Goal: Task Accomplishment & Management: Complete application form

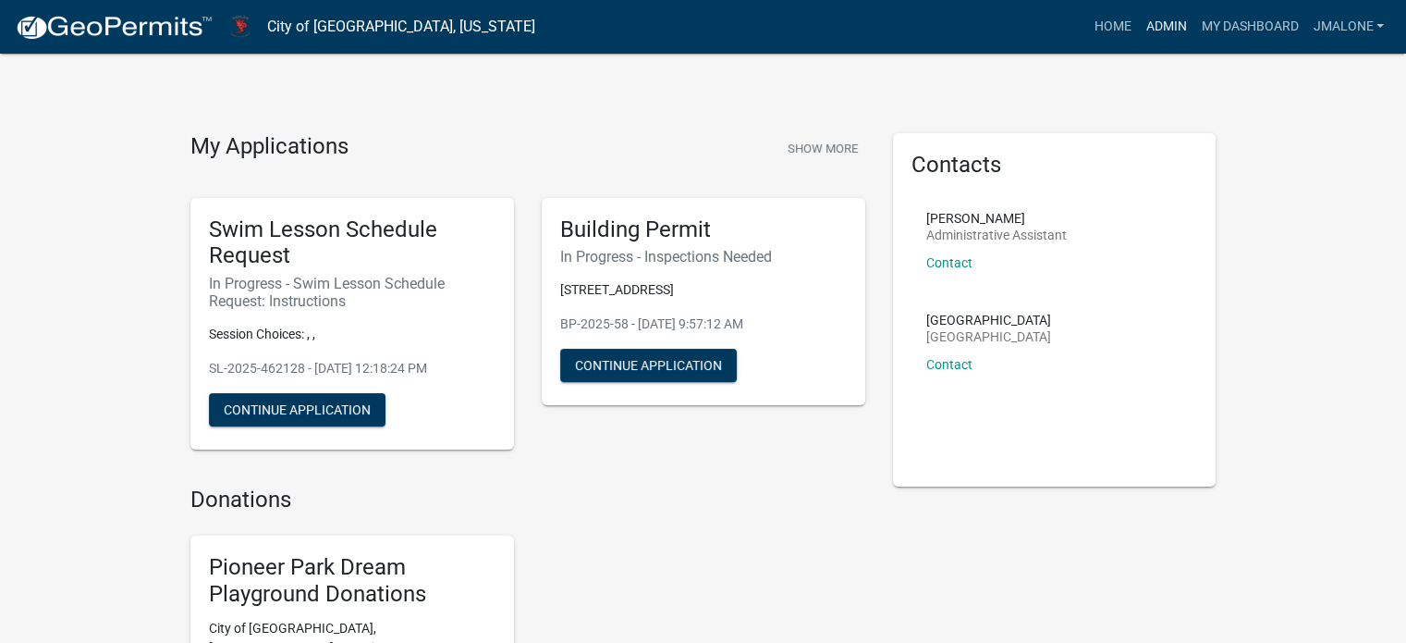
click at [1143, 30] on link "Admin" at bounding box center [1165, 26] width 55 height 35
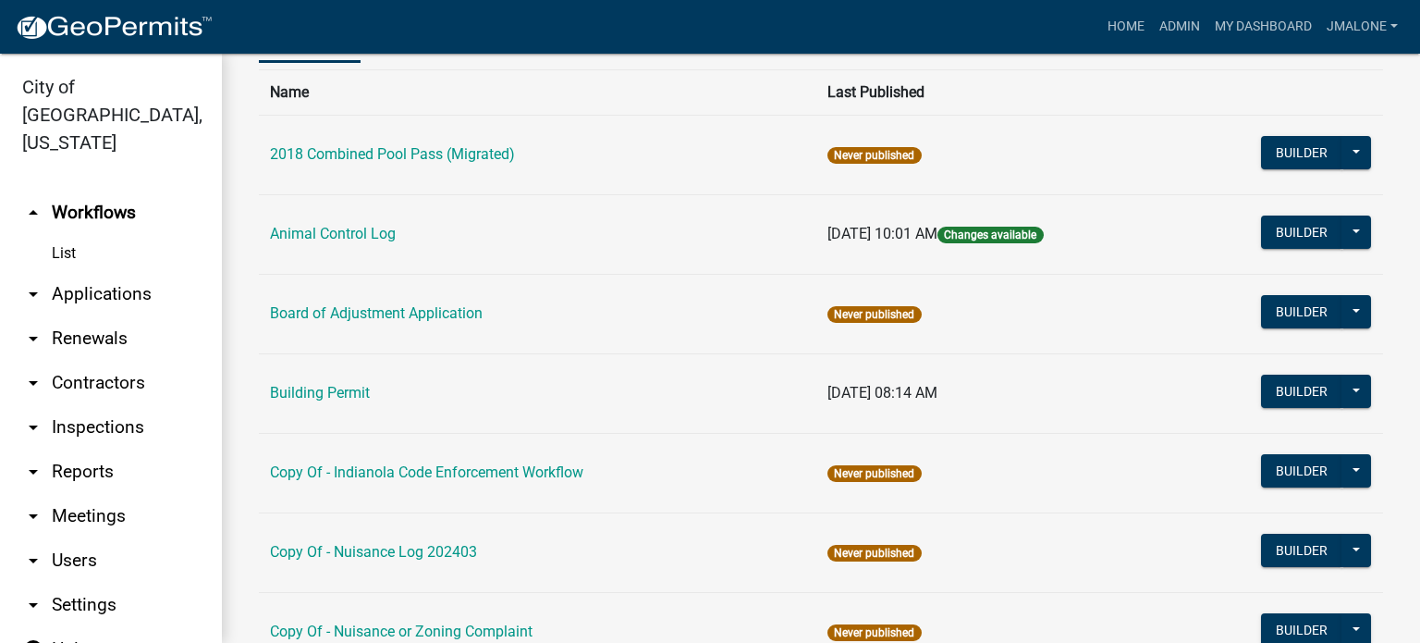
scroll to position [555, 0]
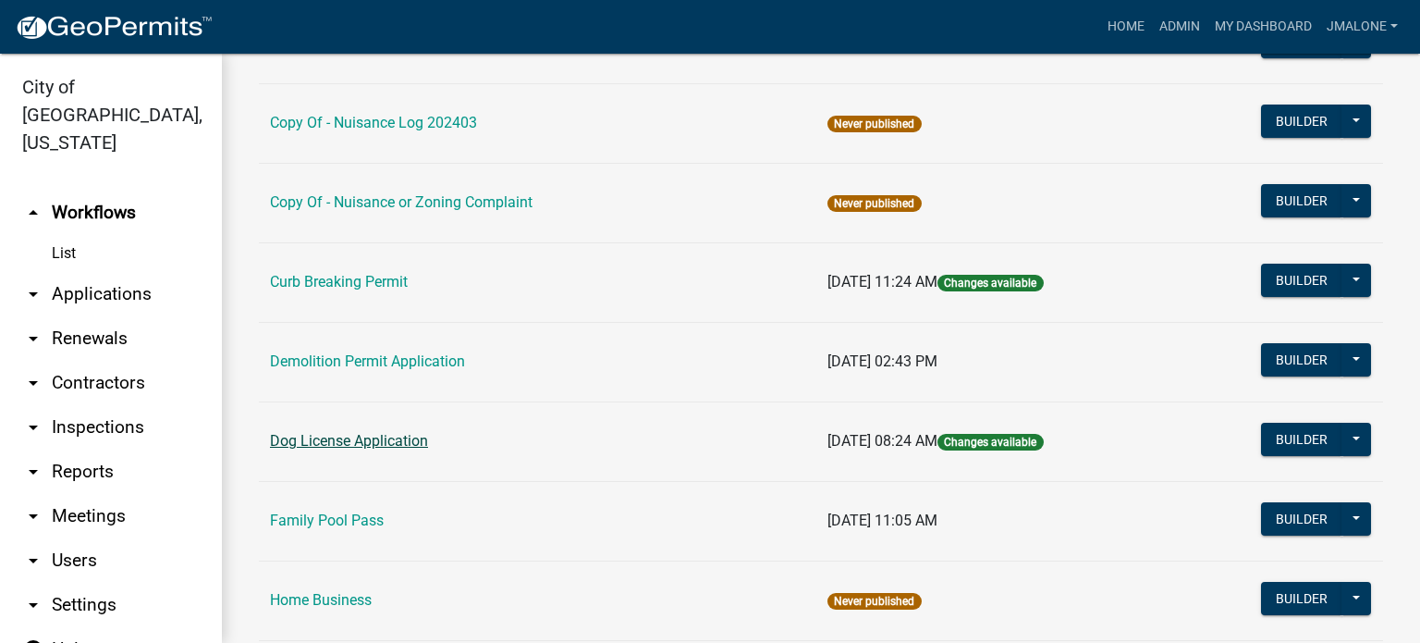
click at [377, 449] on link "Dog License Application" at bounding box center [349, 441] width 158 height 18
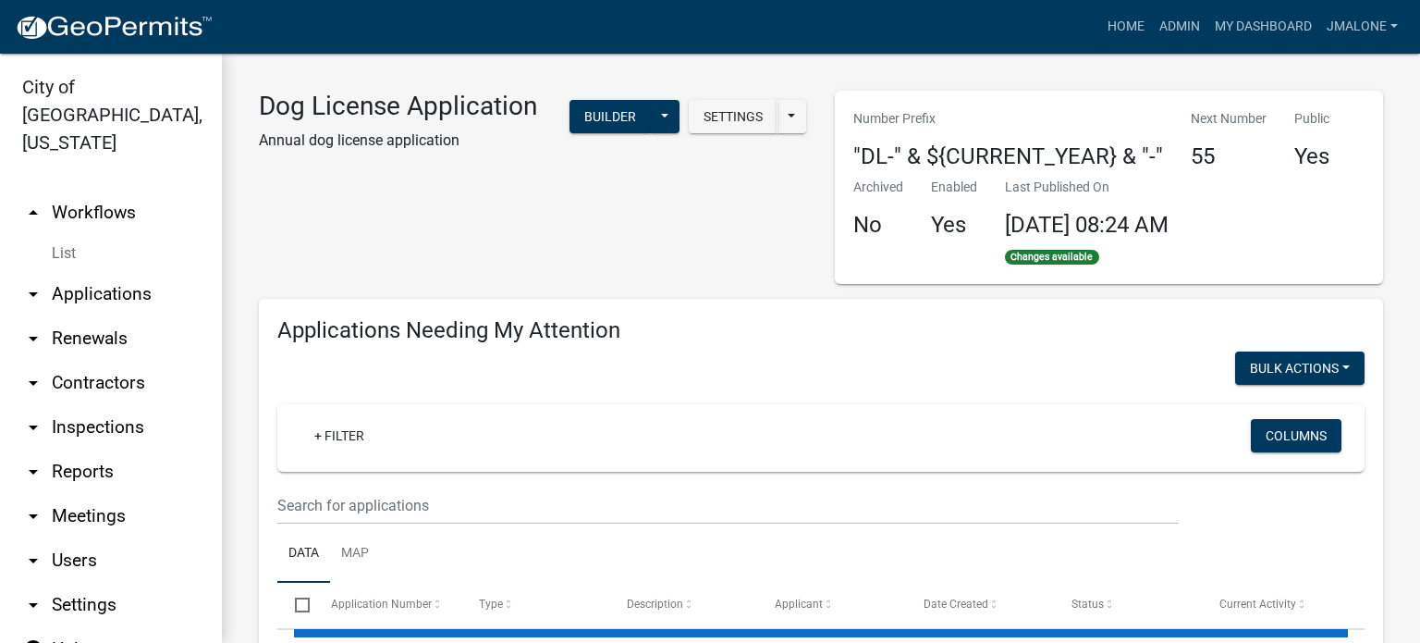
select select "3: 100"
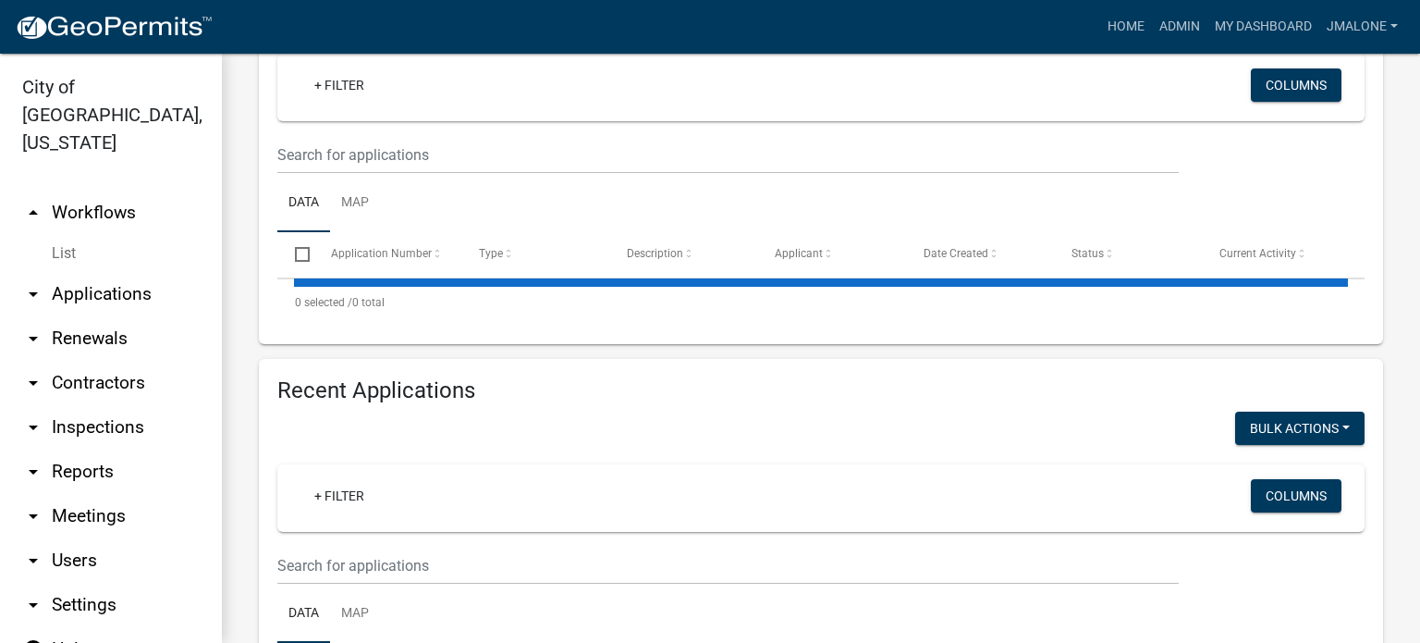
scroll to position [462, 0]
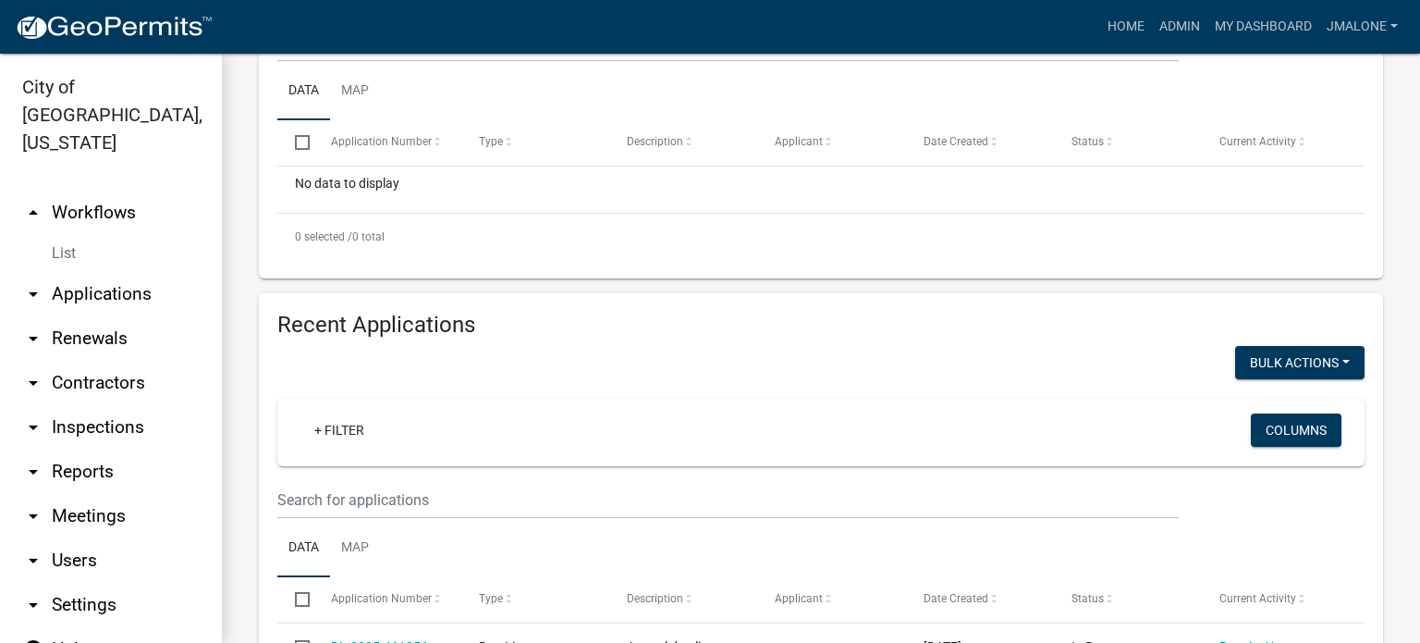
click at [383, 451] on div "+ Filter" at bounding box center [643, 432] width 714 height 38
click at [384, 519] on input "text" at bounding box center [727, 500] width 901 height 38
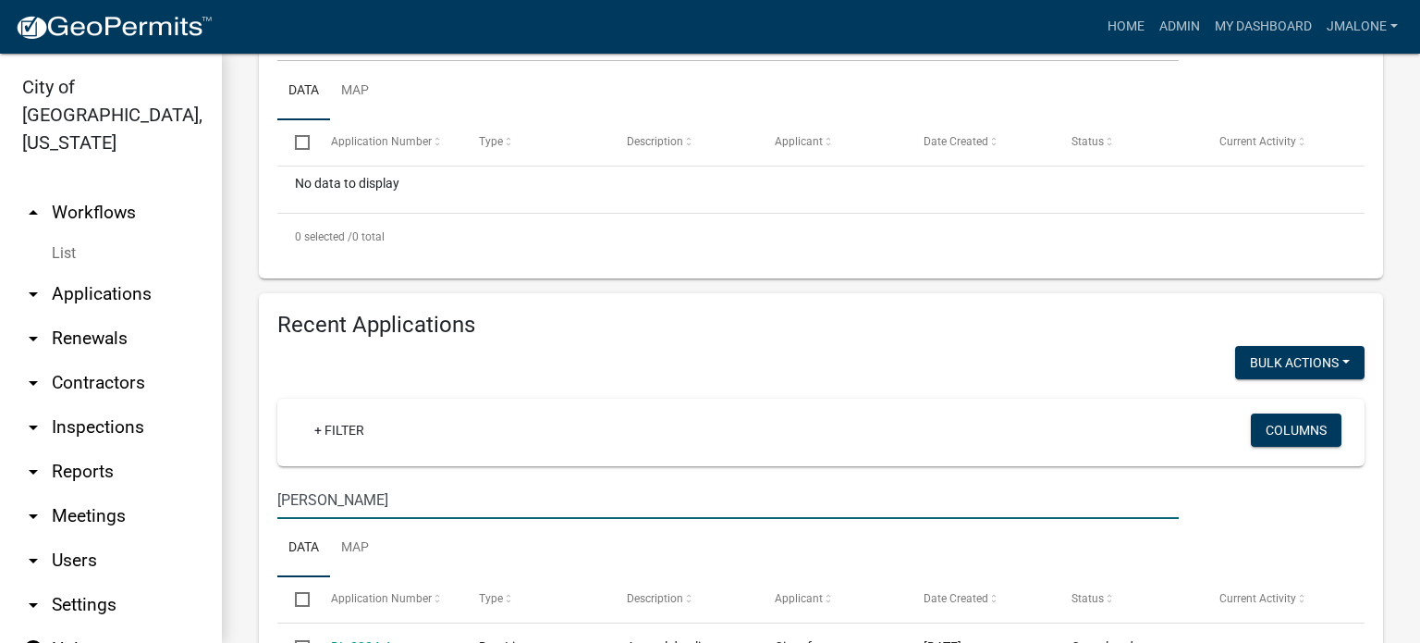
type input "[PERSON_NAME]"
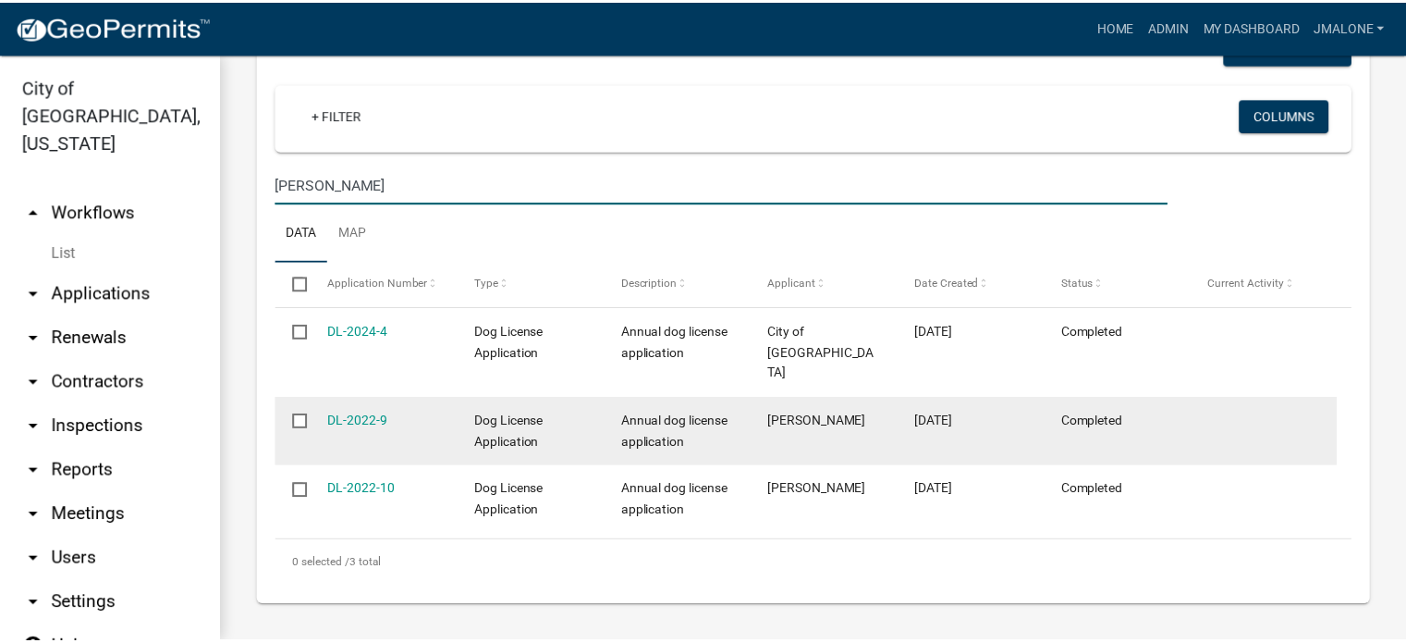
scroll to position [872, 0]
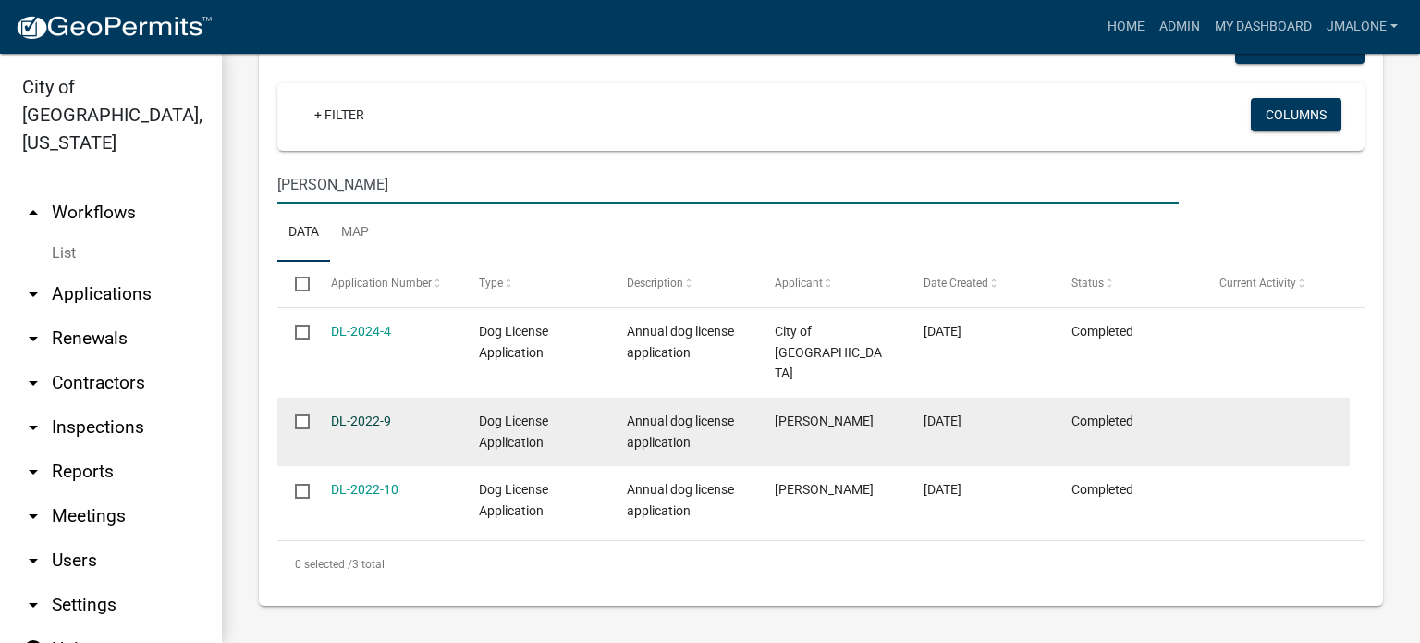
click at [351, 413] on link "DL-2022-9" at bounding box center [361, 420] width 60 height 15
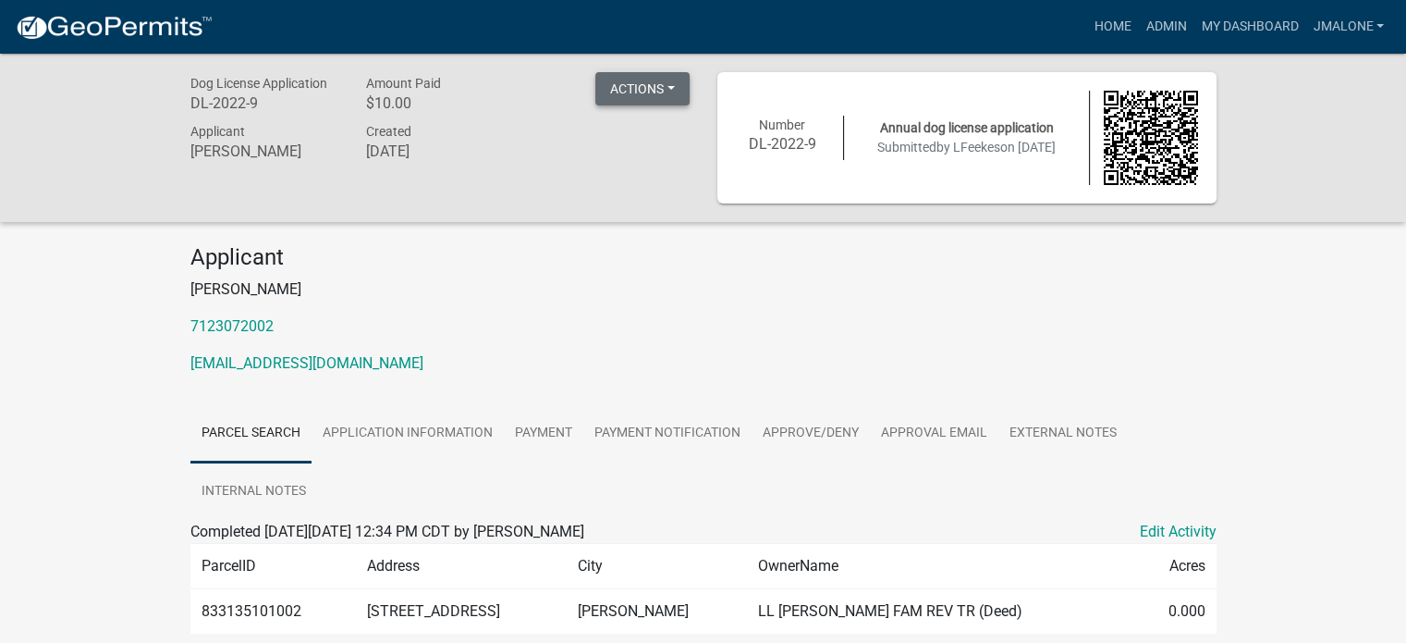
click at [611, 80] on button "Actions" at bounding box center [642, 88] width 94 height 33
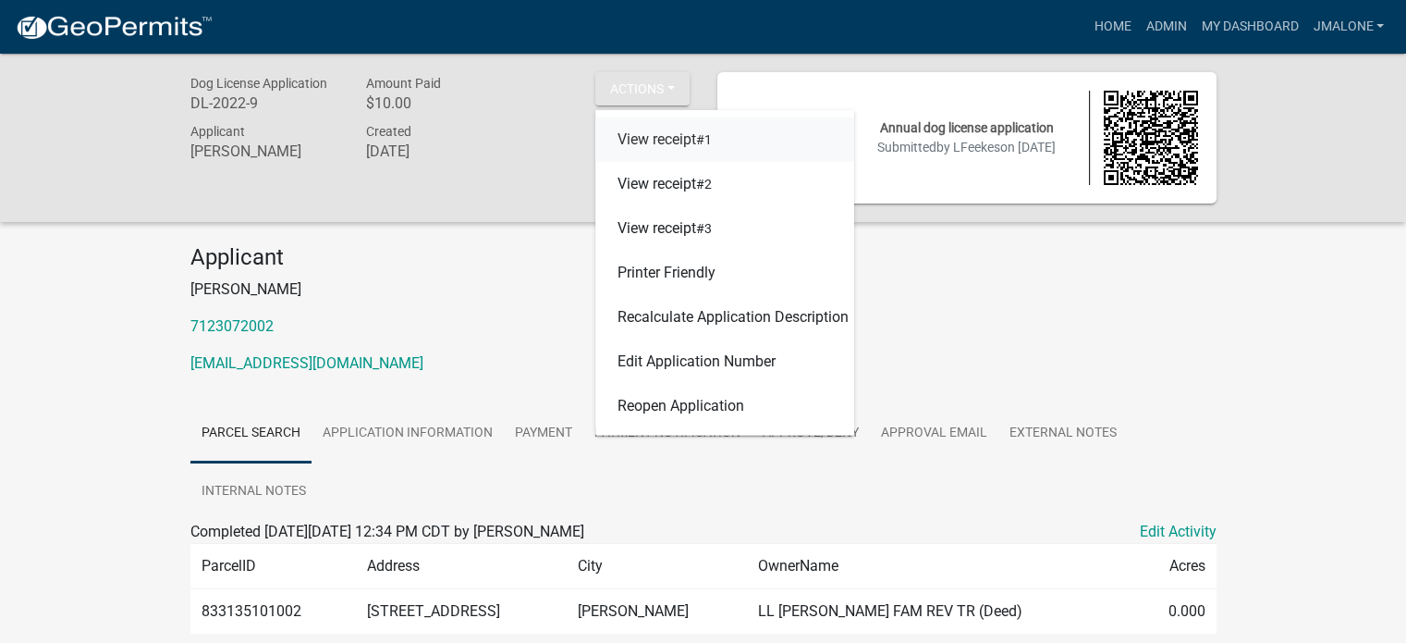
click at [626, 140] on link "View receipt #1" at bounding box center [724, 139] width 259 height 44
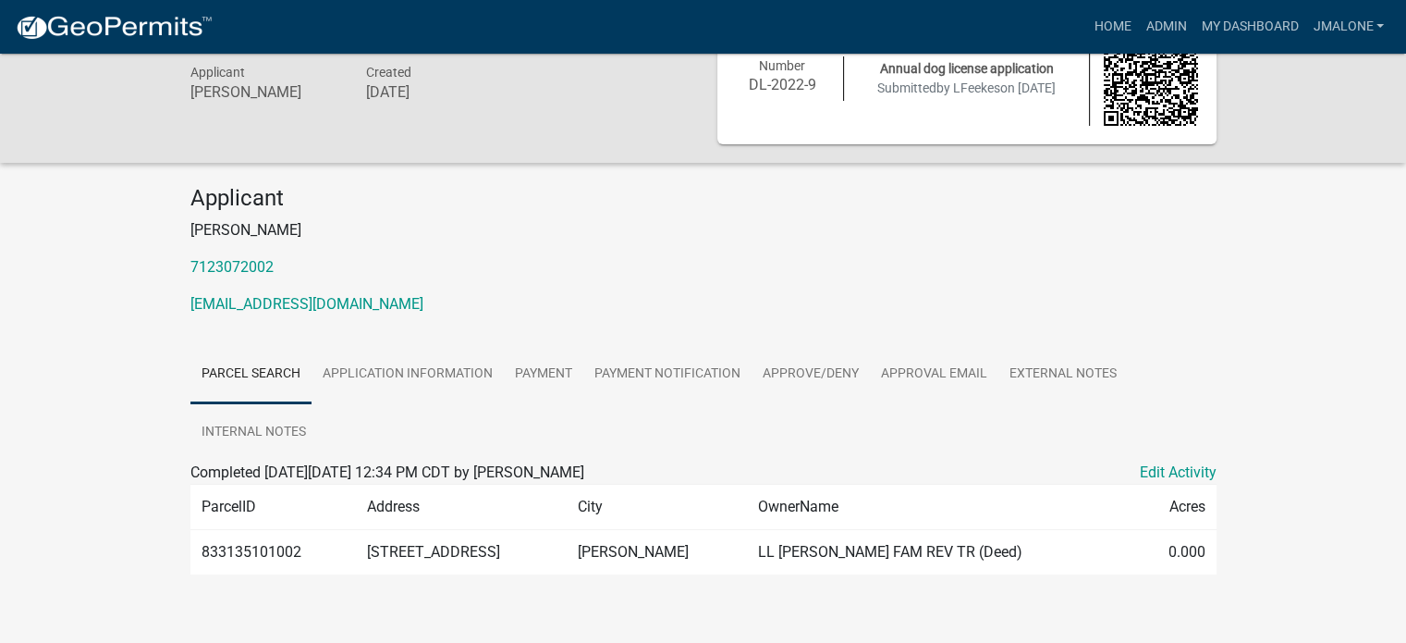
scroll to position [89, 0]
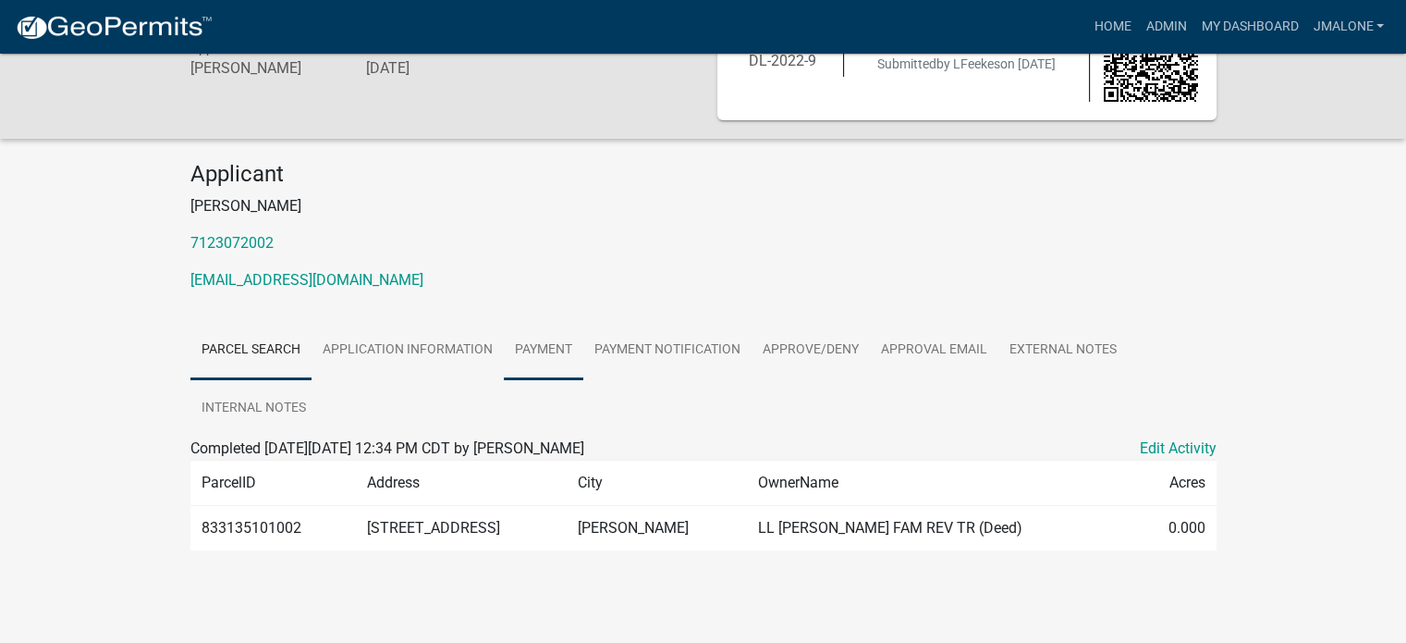
click at [582, 336] on link "Payment" at bounding box center [544, 350] width 80 height 59
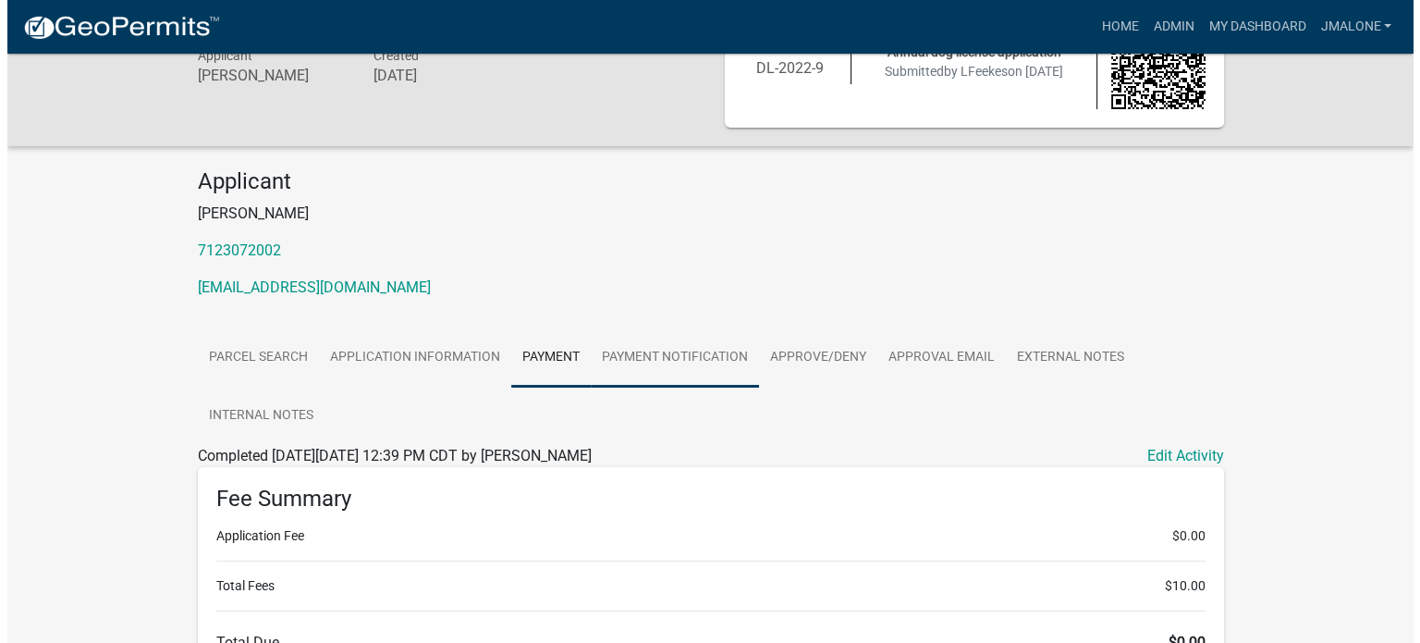
scroll to position [0, 0]
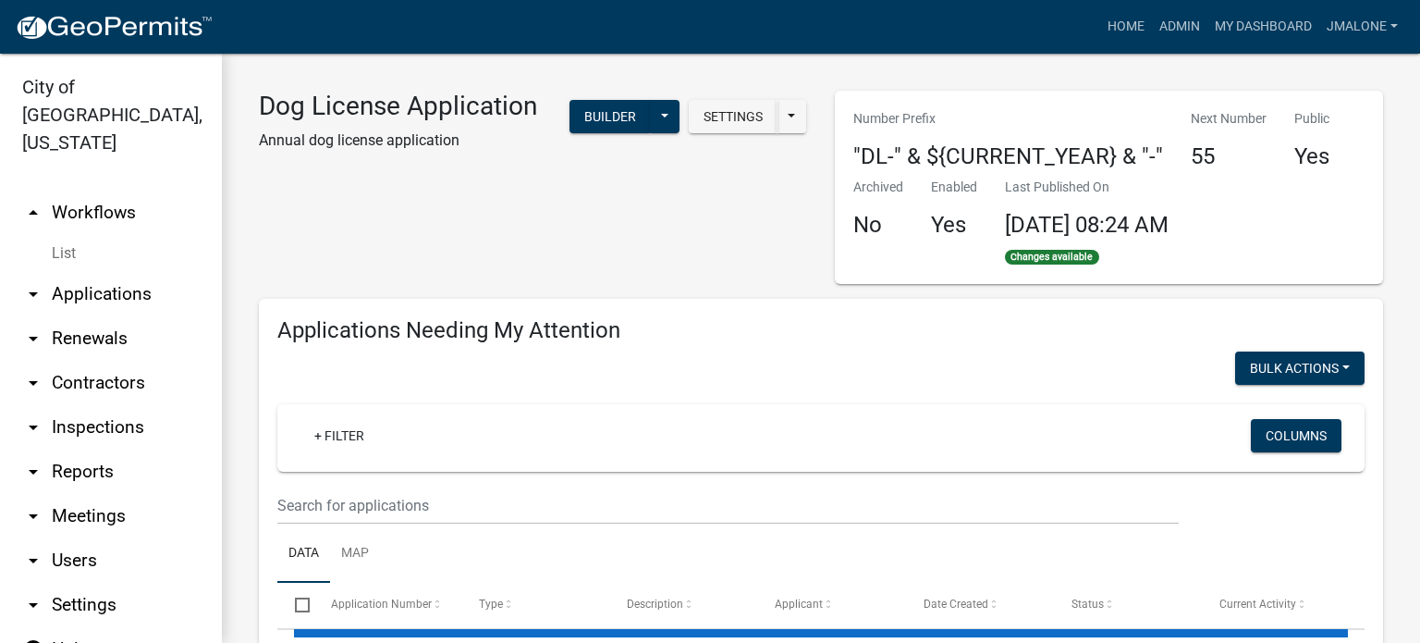
select select "3: 100"
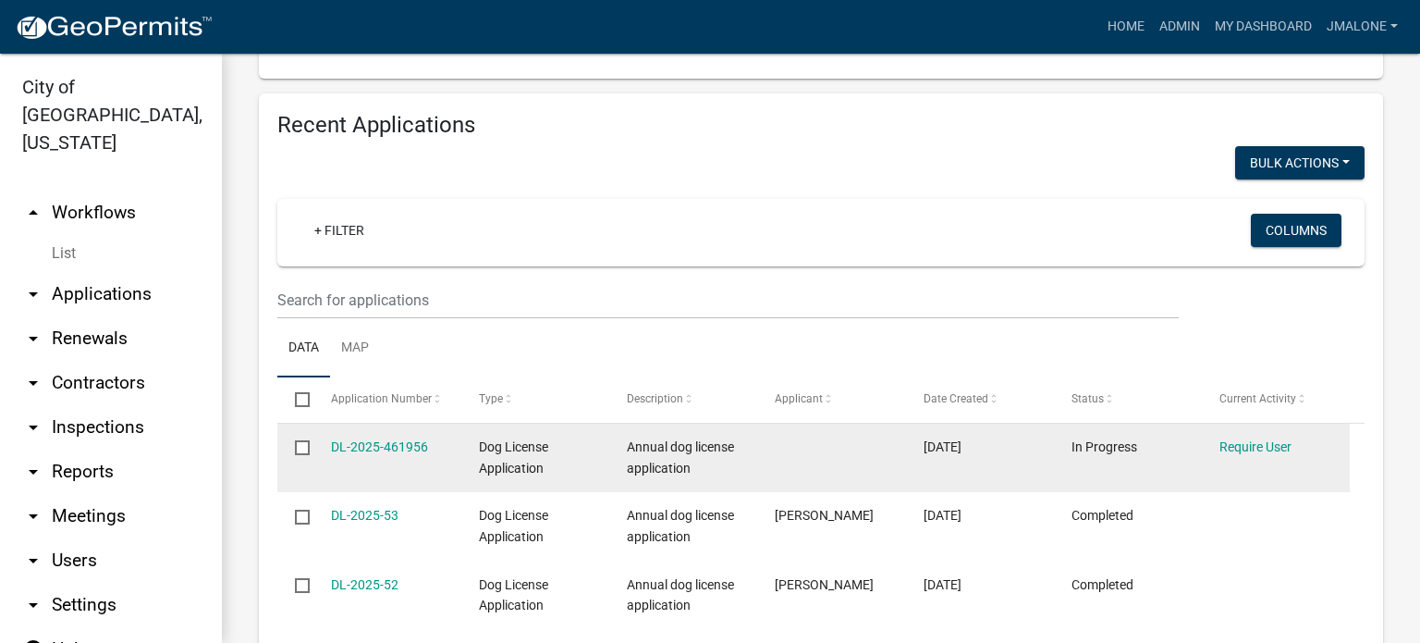
scroll to position [708, 0]
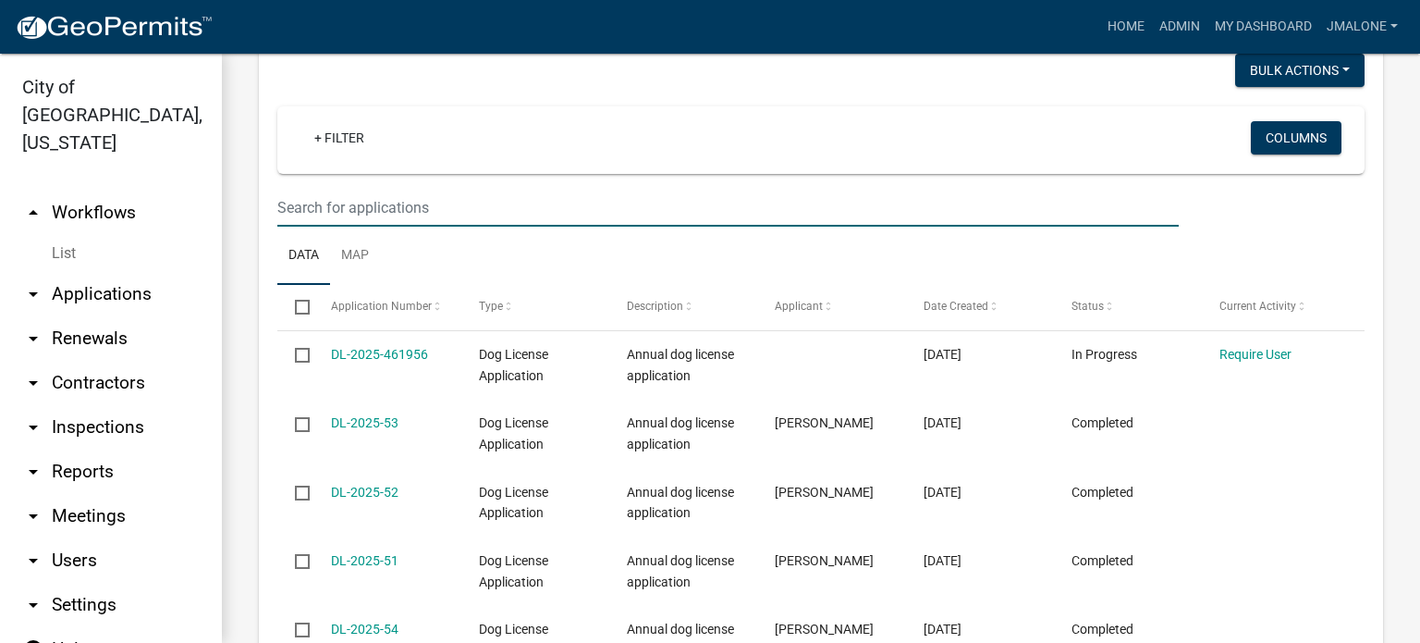
click at [381, 227] on input "text" at bounding box center [727, 208] width 901 height 38
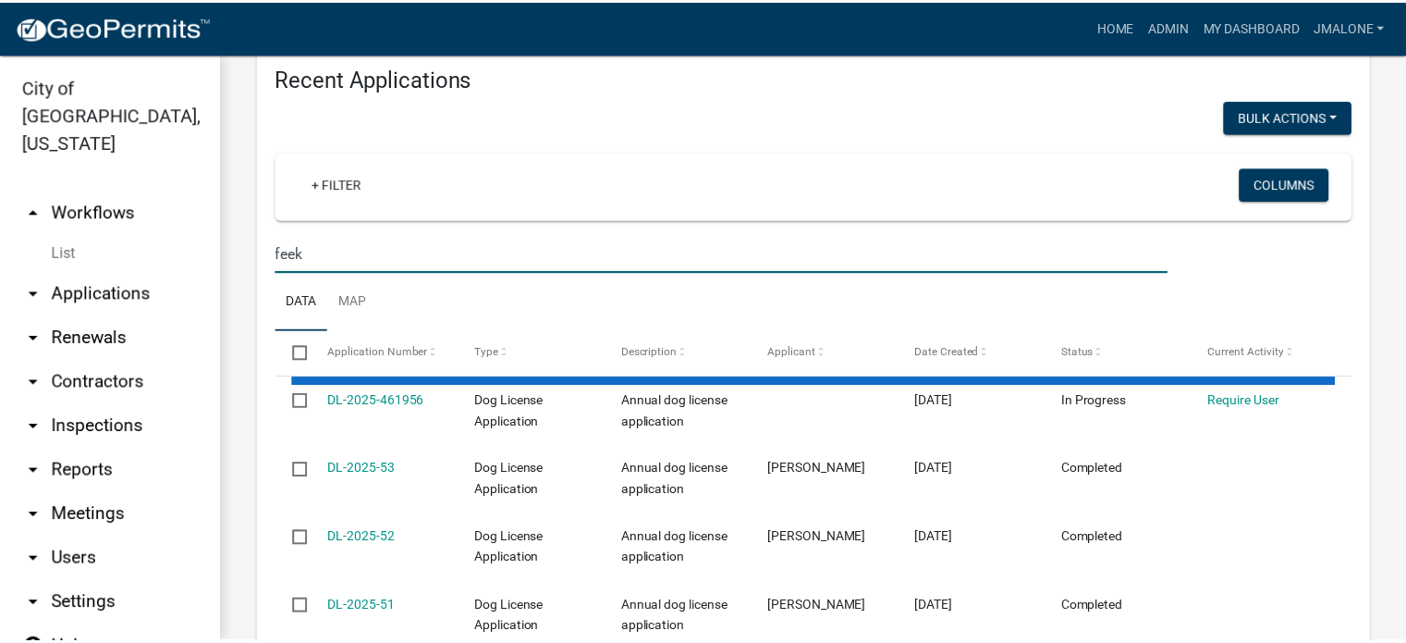
scroll to position [754, 0]
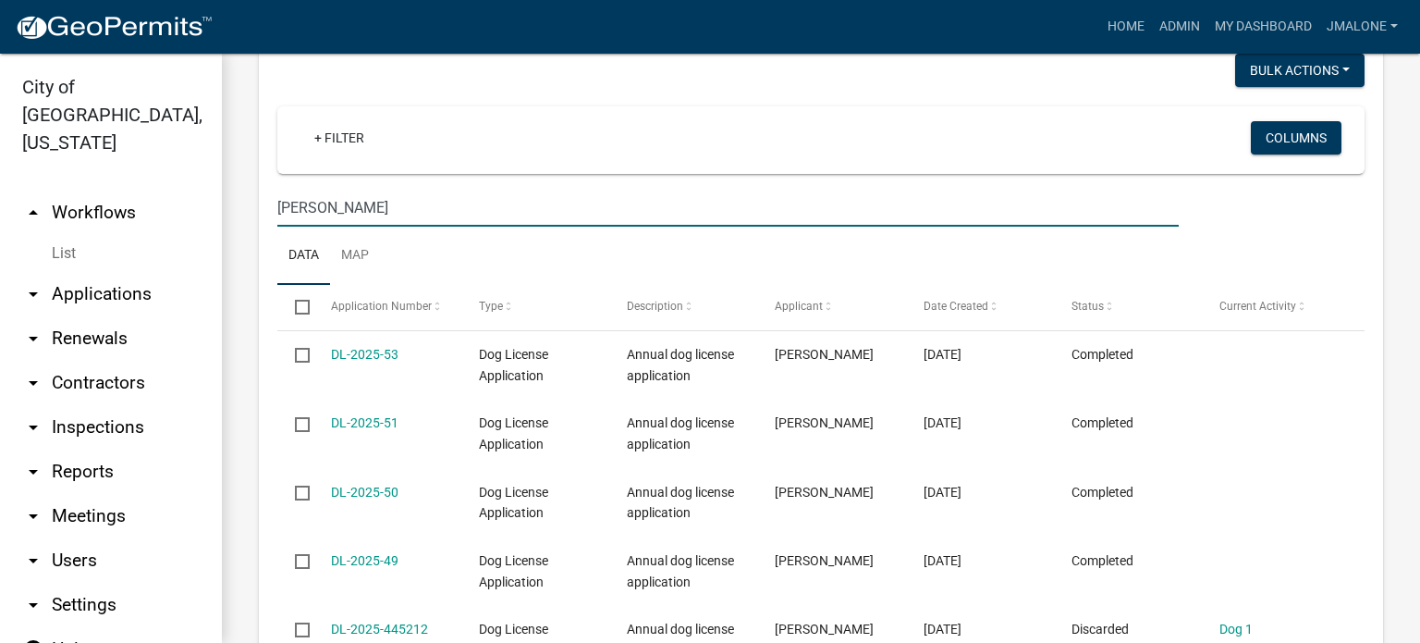
type input "[PERSON_NAME]"
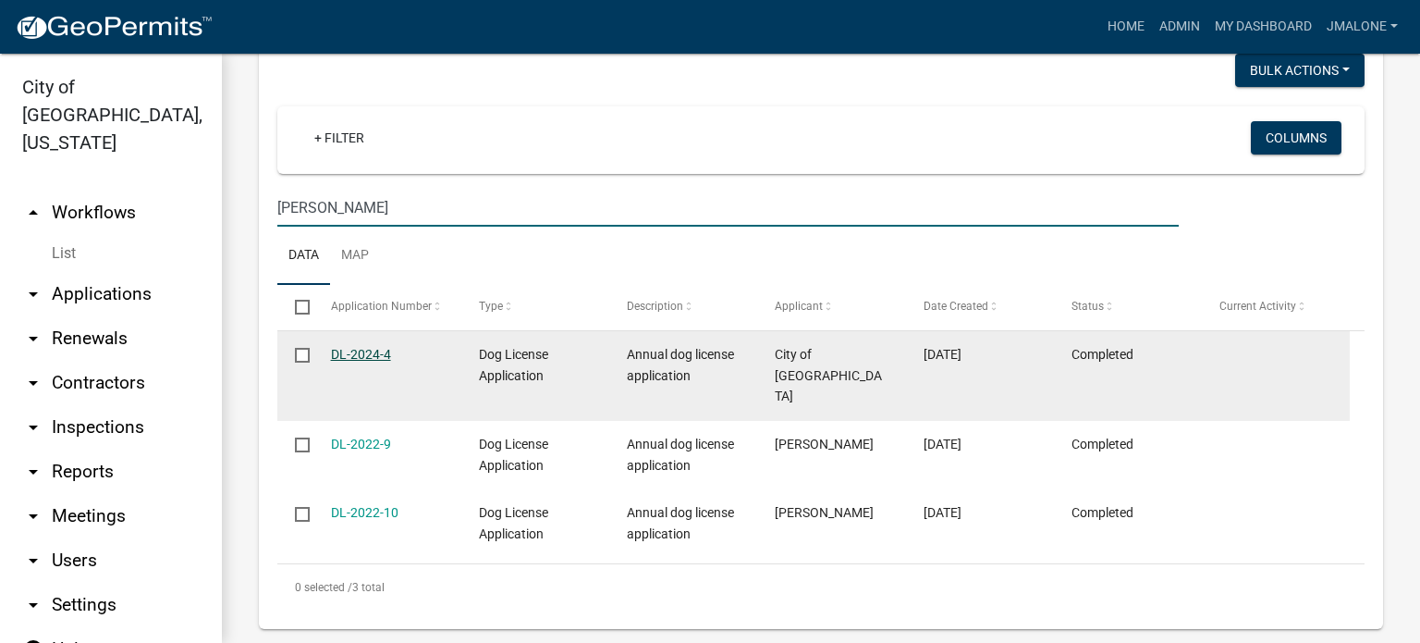
click at [344, 361] on link "DL-2024-4" at bounding box center [361, 354] width 60 height 15
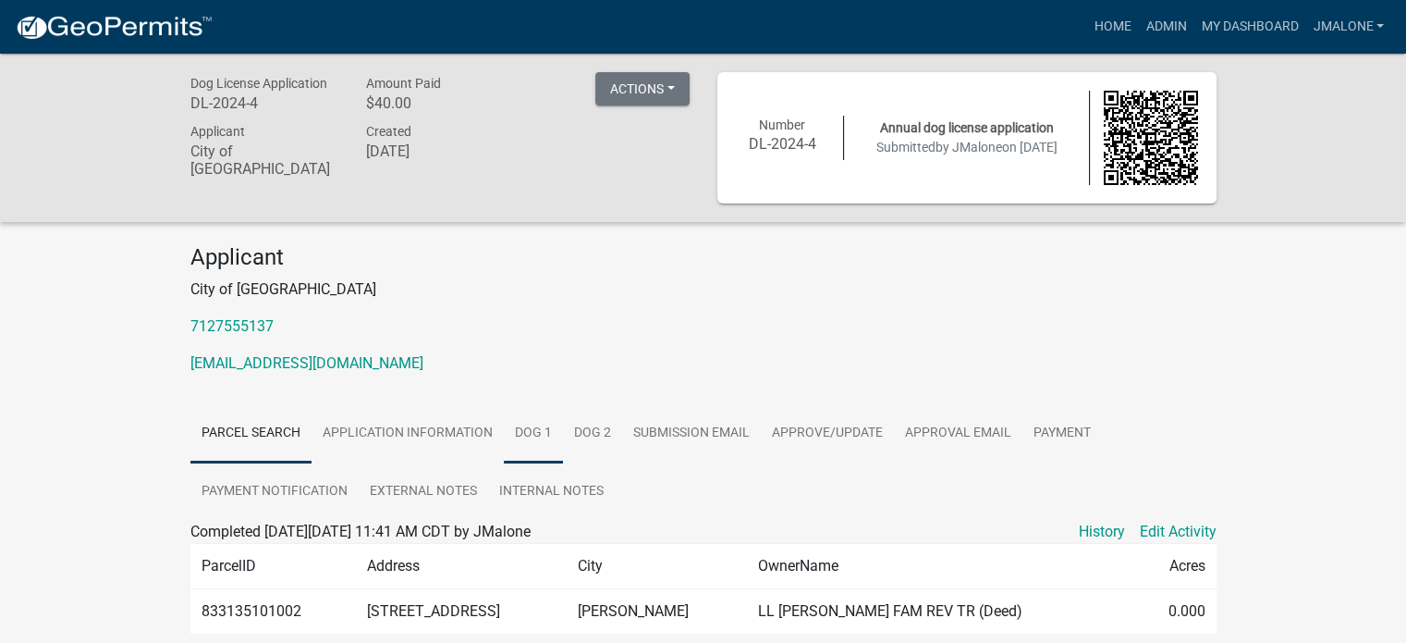
click at [563, 428] on link "Dog 1" at bounding box center [533, 433] width 59 height 59
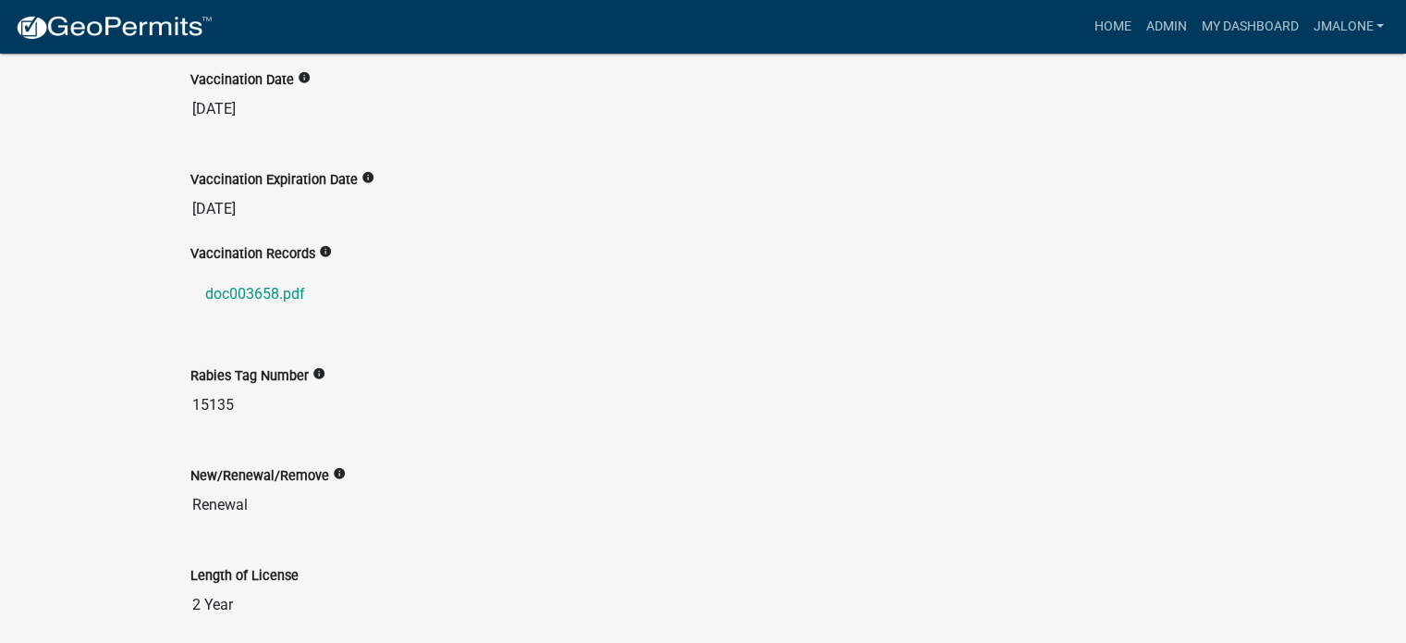
scroll to position [925, 0]
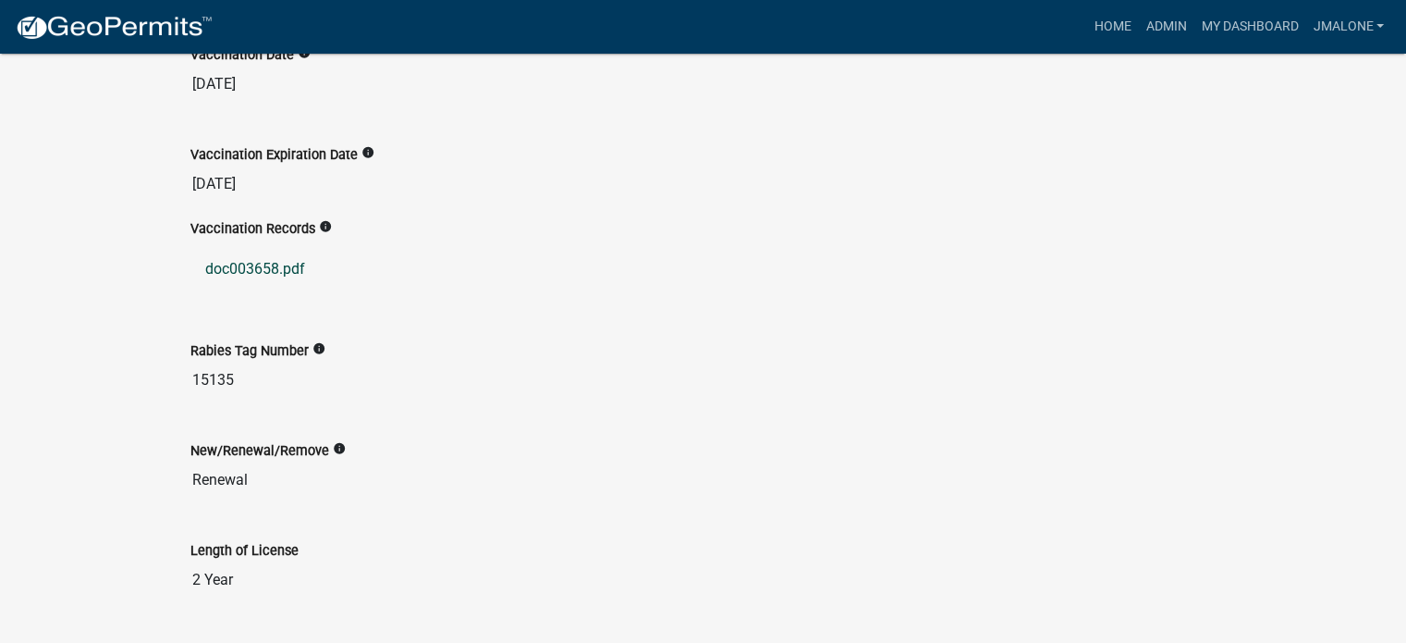
click at [243, 273] on link "doc003658.pdf" at bounding box center [703, 269] width 1026 height 44
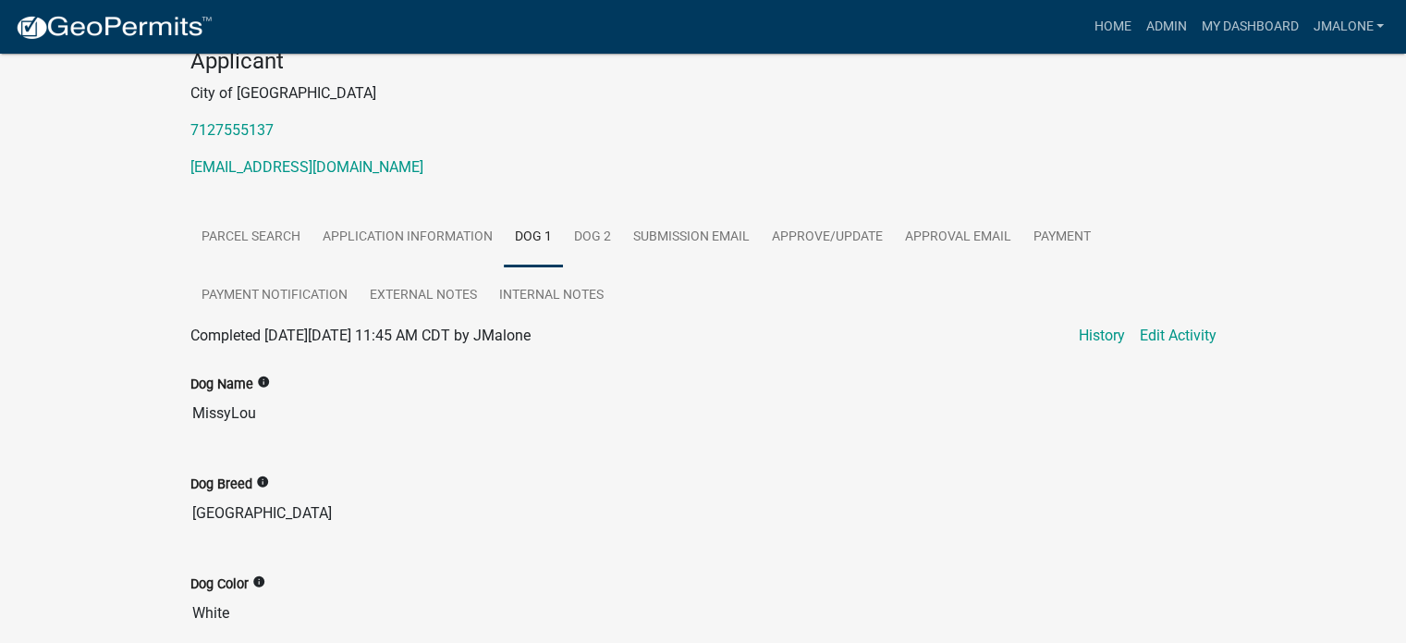
scroll to position [150, 0]
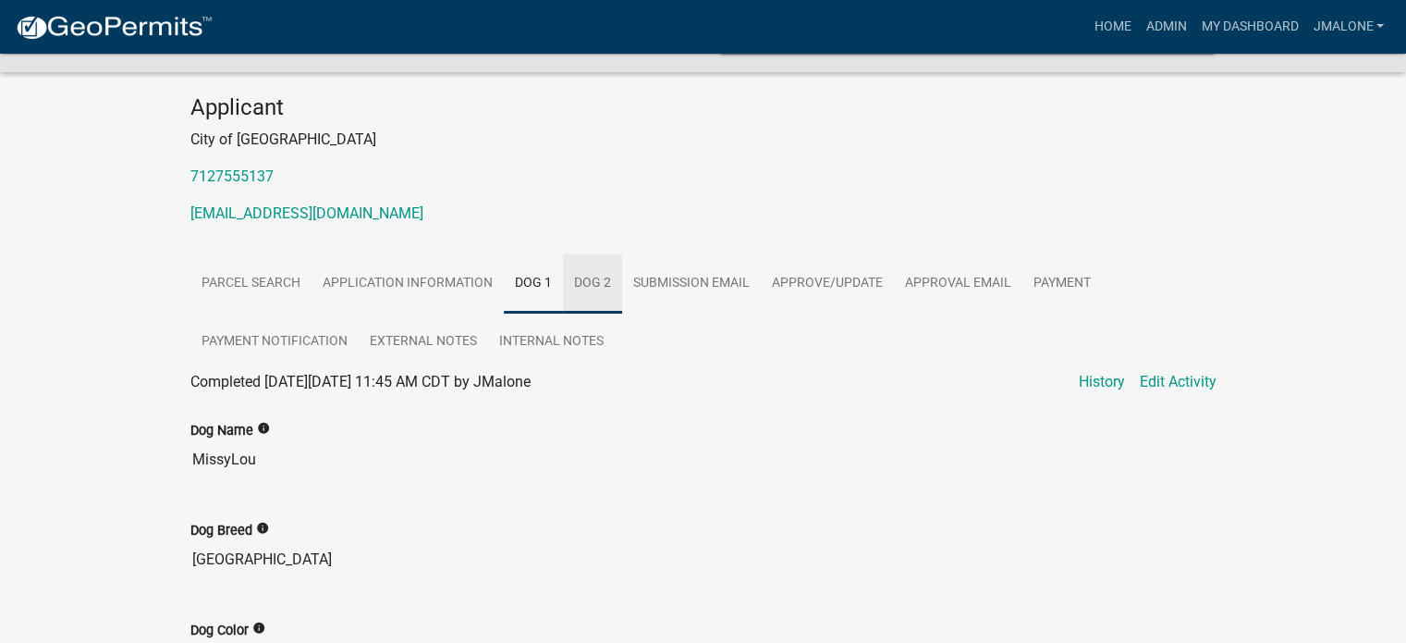
click at [622, 276] on link "Dog 2" at bounding box center [592, 283] width 59 height 59
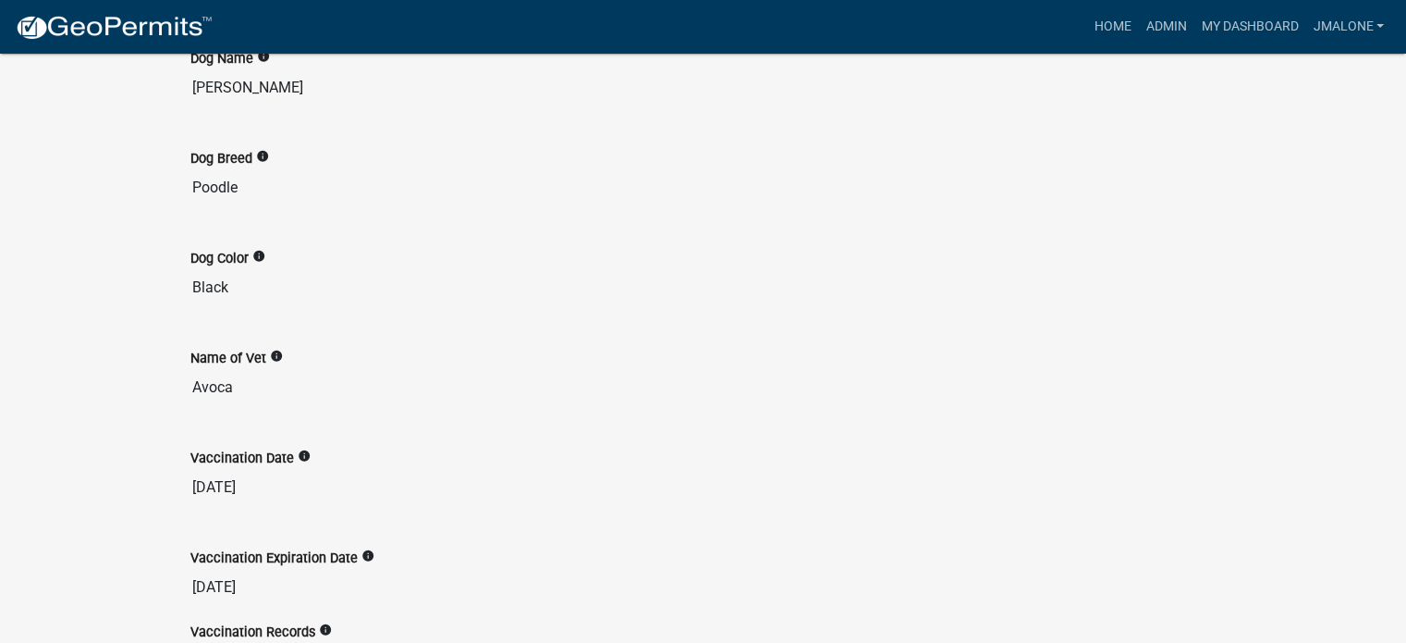
scroll to position [612, 0]
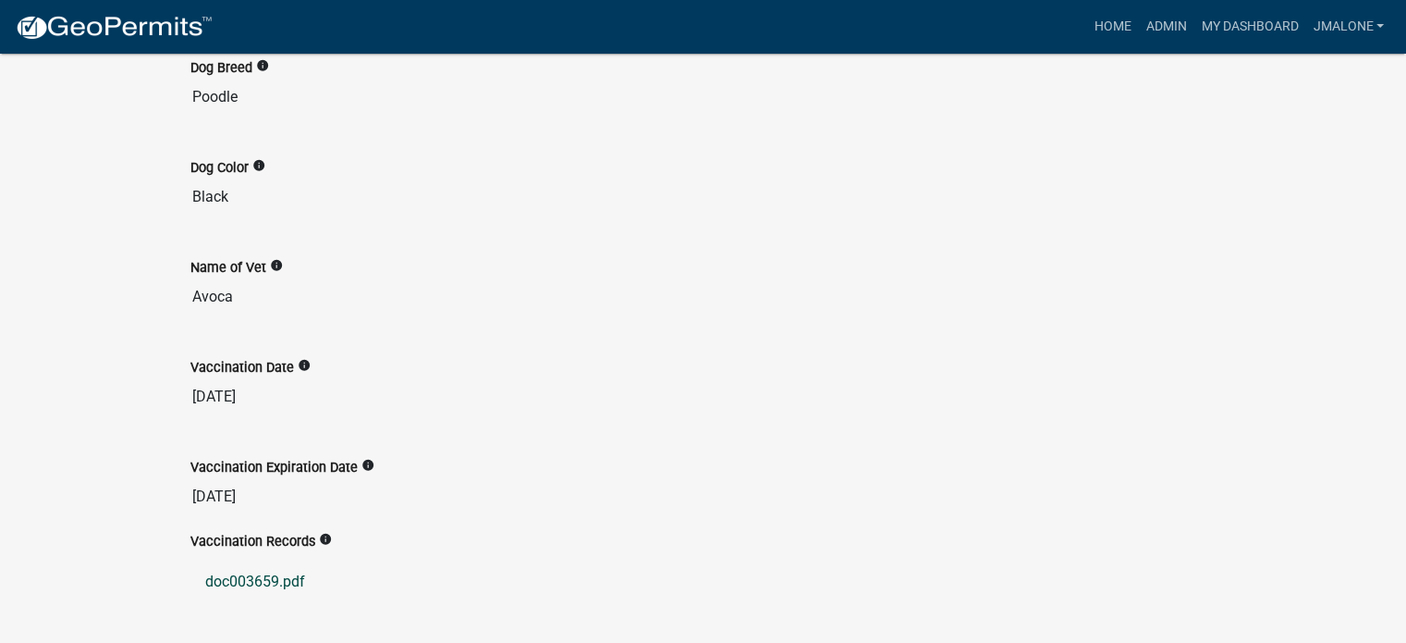
click at [230, 580] on link "doc003659.pdf" at bounding box center [703, 581] width 1026 height 44
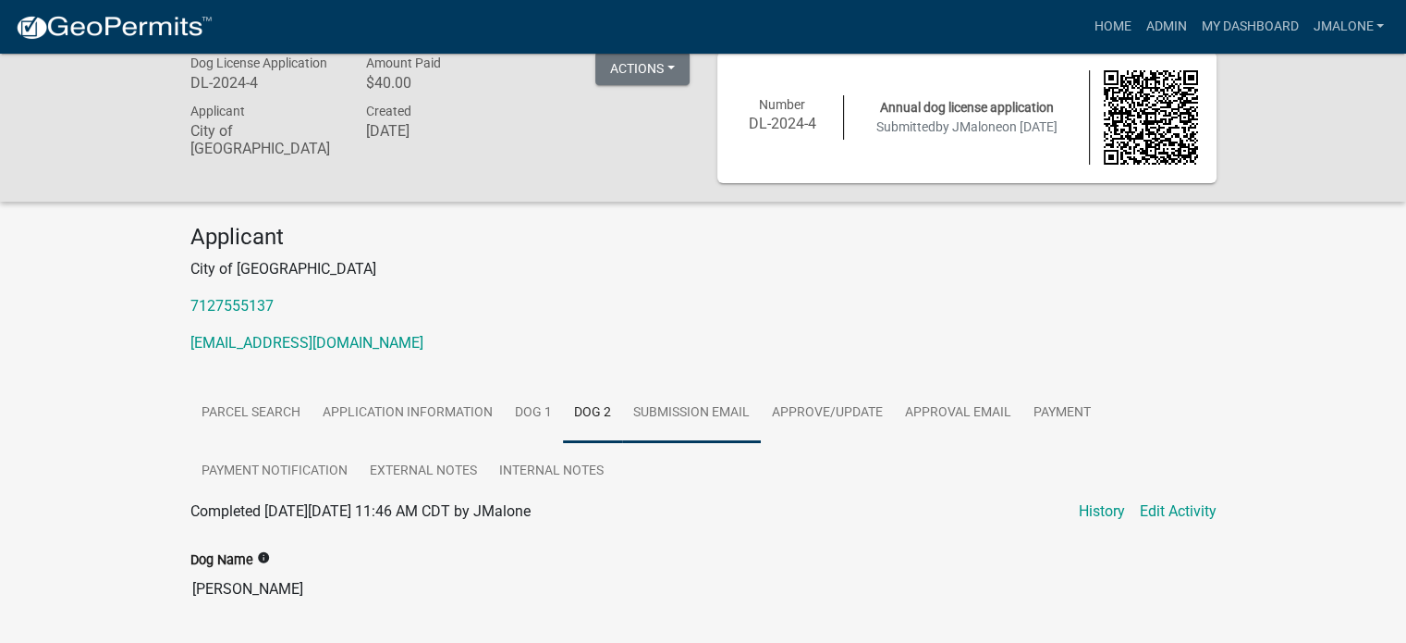
scroll to position [0, 0]
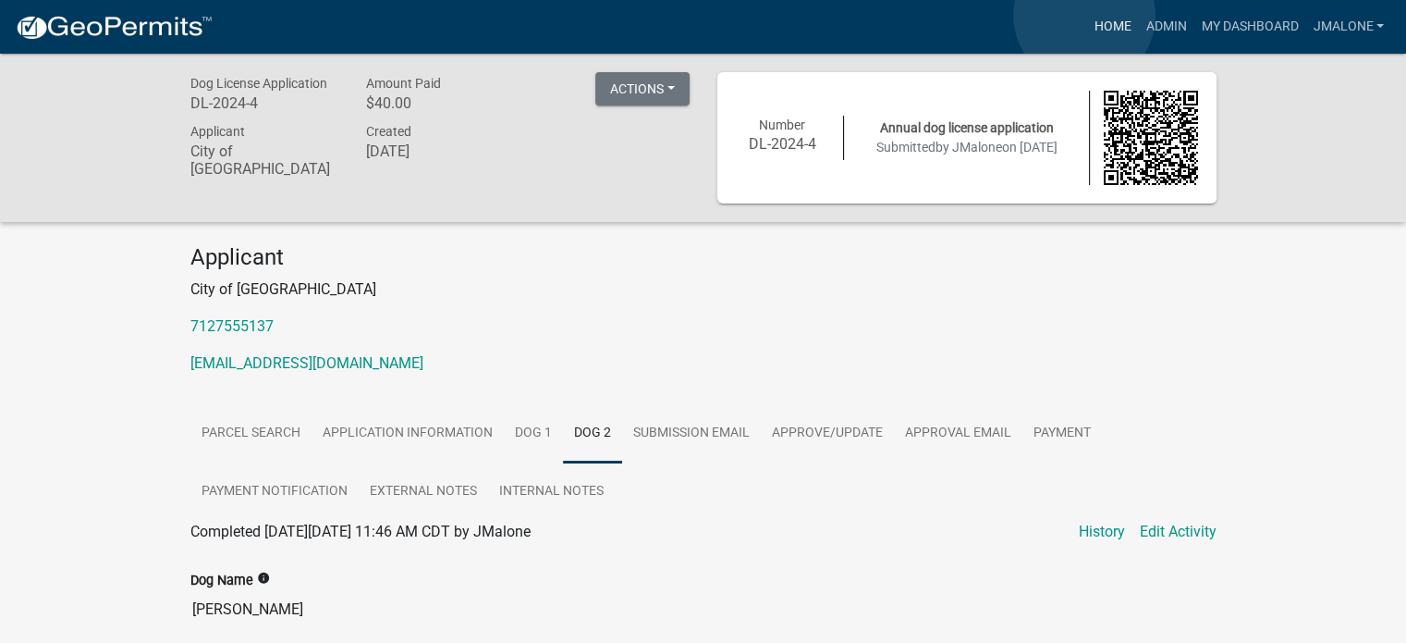
click at [1086, 16] on link "Home" at bounding box center [1112, 26] width 52 height 35
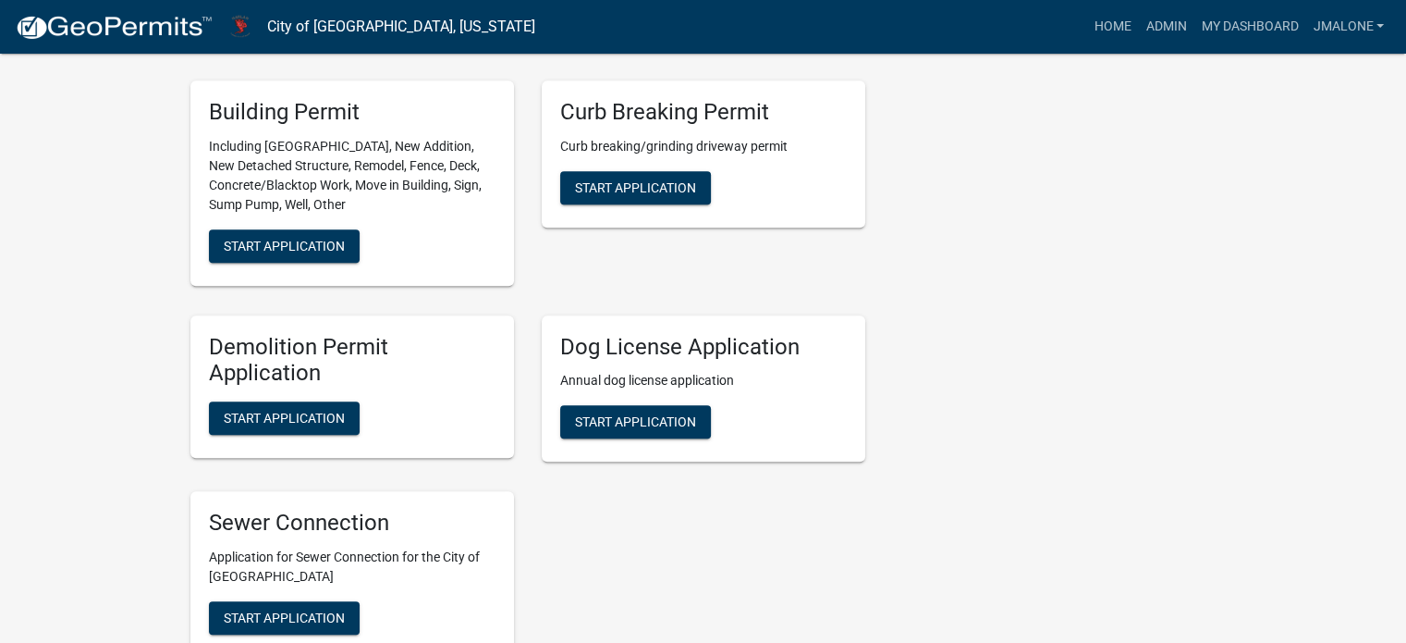
scroll to position [1202, 0]
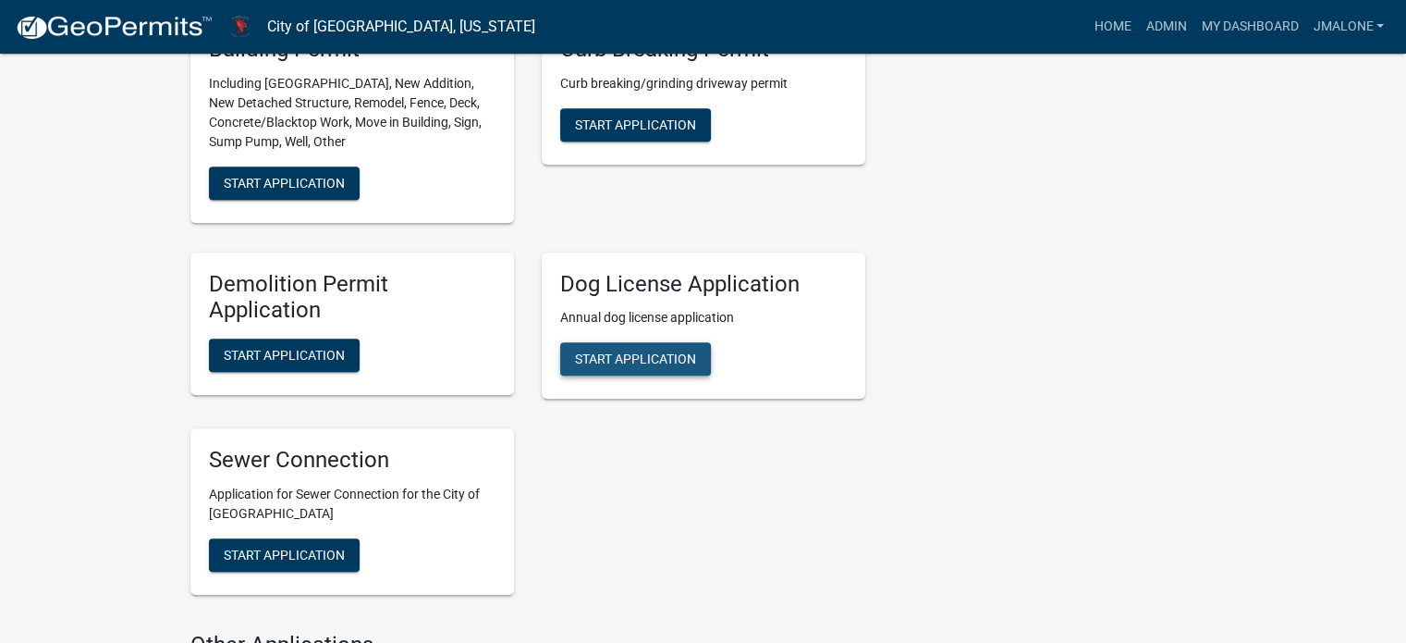
click at [624, 366] on span "Start Application" at bounding box center [635, 358] width 121 height 15
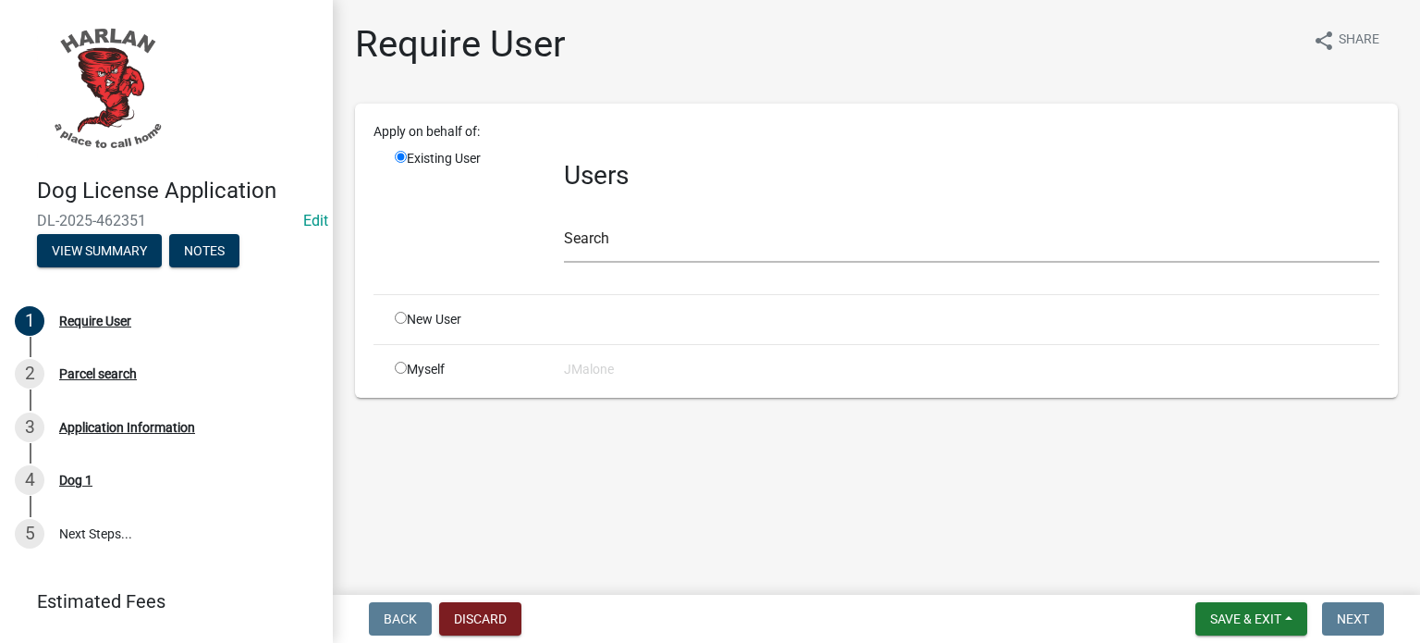
click at [396, 374] on input "radio" at bounding box center [401, 367] width 12 height 12
radio input "true"
radio input "false"
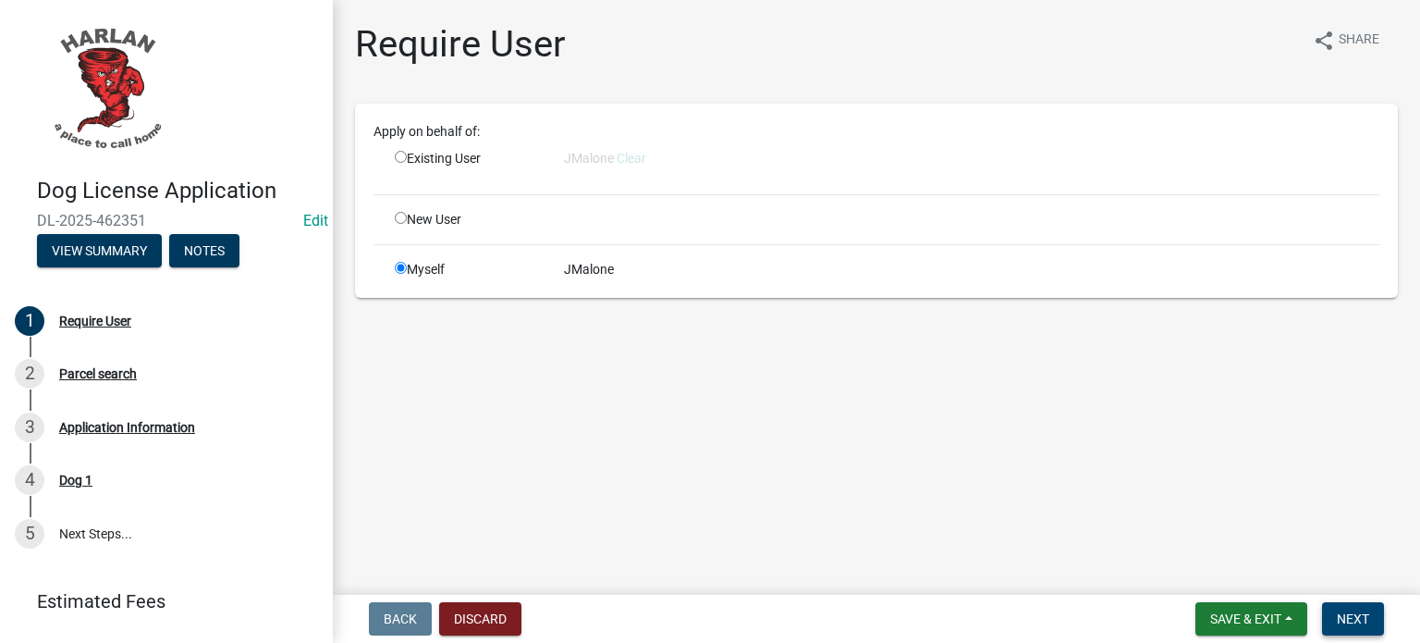
click at [1359, 611] on span "Next" at bounding box center [1353, 618] width 32 height 15
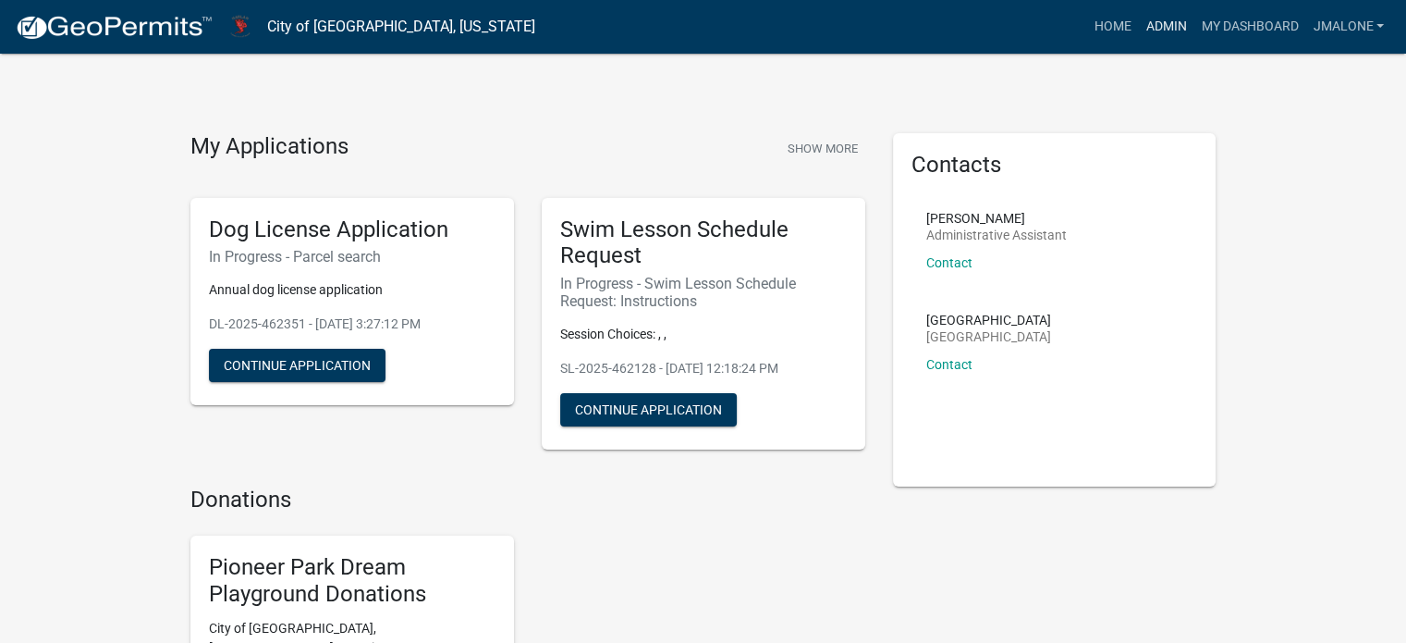
click at [1138, 21] on link "Admin" at bounding box center [1165, 26] width 55 height 35
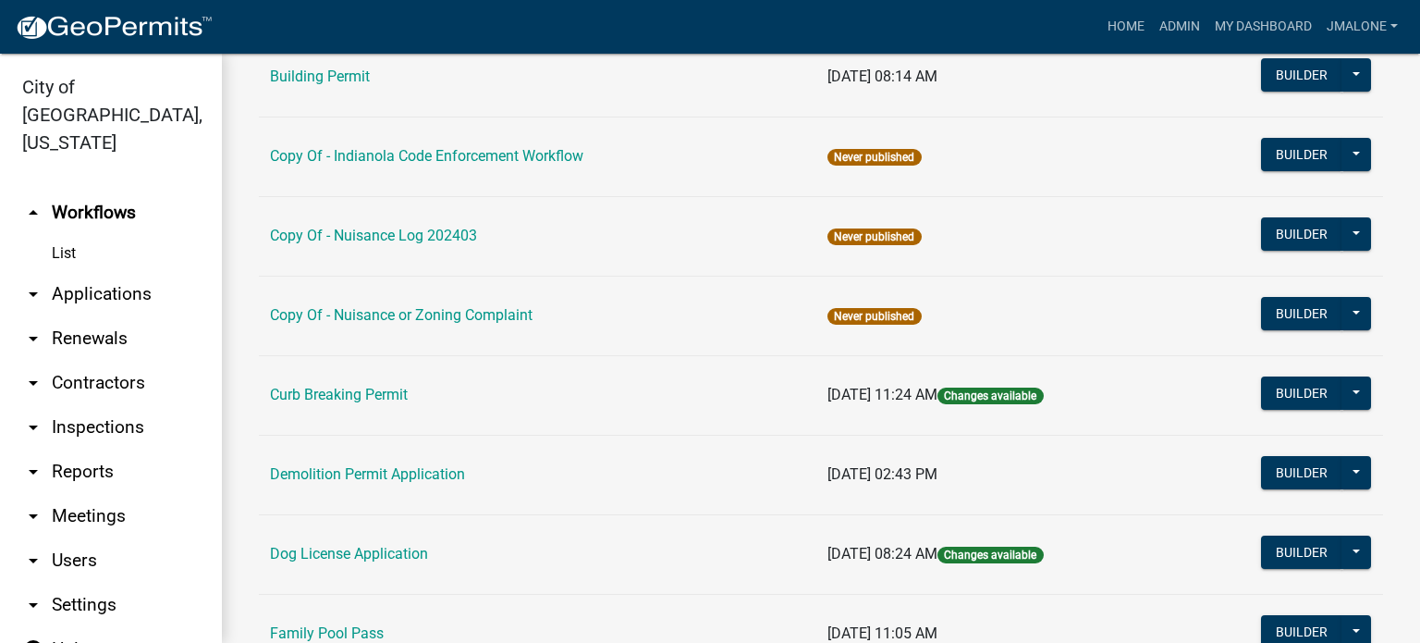
scroll to position [462, 0]
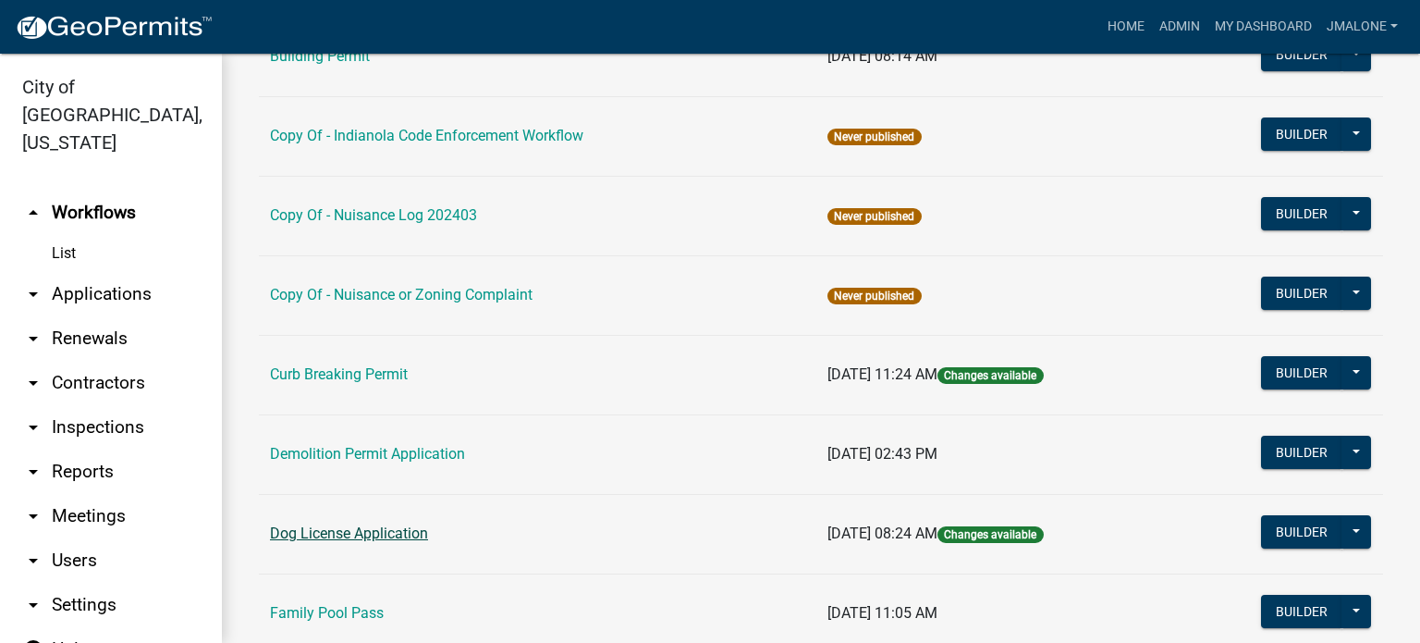
click at [344, 542] on link "Dog License Application" at bounding box center [349, 533] width 158 height 18
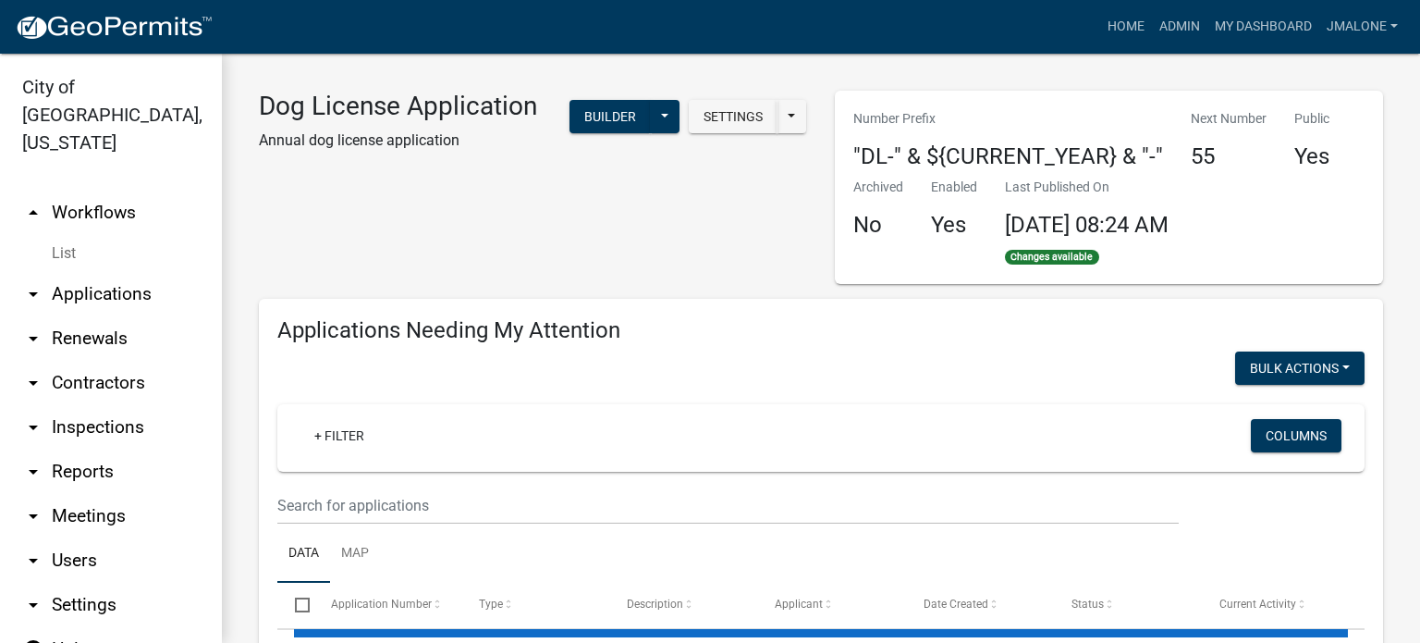
select select "3: 100"
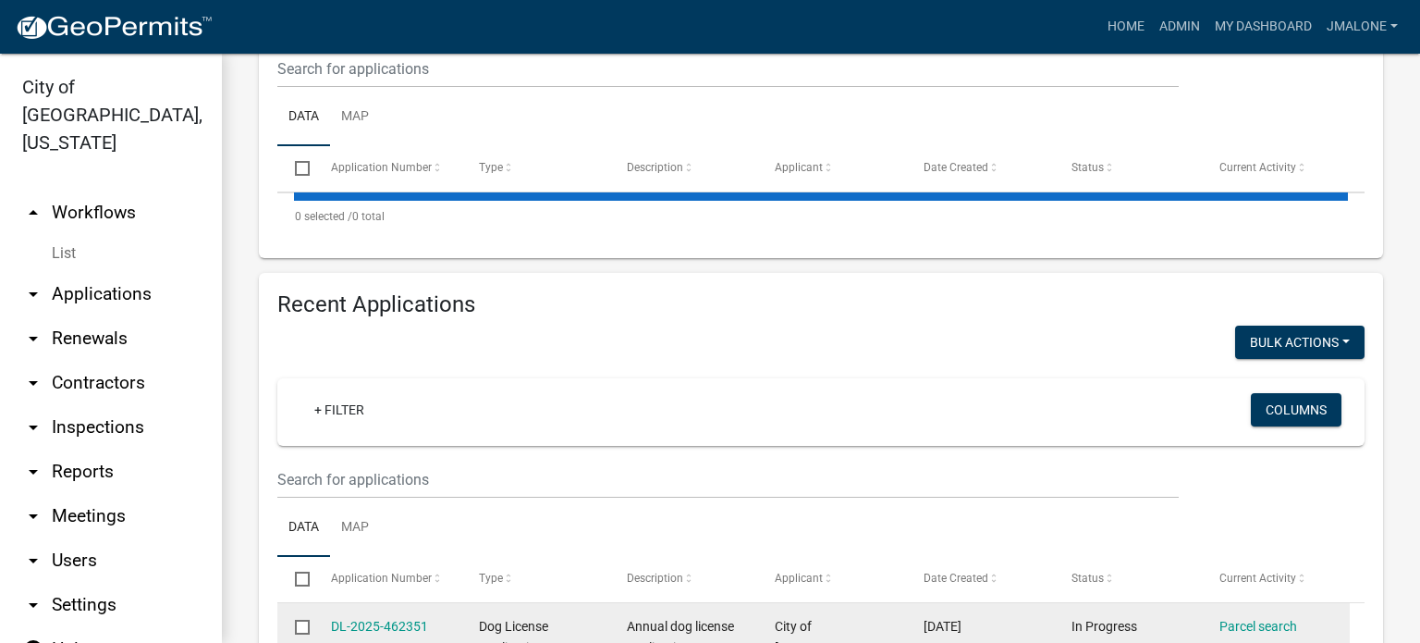
scroll to position [555, 0]
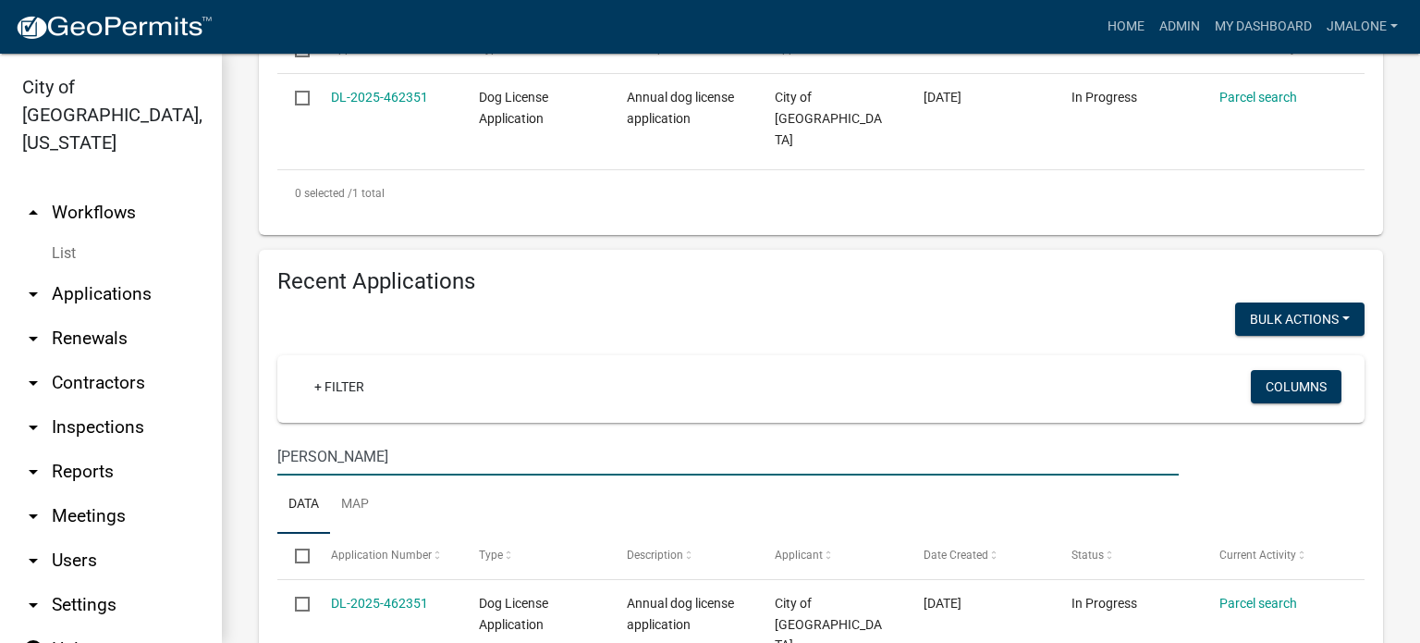
type input "[PERSON_NAME]"
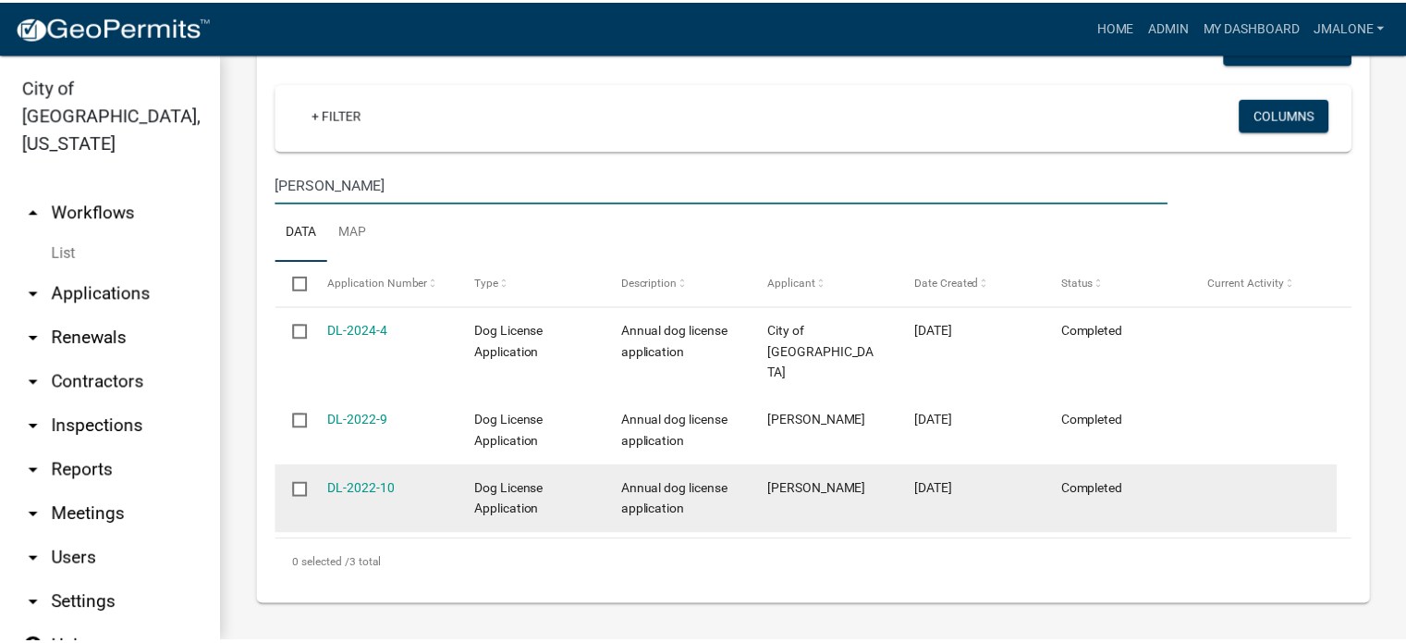
scroll to position [925, 0]
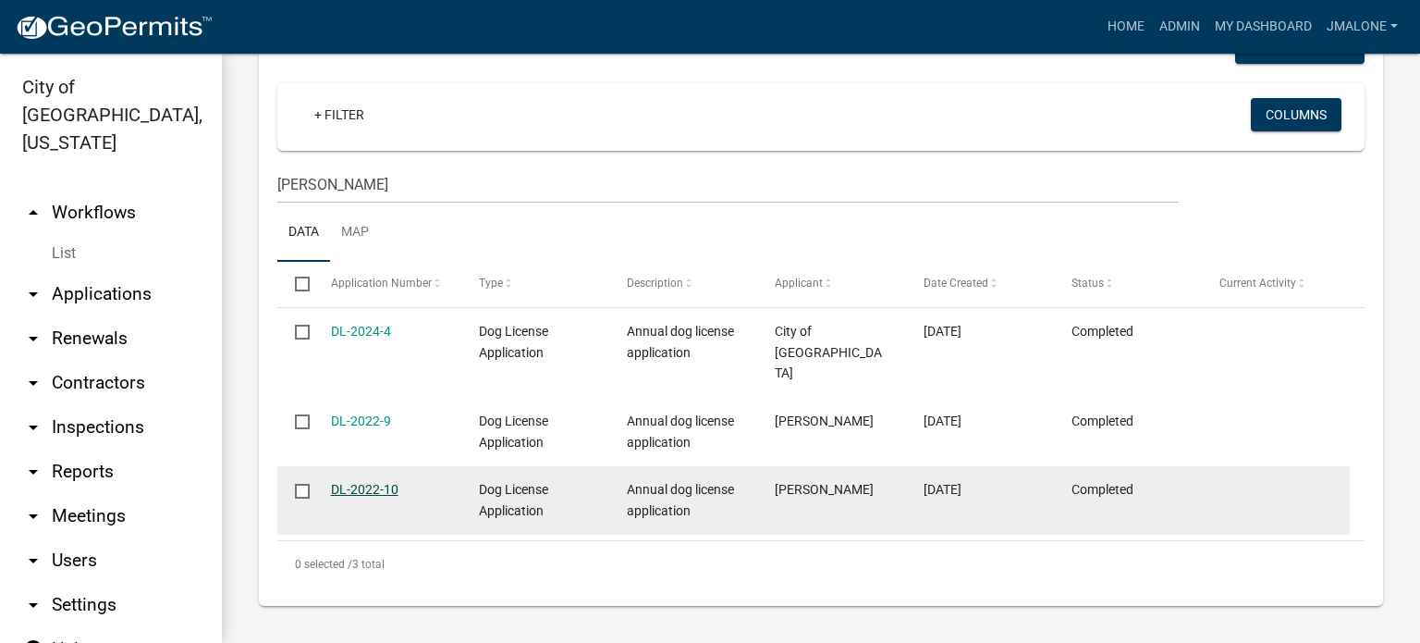
click at [356, 482] on link "DL-2022-10" at bounding box center [364, 489] width 67 height 15
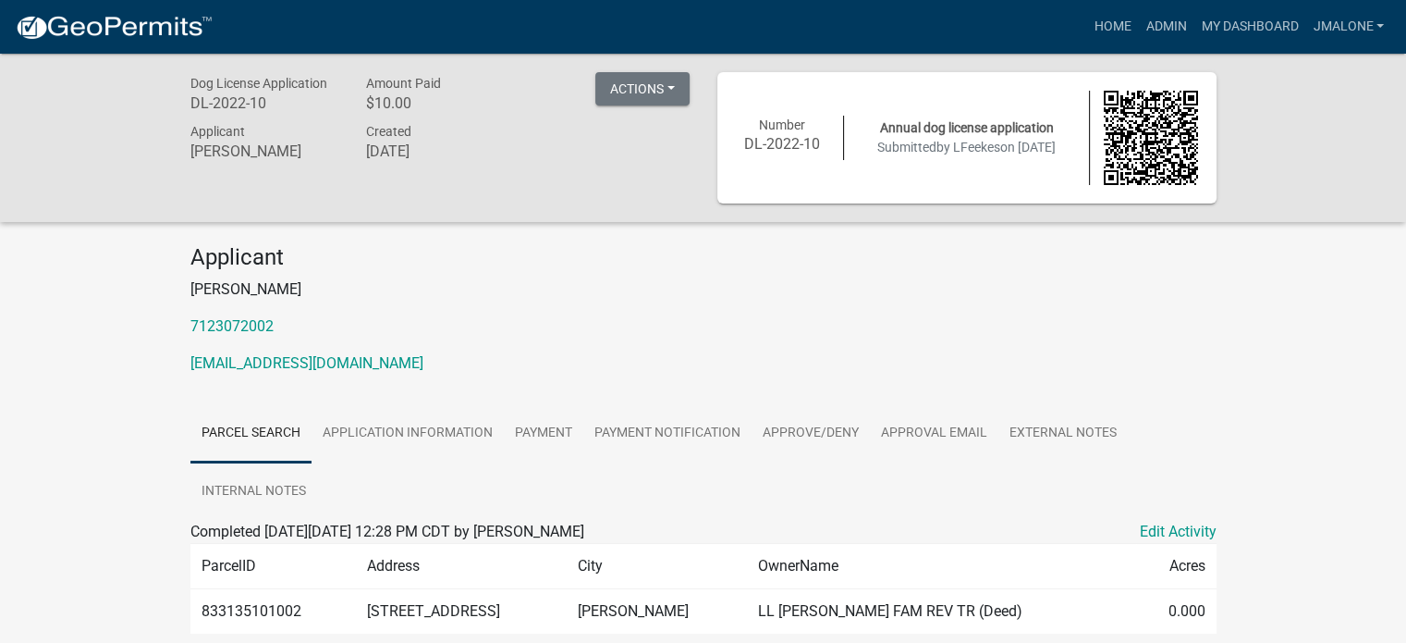
scroll to position [89, 0]
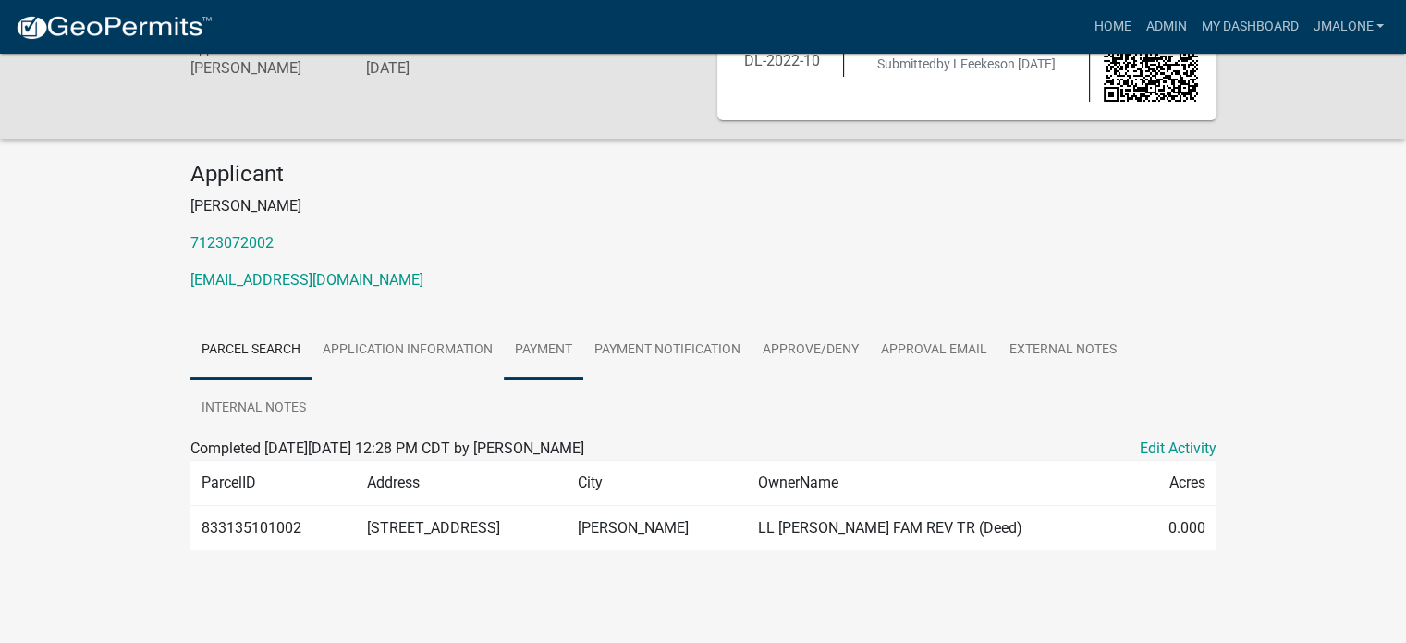
click at [576, 337] on link "Payment" at bounding box center [544, 350] width 80 height 59
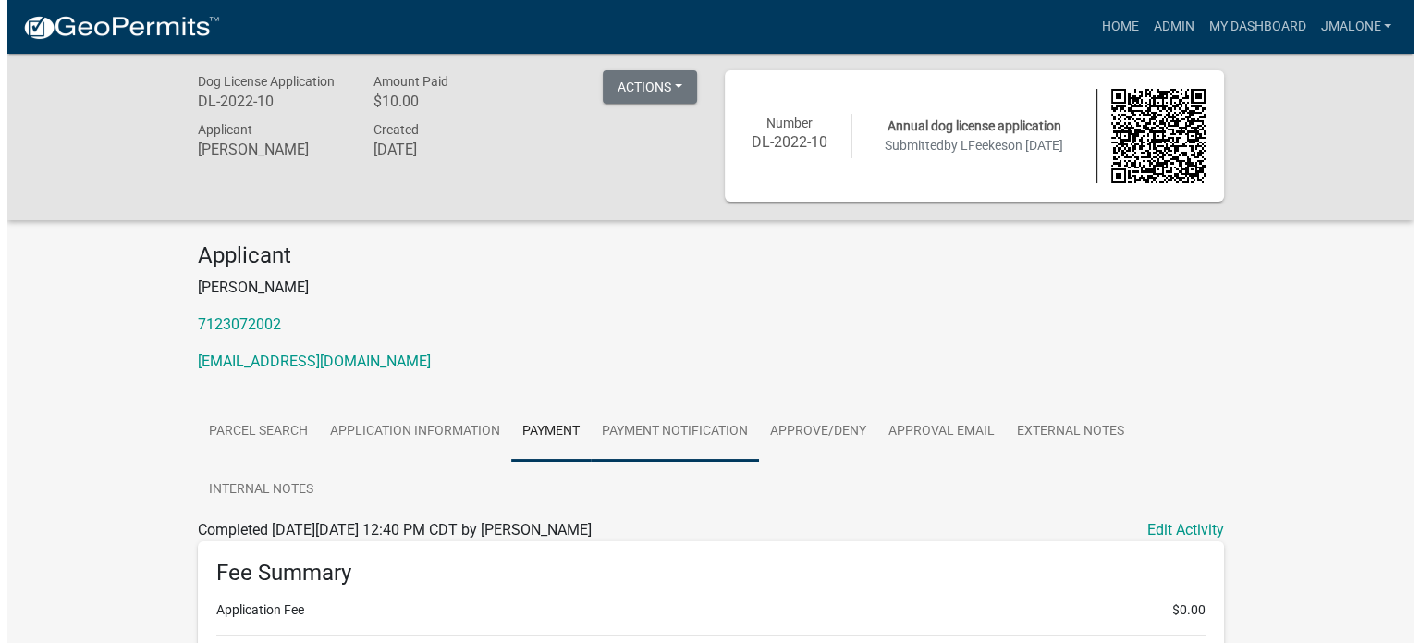
scroll to position [0, 0]
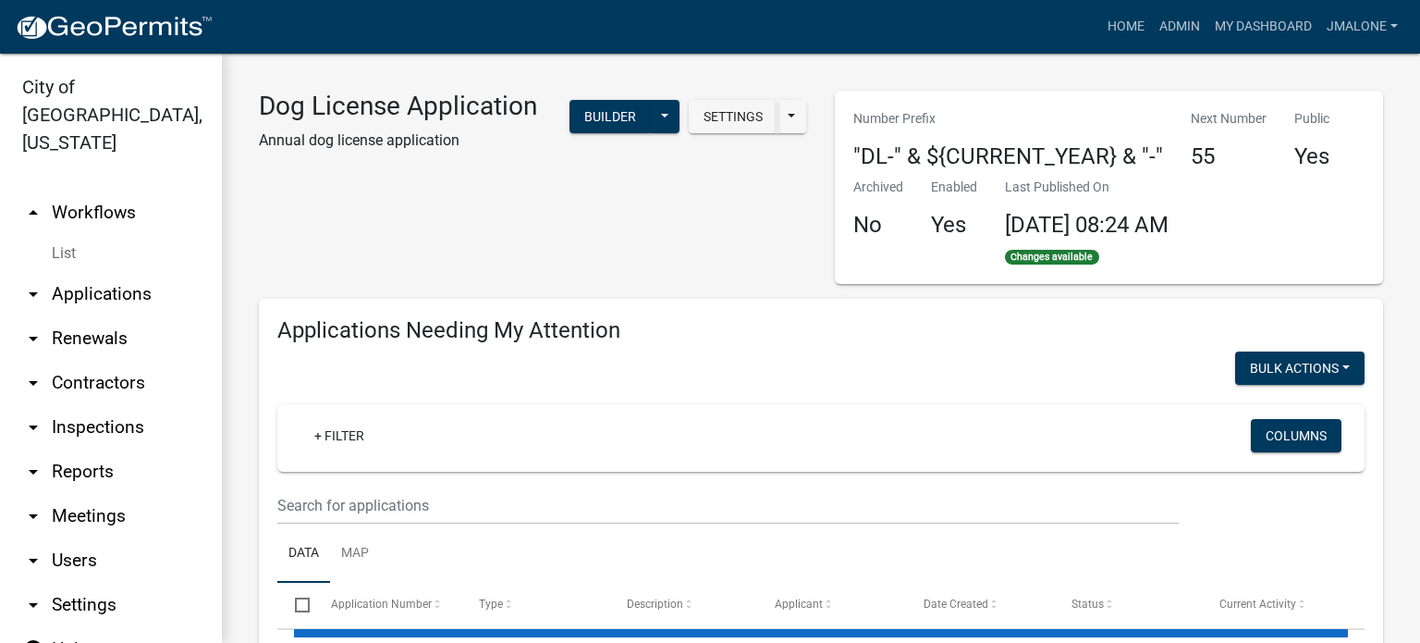
select select "3: 100"
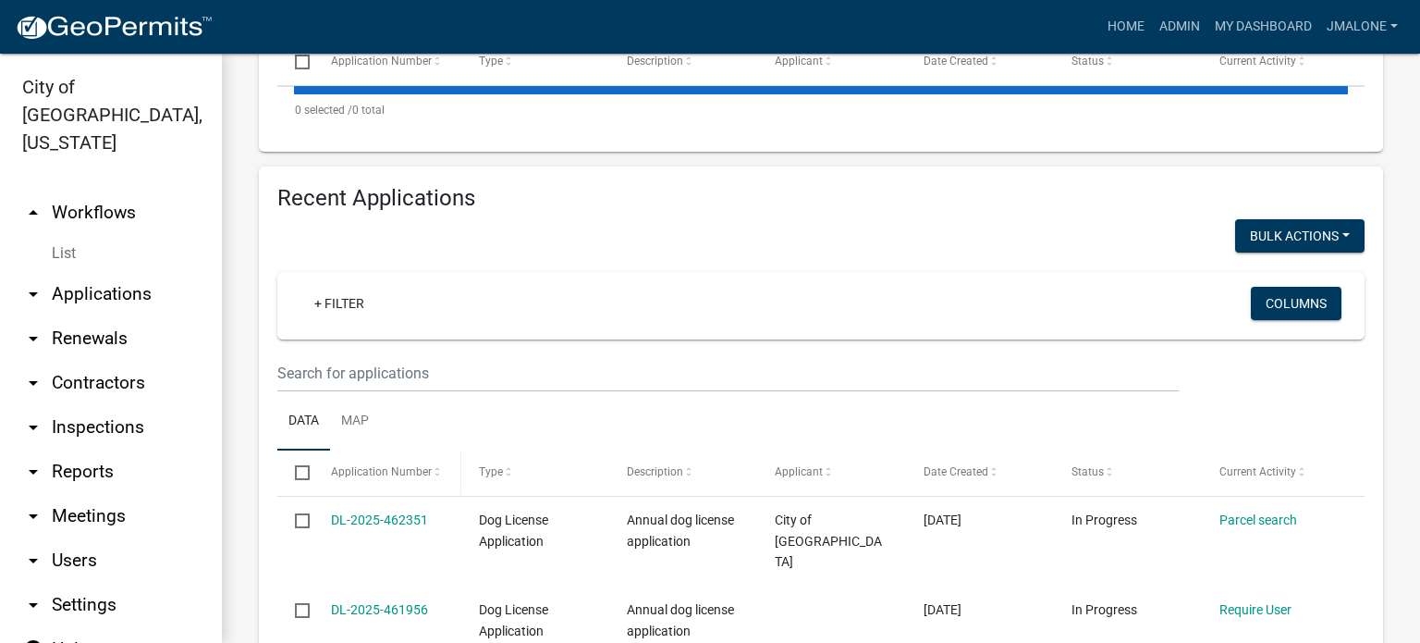
scroll to position [555, 0]
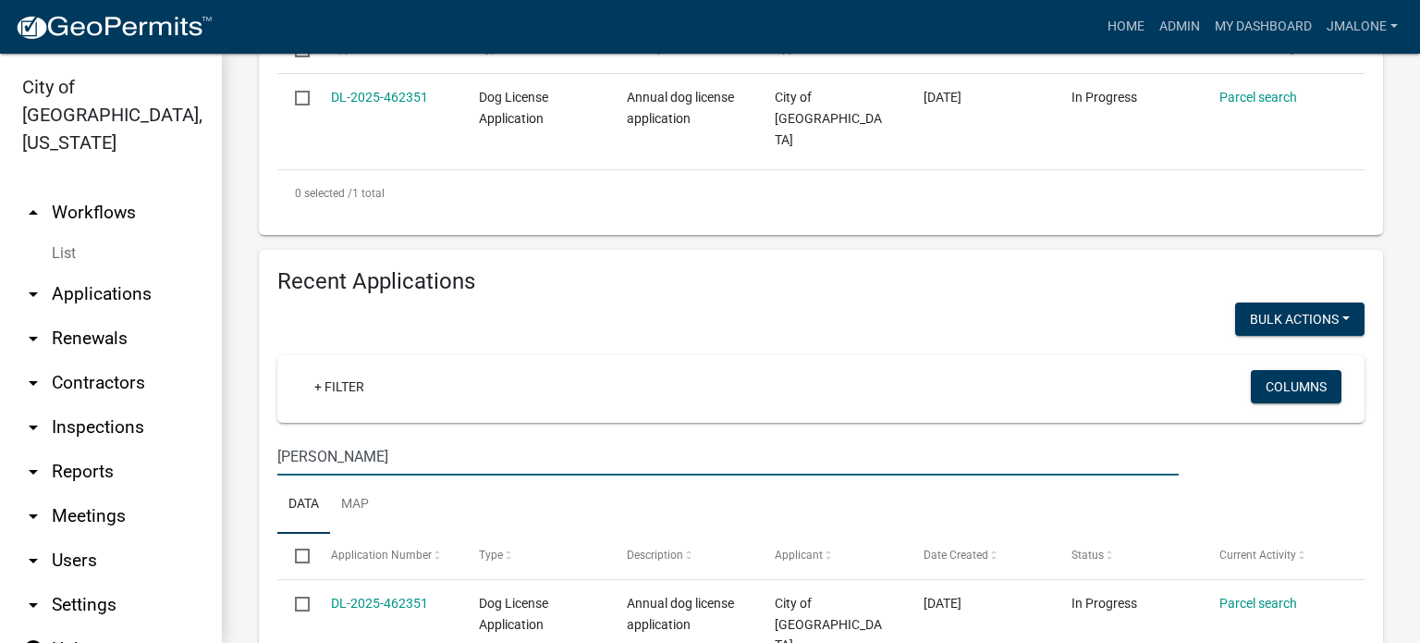
type input "[PERSON_NAME]"
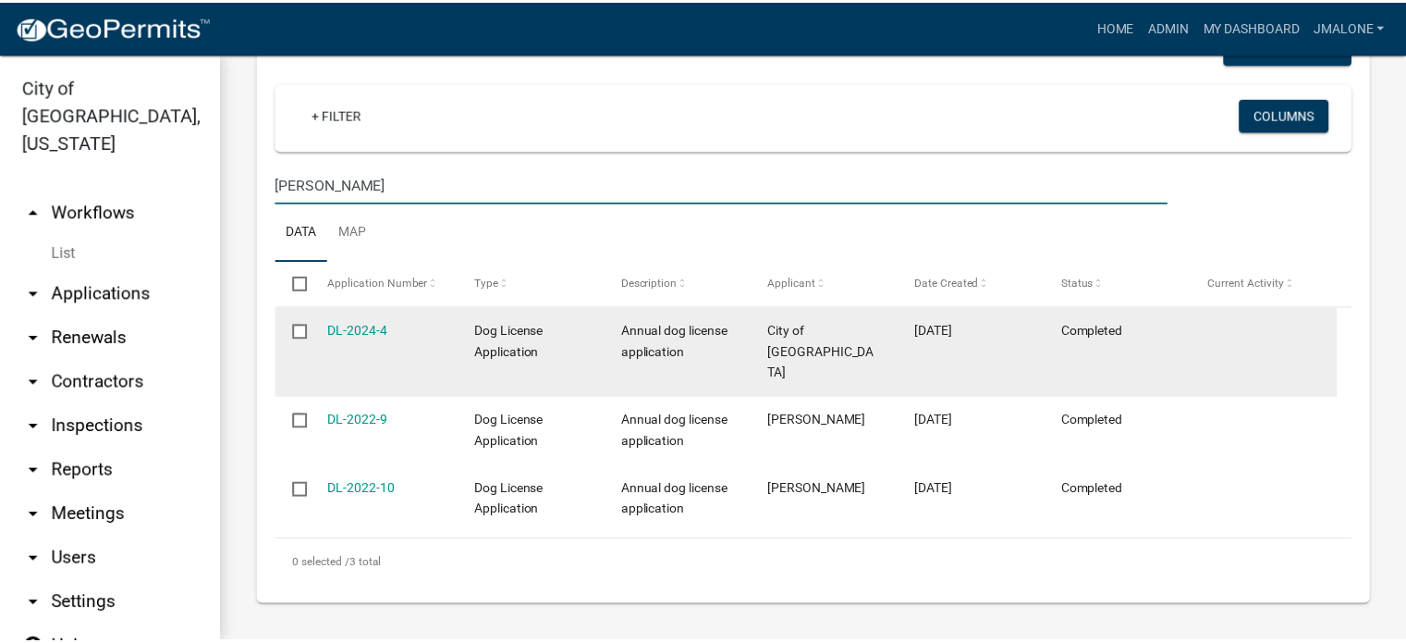
scroll to position [925, 0]
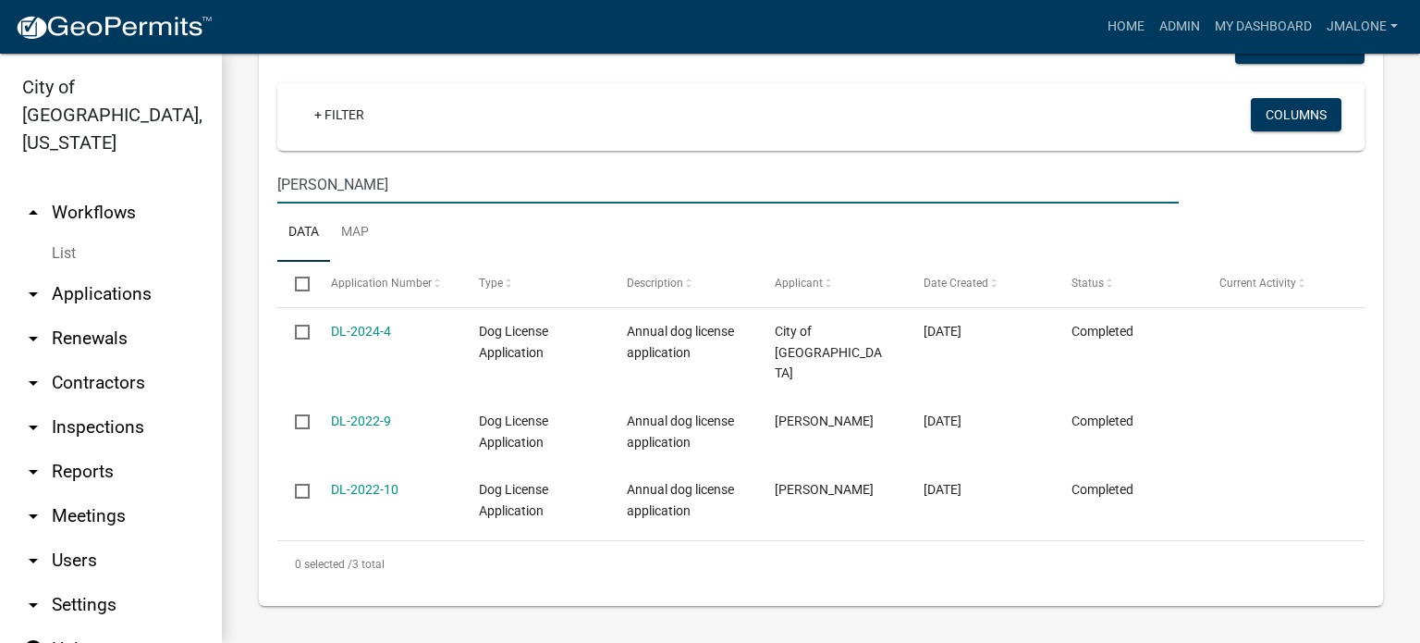
click at [343, 324] on link "DL-2024-4" at bounding box center [361, 331] width 60 height 15
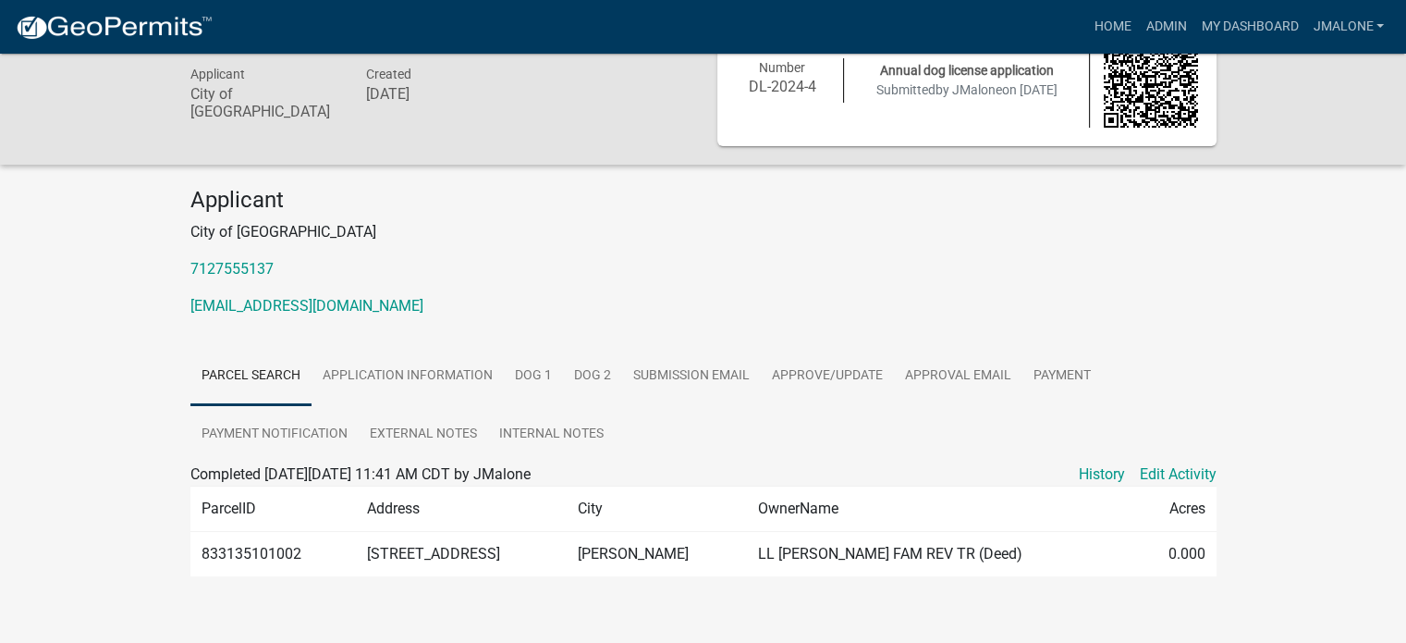
scroll to position [89, 0]
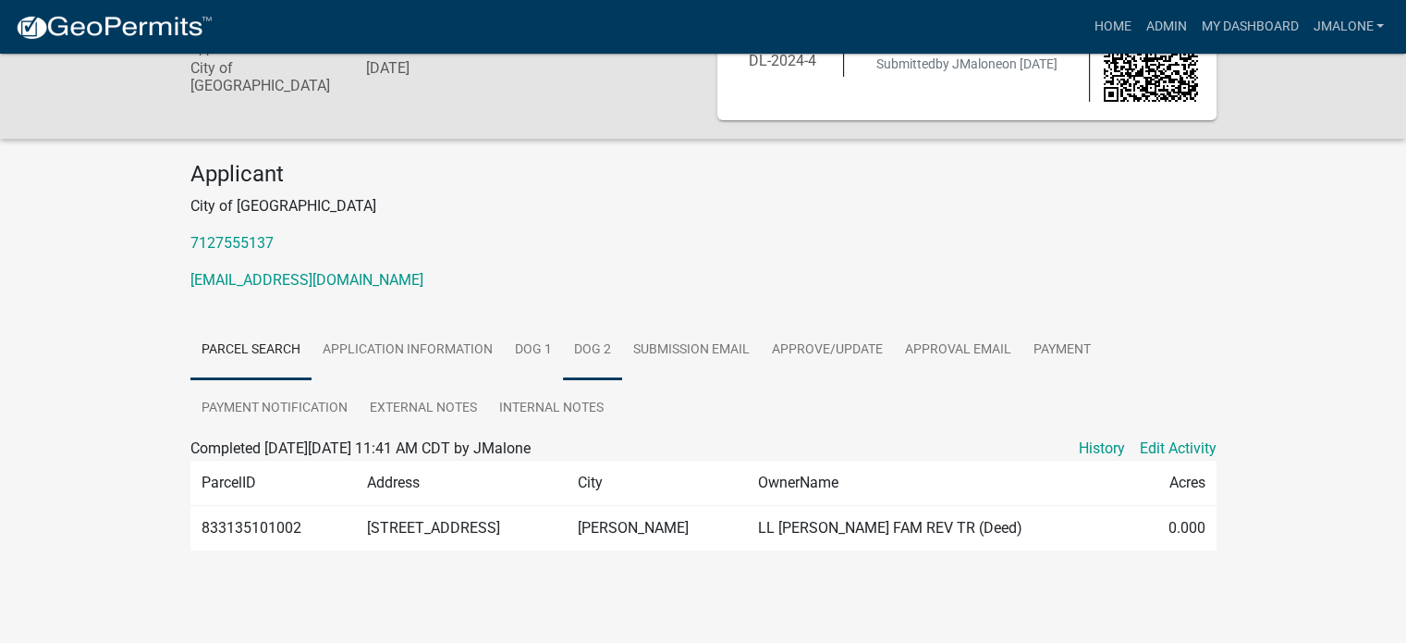
click at [622, 345] on link "Dog 2" at bounding box center [592, 350] width 59 height 59
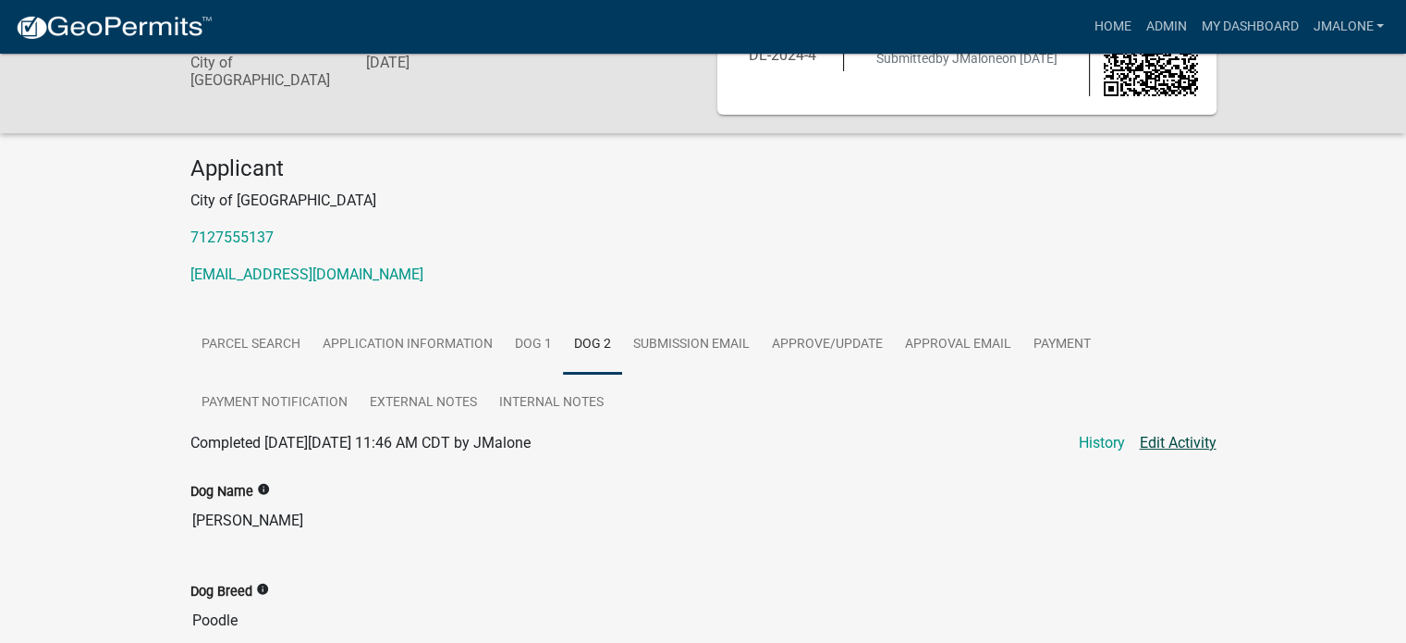
click at [1187, 449] on link "Edit Activity" at bounding box center [1178, 443] width 77 height 22
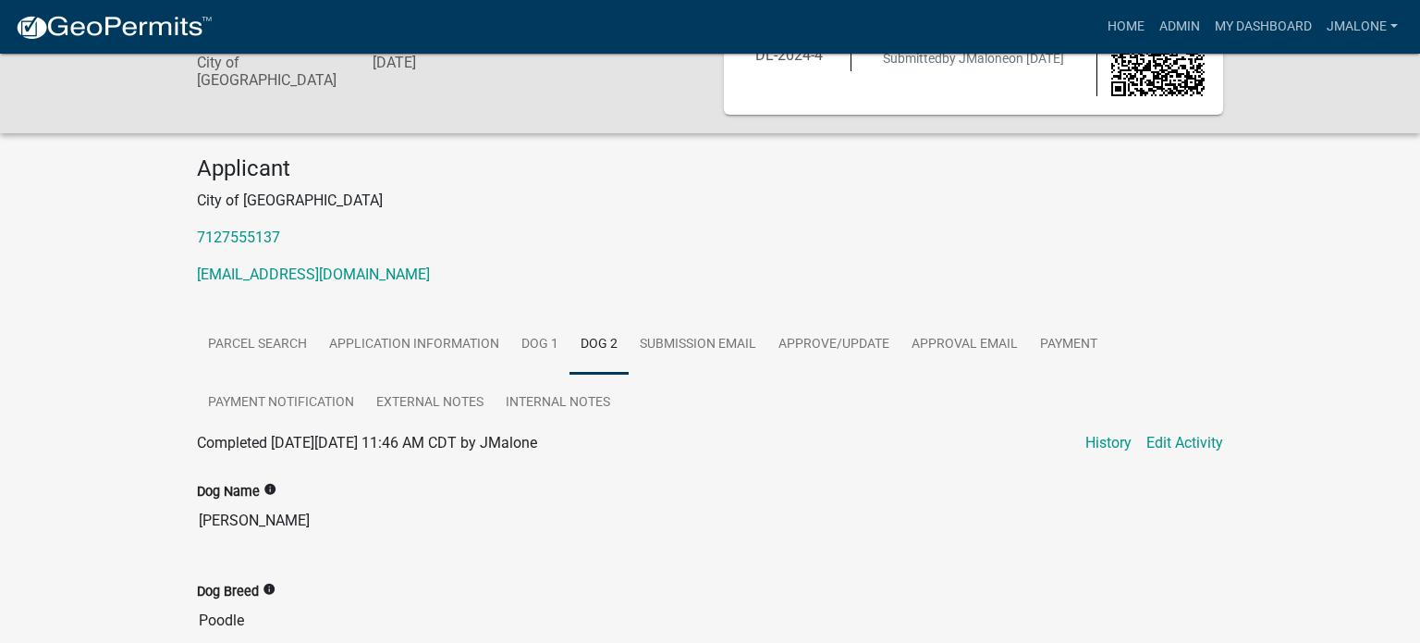
select select "7214e7e1-18b7-471c-8998-1222d509793d"
select select "cd113fe9-e646-4433-9d34-91f315b00d0c"
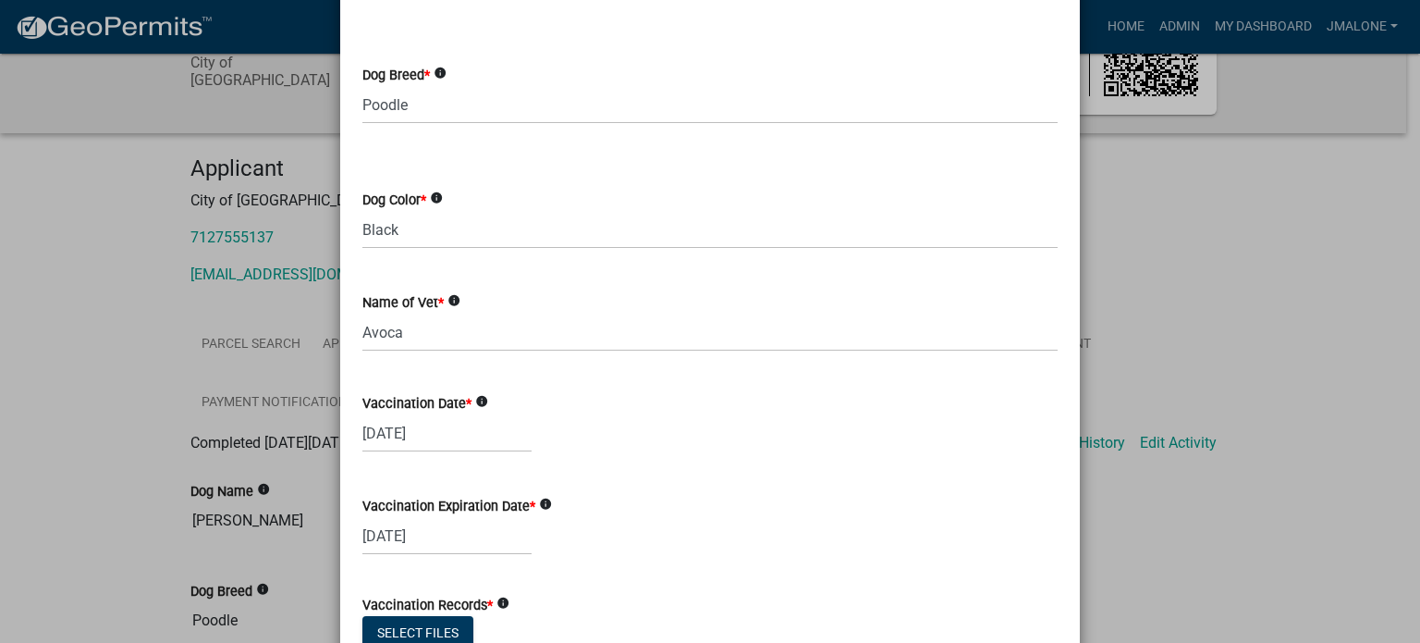
scroll to position [277, 0]
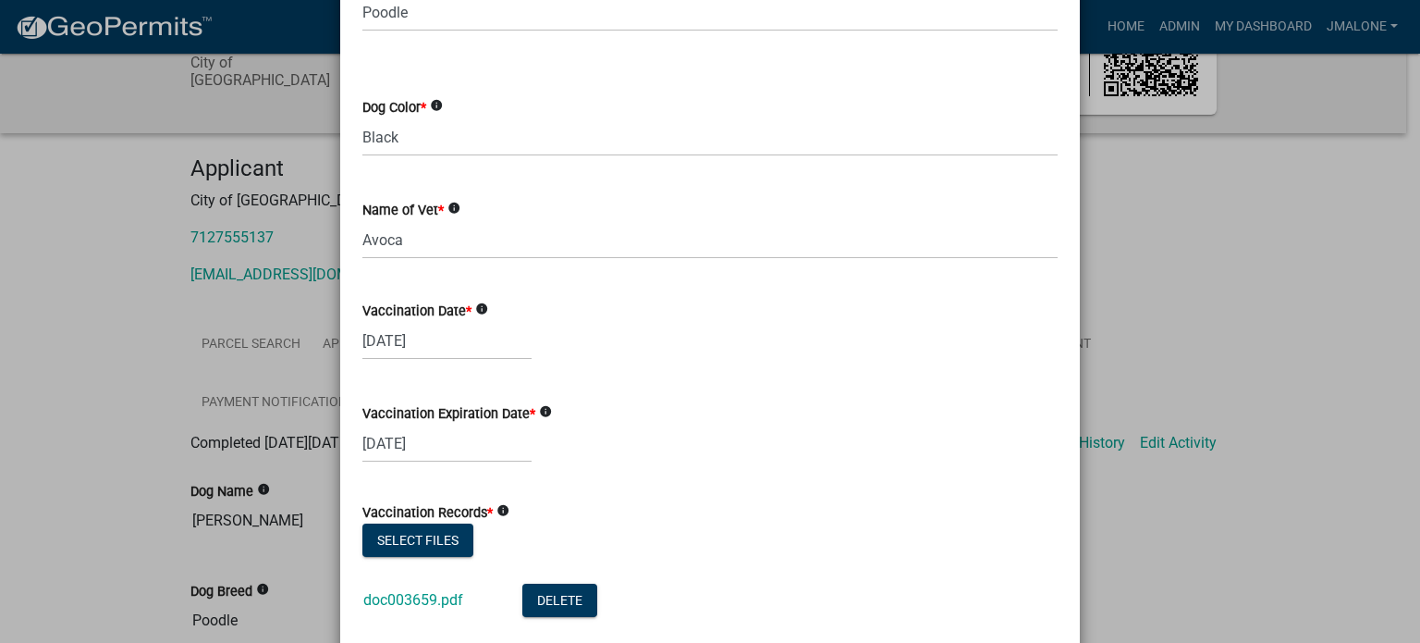
select select "8"
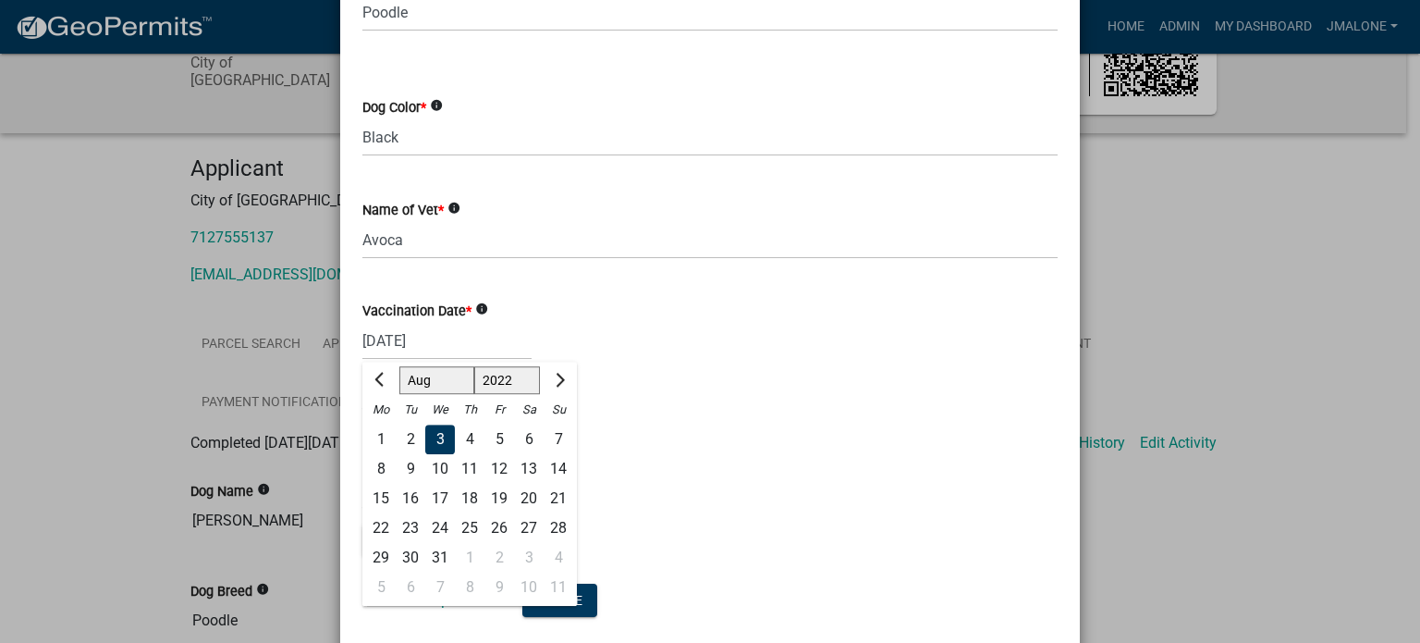
click at [444, 346] on input "[DATE]" at bounding box center [446, 341] width 169 height 38
click at [504, 384] on select "1522 1523 1524 1525 1526 1527 1528 1529 1530 1531 1532 1533 1534 1535 1536 1537…" at bounding box center [507, 380] width 67 height 28
select select "2023"
click at [474, 366] on select "1522 1523 1524 1525 1526 1527 1528 1529 1530 1531 1532 1533 1534 1535 1536 1537…" at bounding box center [507, 380] width 67 height 28
click at [465, 437] on div "3" at bounding box center [470, 439] width 30 height 30
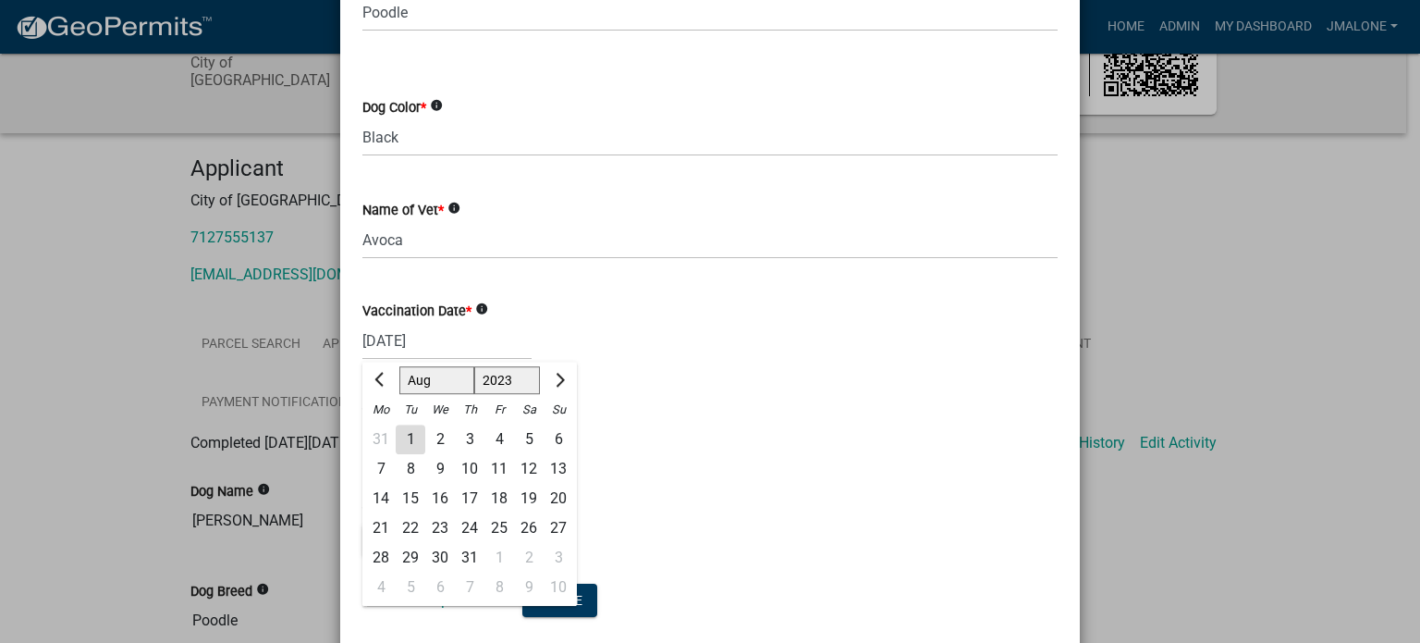
type input "[DATE]"
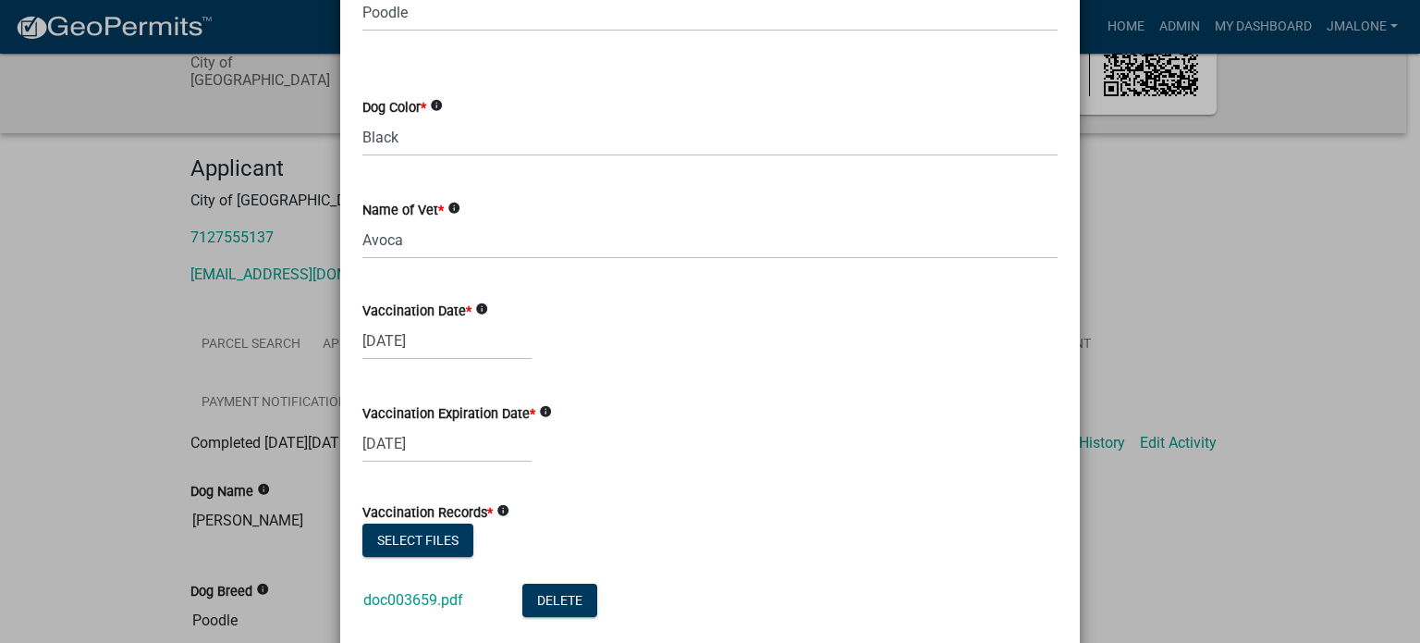
select select "8"
select select "2025"
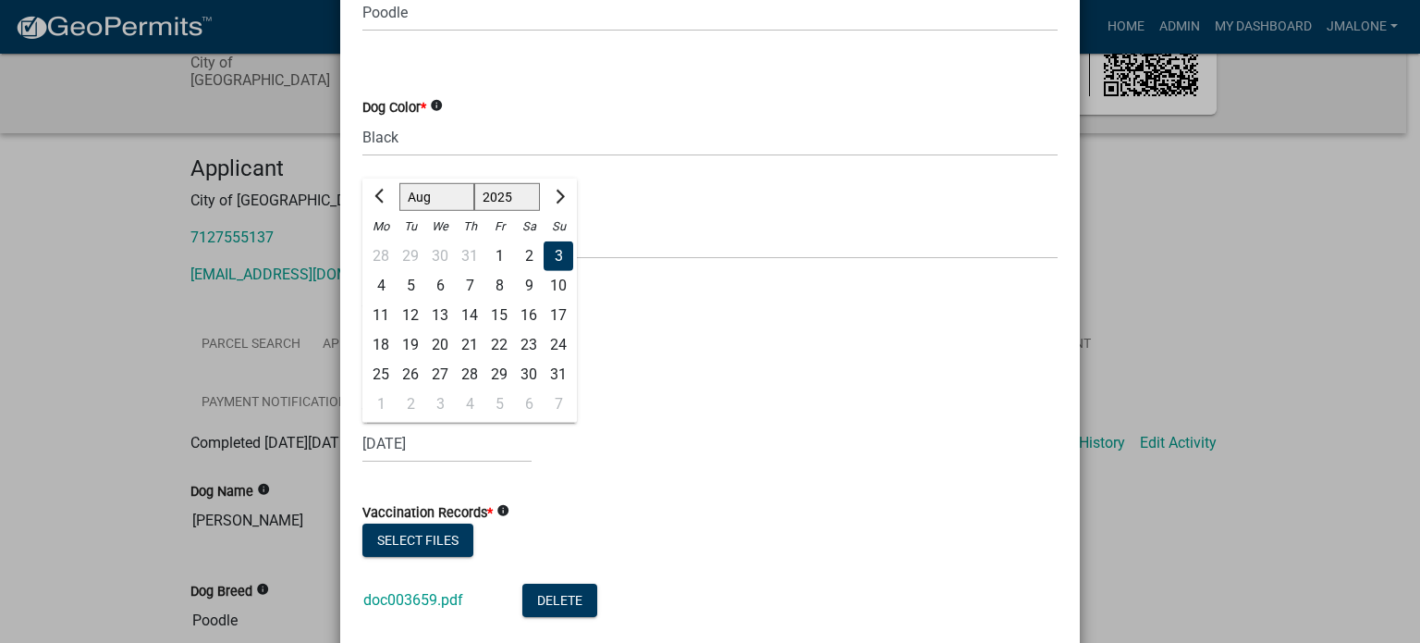
click at [468, 443] on div "[DATE] [PERSON_NAME] Apr May Jun [DATE] Aug Sep Oct Nov [DATE] 1526 1527 1528 1…" at bounding box center [446, 443] width 169 height 38
click at [551, 193] on span "Next month" at bounding box center [558, 197] width 14 height 14
select select "9"
click at [510, 193] on select "1525 1526 1527 1528 1529 1530 1531 1532 1533 1534 1535 1536 1537 1538 1539 1540…" at bounding box center [507, 197] width 67 height 28
select select "2026"
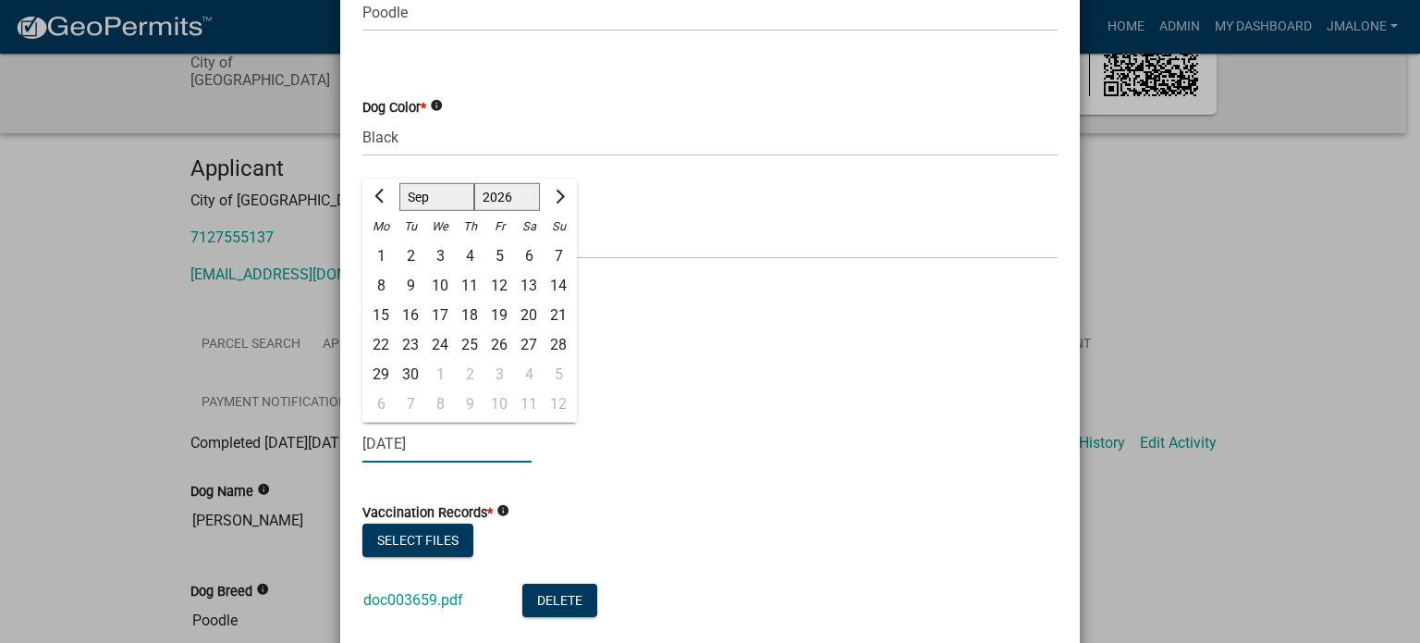
click at [474, 183] on select "1525 1526 1527 1528 1529 1530 1531 1532 1533 1534 1535 1536 1537 1538 1539 1540…" at bounding box center [507, 197] width 67 height 28
click at [435, 260] on div "2" at bounding box center [440, 256] width 30 height 30
type input "[DATE]"
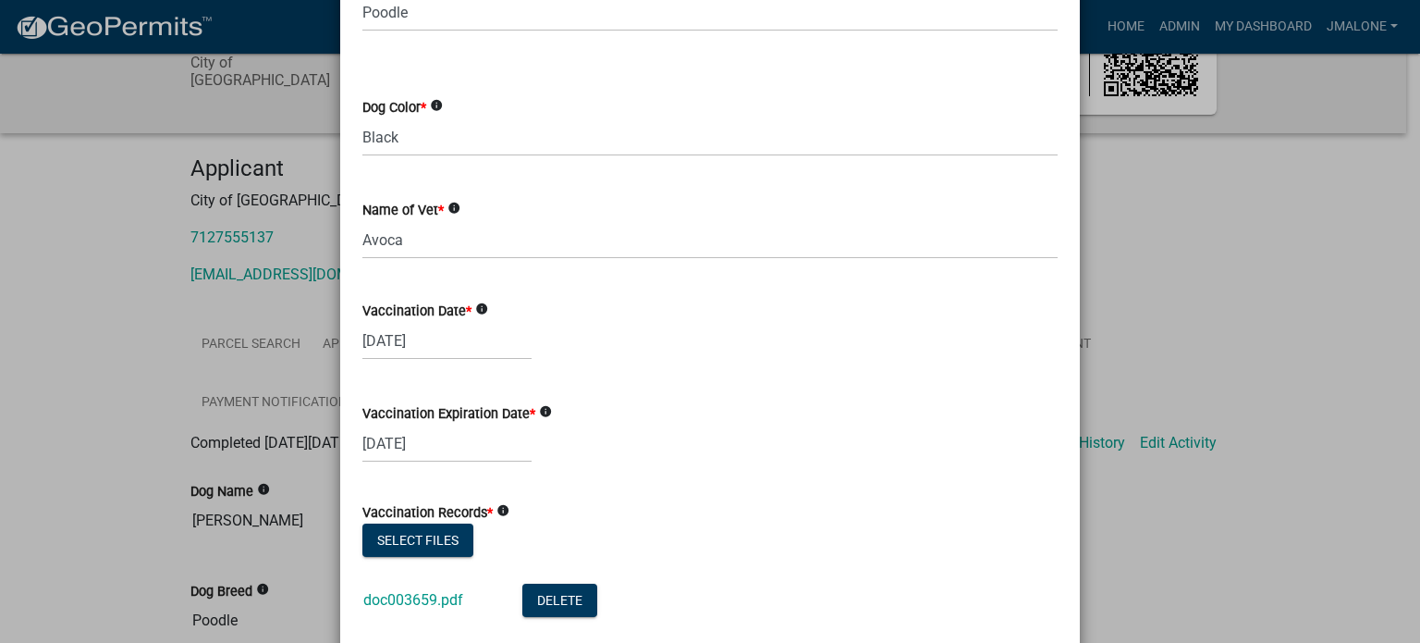
select select "8"
select select "2023"
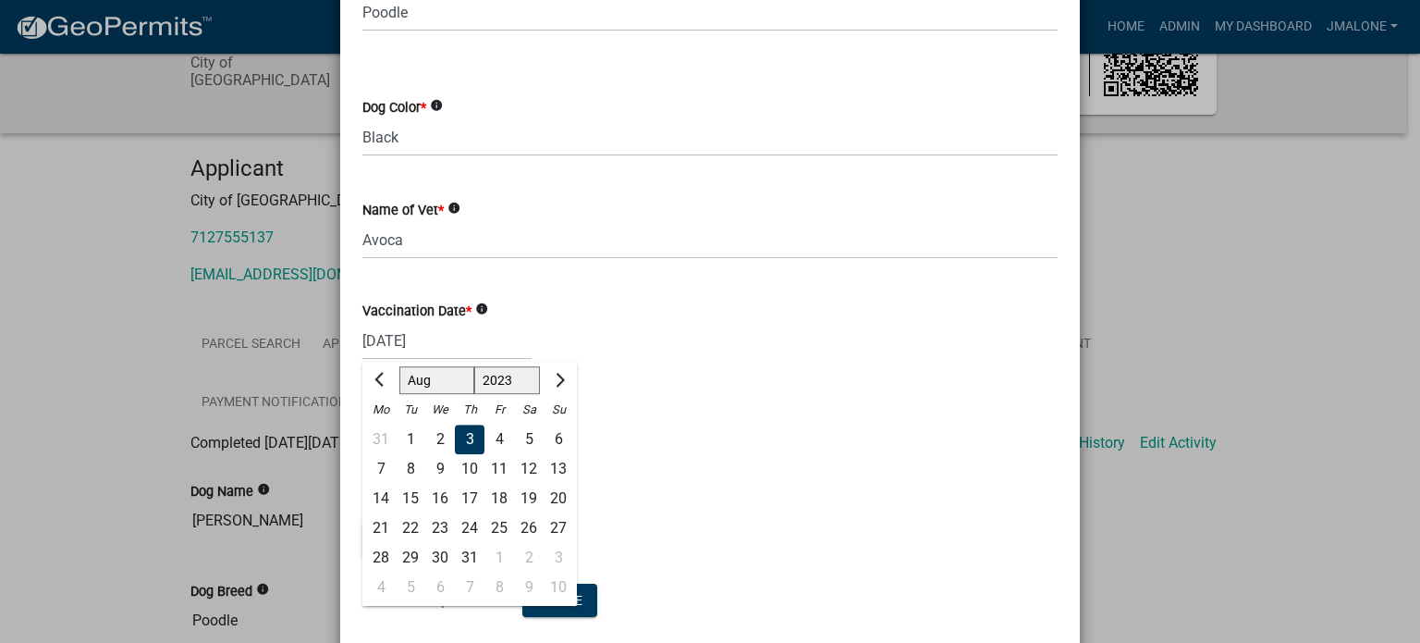
click at [393, 343] on div "[DATE] Jan Feb Mar Apr May Jun [DATE] Aug Sep Oct Nov [DATE] 1524 1525 1526 152…" at bounding box center [446, 341] width 169 height 38
click at [430, 437] on div "2" at bounding box center [440, 439] width 30 height 30
type input "[DATE]"
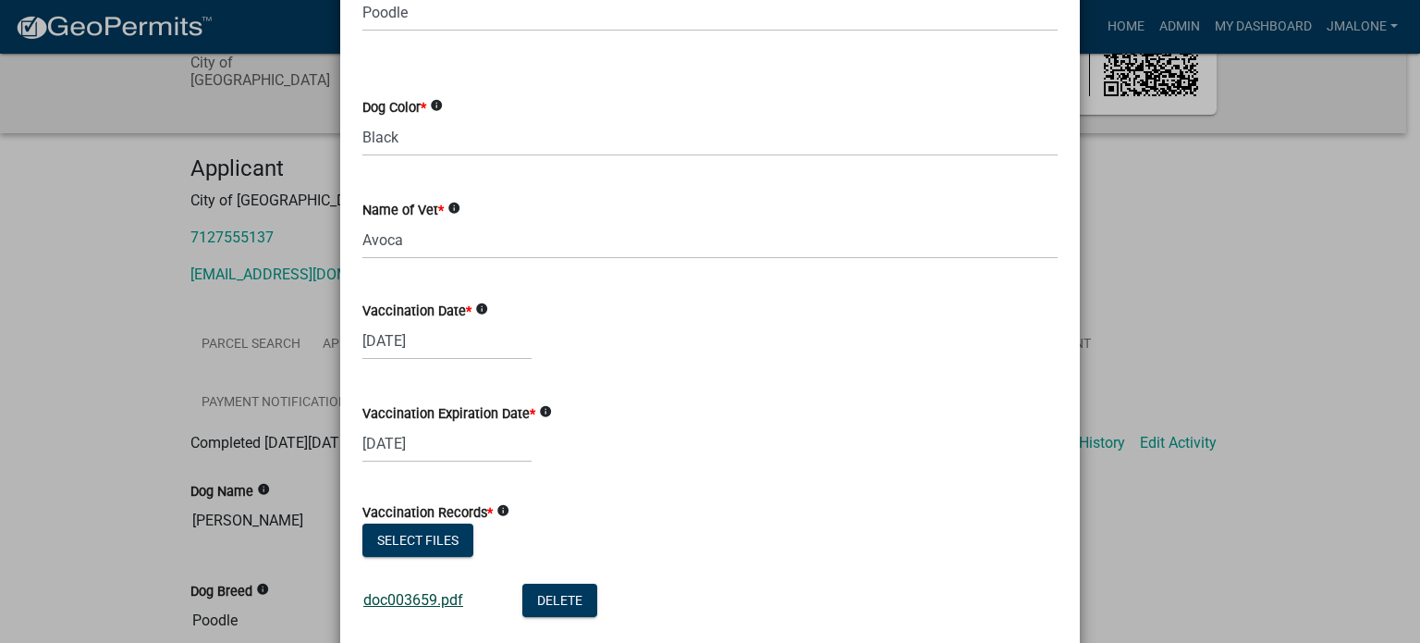
click at [409, 599] on link "doc003659.pdf" at bounding box center [413, 600] width 100 height 18
select select "9"
select select "2026"
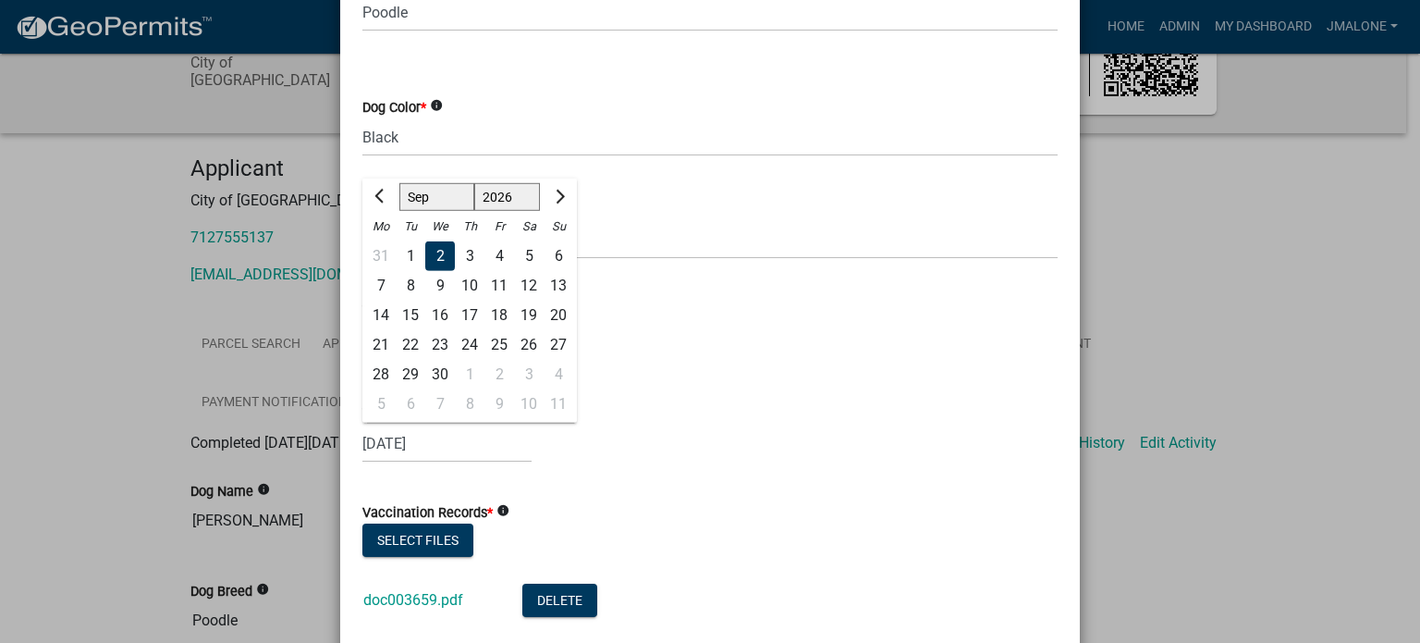
click at [429, 449] on div "[DATE] Jan Feb Mar Apr May Jun [DATE] Aug Sep Oct Nov [DATE] 1527 1528 1529 153…" at bounding box center [446, 443] width 169 height 38
click at [374, 197] on span "Previous month" at bounding box center [381, 197] width 14 height 14
select select "8"
click at [552, 254] on div "2" at bounding box center [559, 256] width 30 height 30
type input "[DATE]"
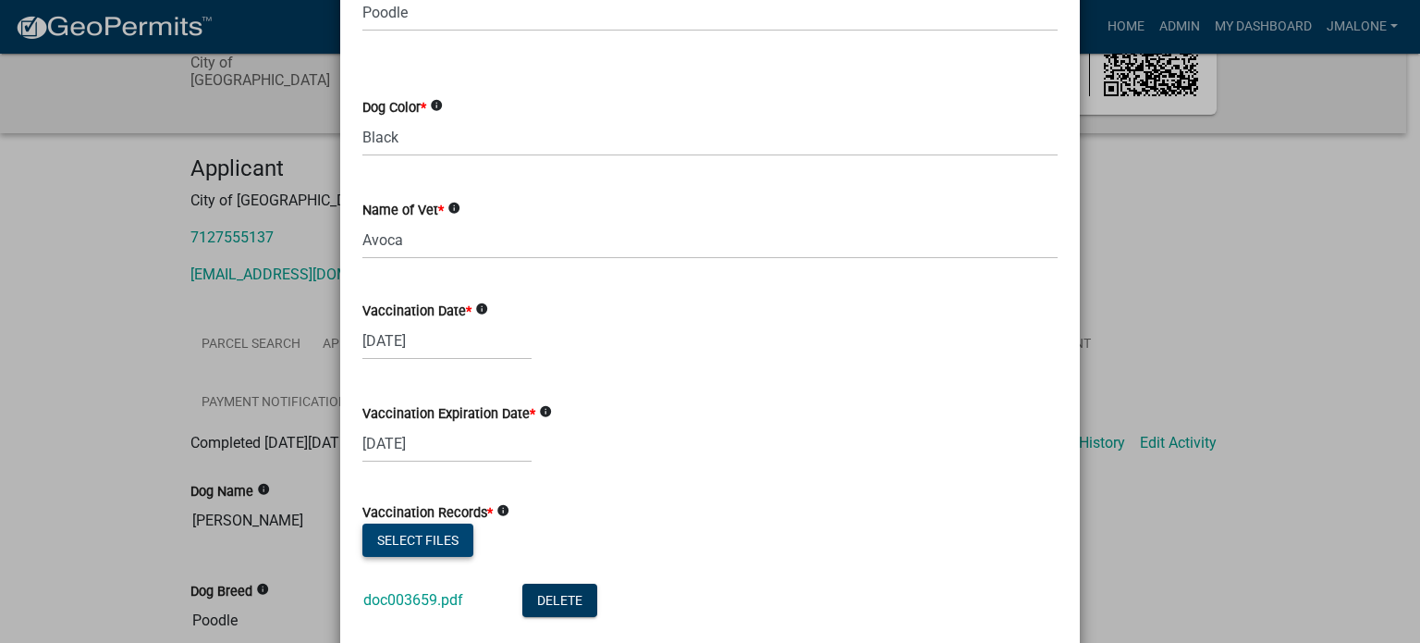
click at [420, 547] on button "Select files" at bounding box center [417, 539] width 111 height 33
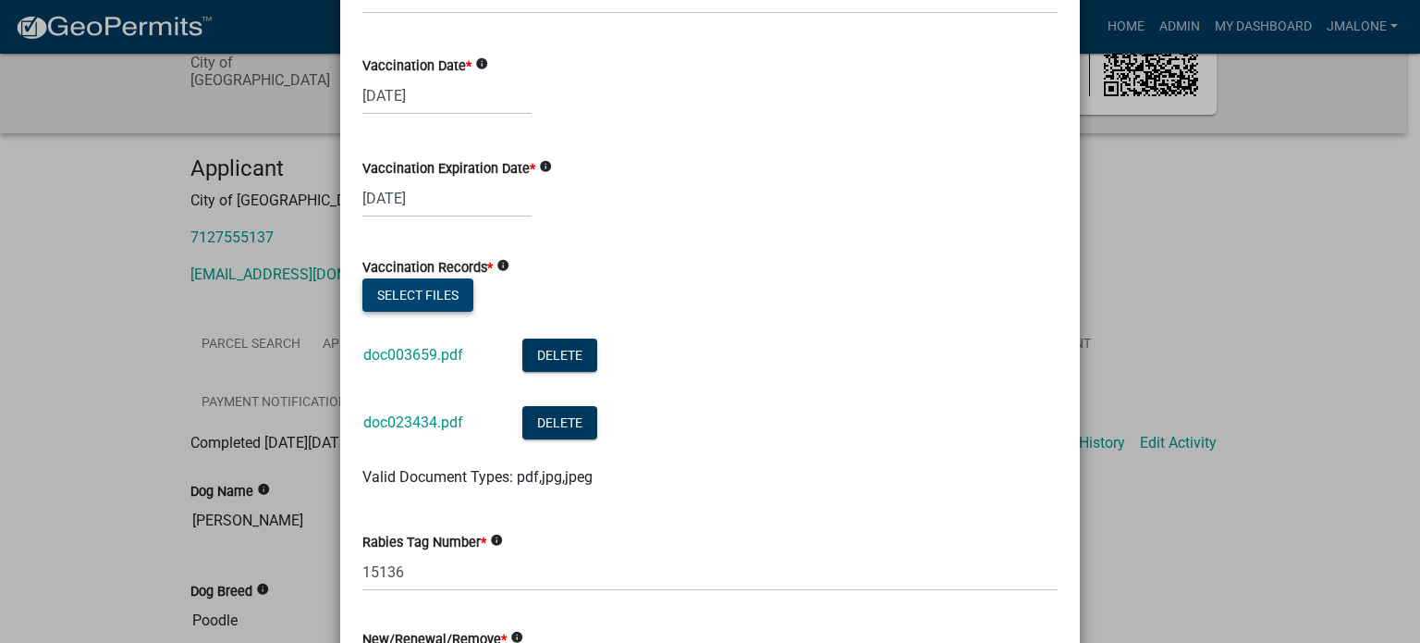
scroll to position [555, 0]
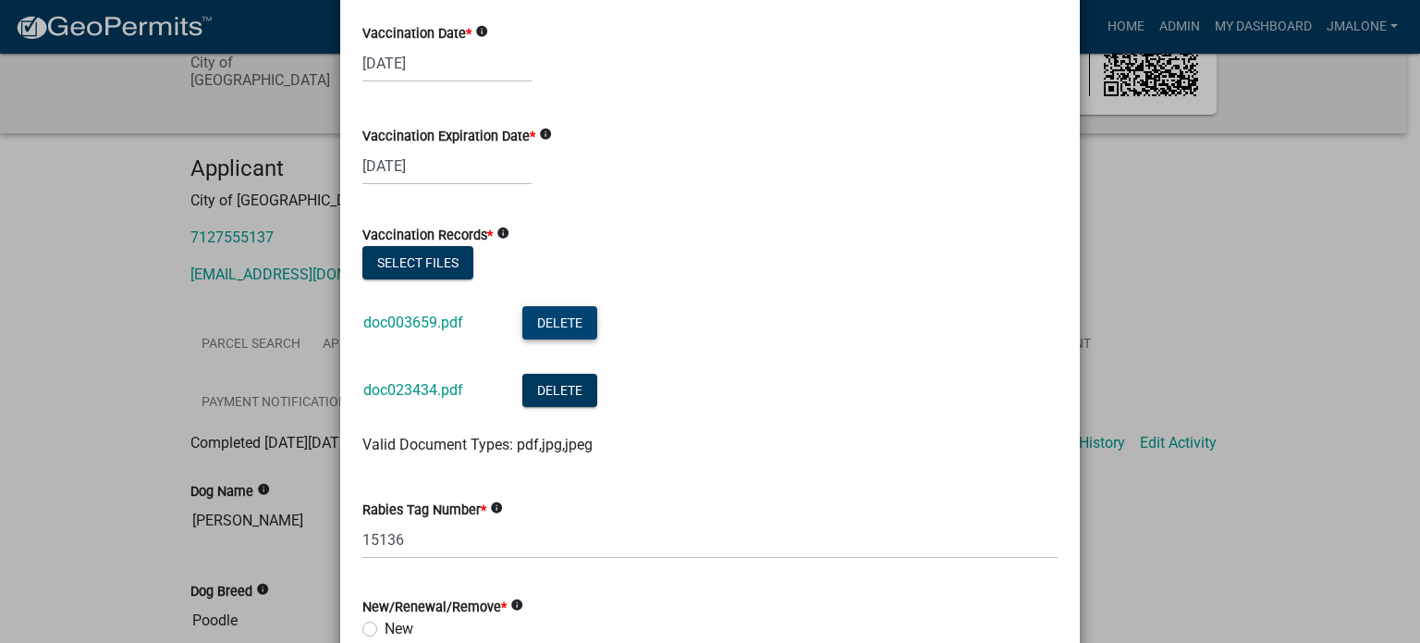
click at [550, 328] on button "Delete" at bounding box center [559, 322] width 75 height 33
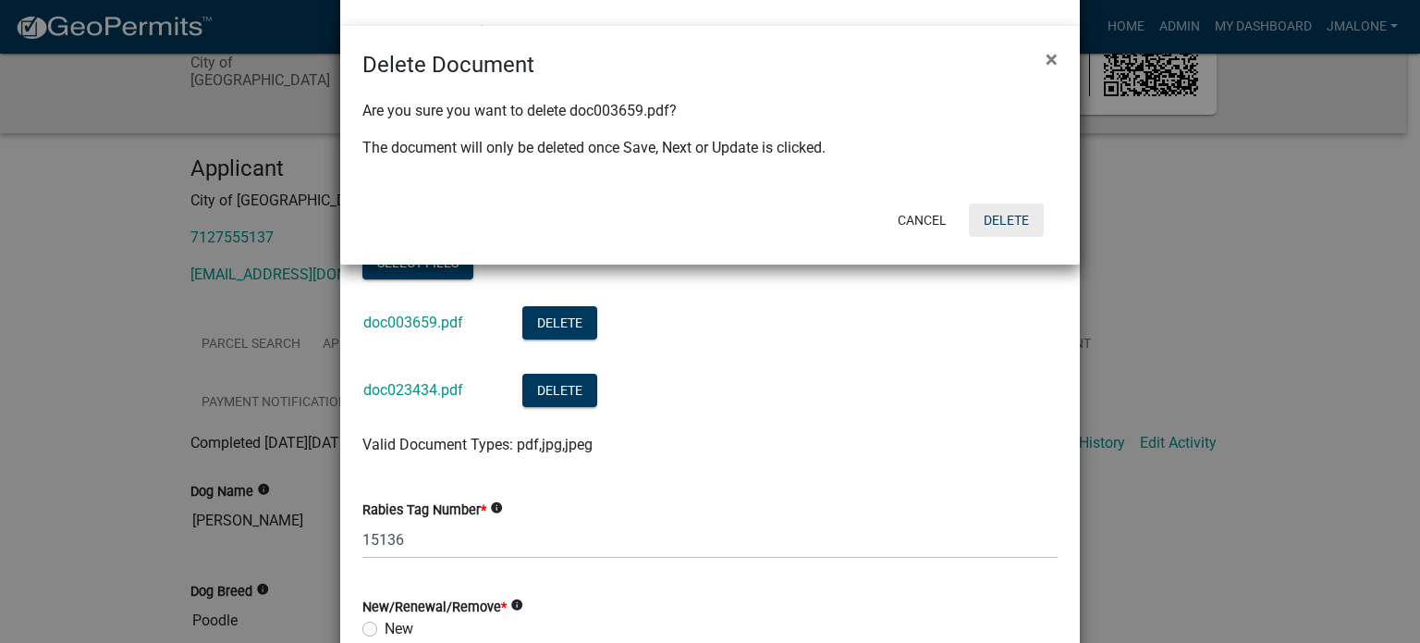
click at [988, 221] on button "Delete" at bounding box center [1006, 219] width 75 height 33
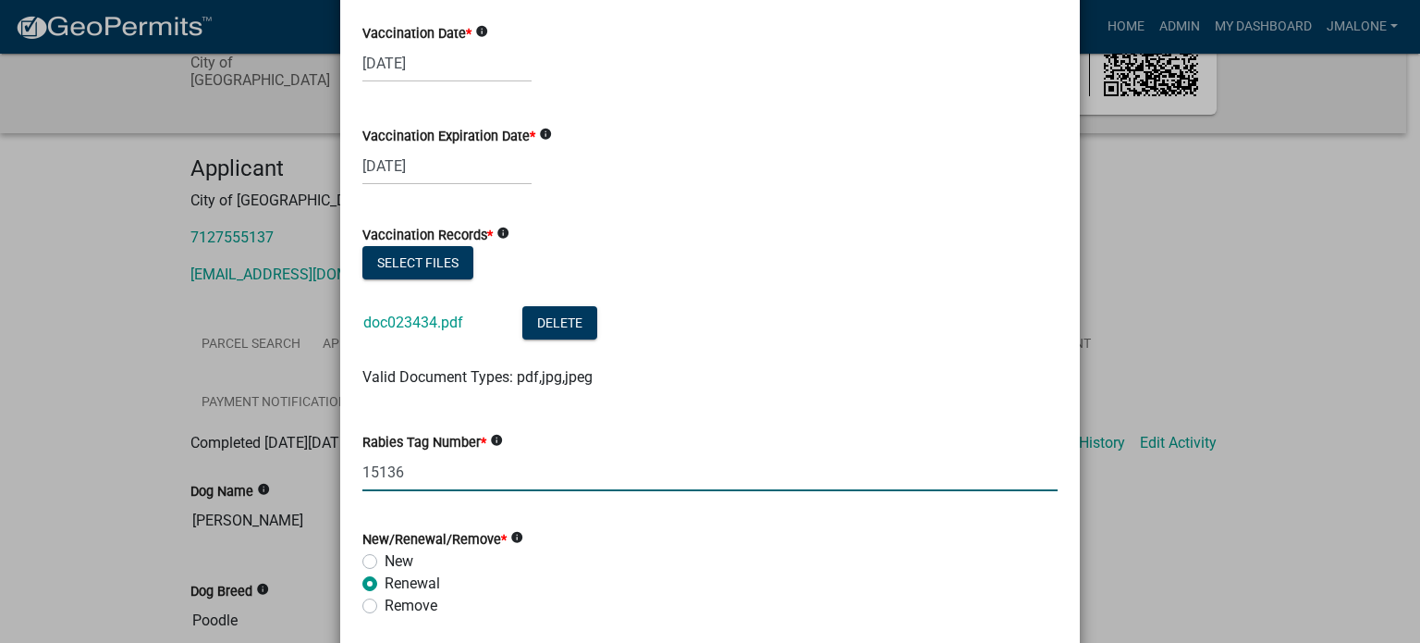
click at [426, 476] on input "15136" at bounding box center [709, 472] width 695 height 38
drag, startPoint x: 416, startPoint y: 480, endPoint x: 276, endPoint y: 487, distance: 140.7
click at [276, 487] on ngb-modal-window "Update Activity × Dog Name * info [PERSON_NAME] Dog Breed * info Select Item...…" at bounding box center [710, 321] width 1420 height 643
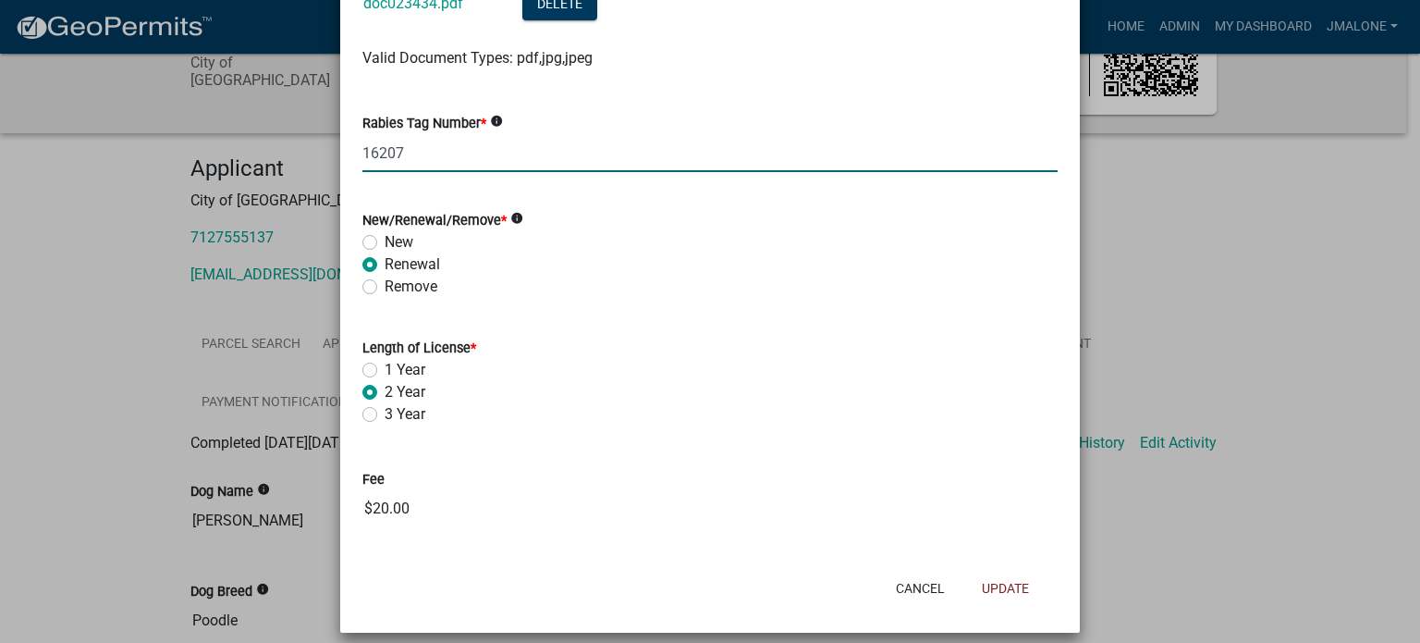
scroll to position [897, 0]
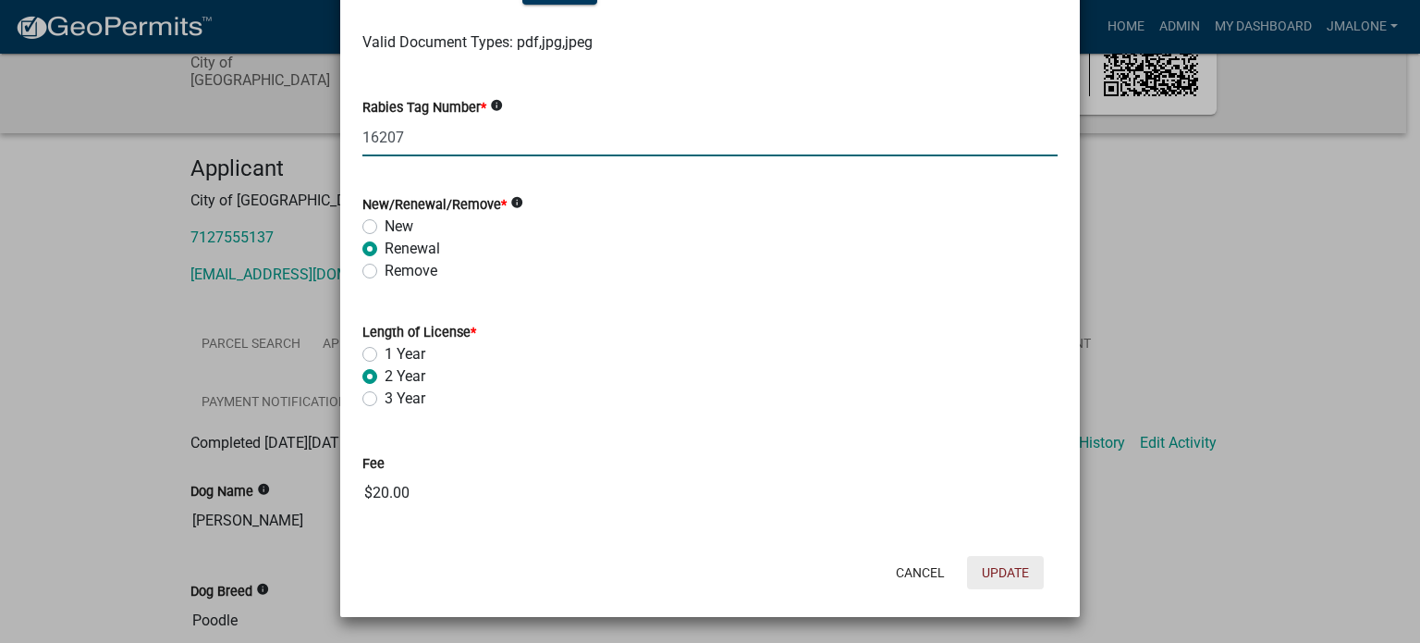
type input "16207"
click at [989, 576] on button "Update" at bounding box center [1005, 572] width 77 height 33
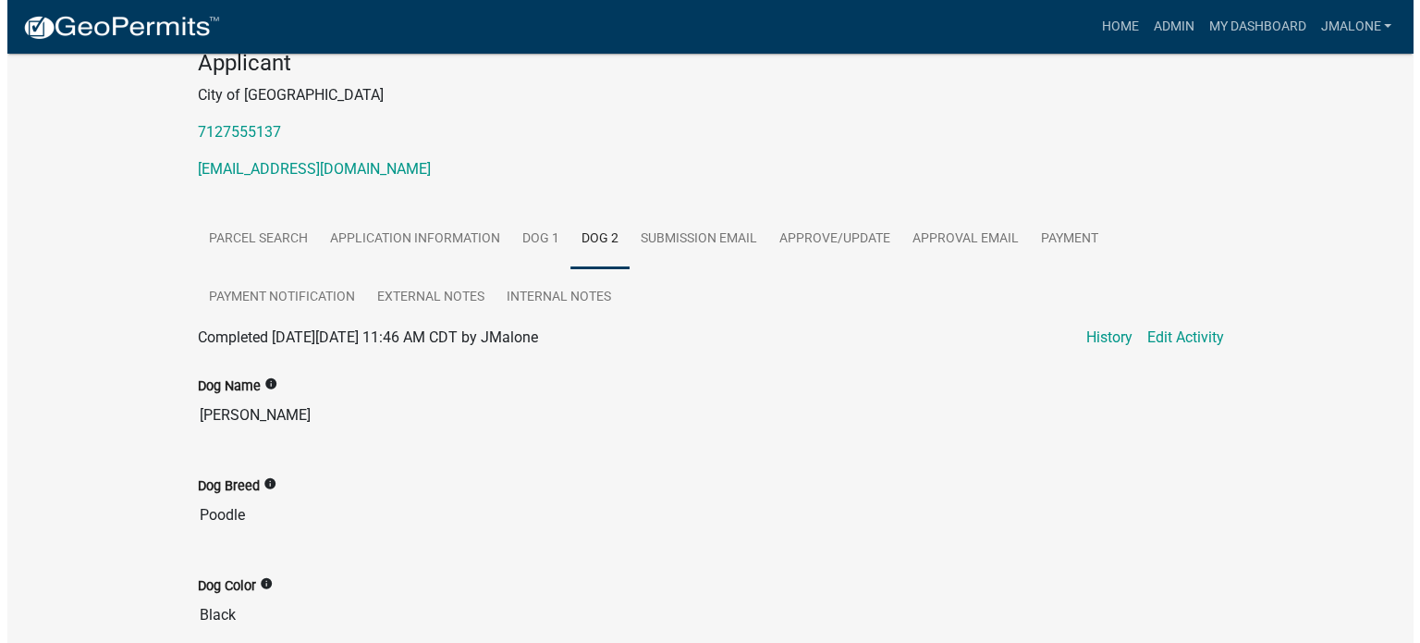
scroll to position [0, 0]
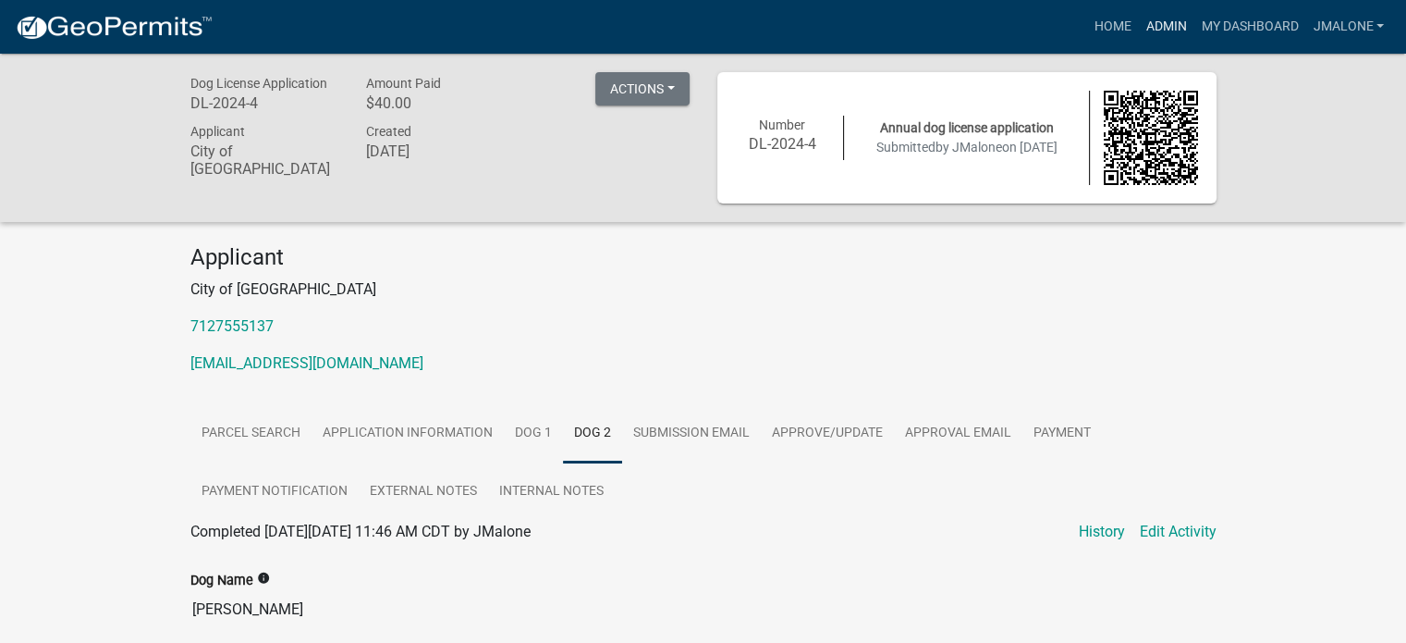
drag, startPoint x: 1143, startPoint y: 23, endPoint x: 1001, endPoint y: 81, distance: 153.0
click at [1143, 23] on link "Admin" at bounding box center [1165, 26] width 55 height 35
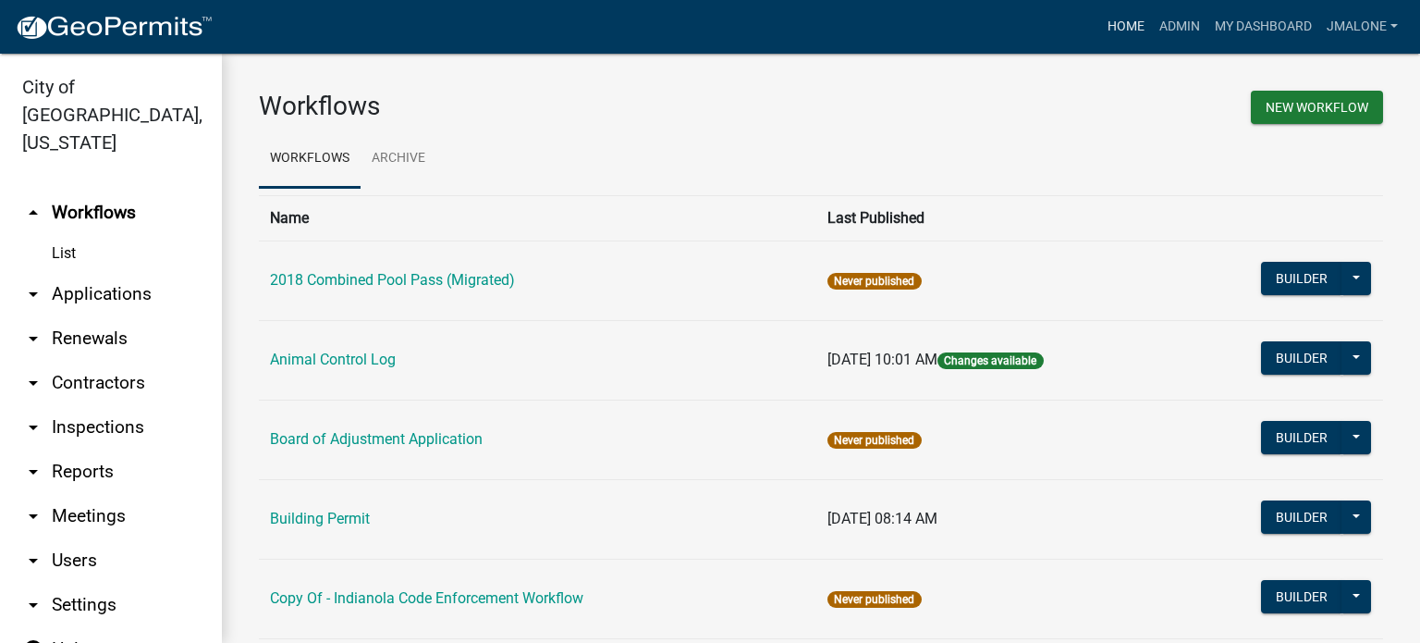
click at [1104, 18] on link "Home" at bounding box center [1126, 26] width 52 height 35
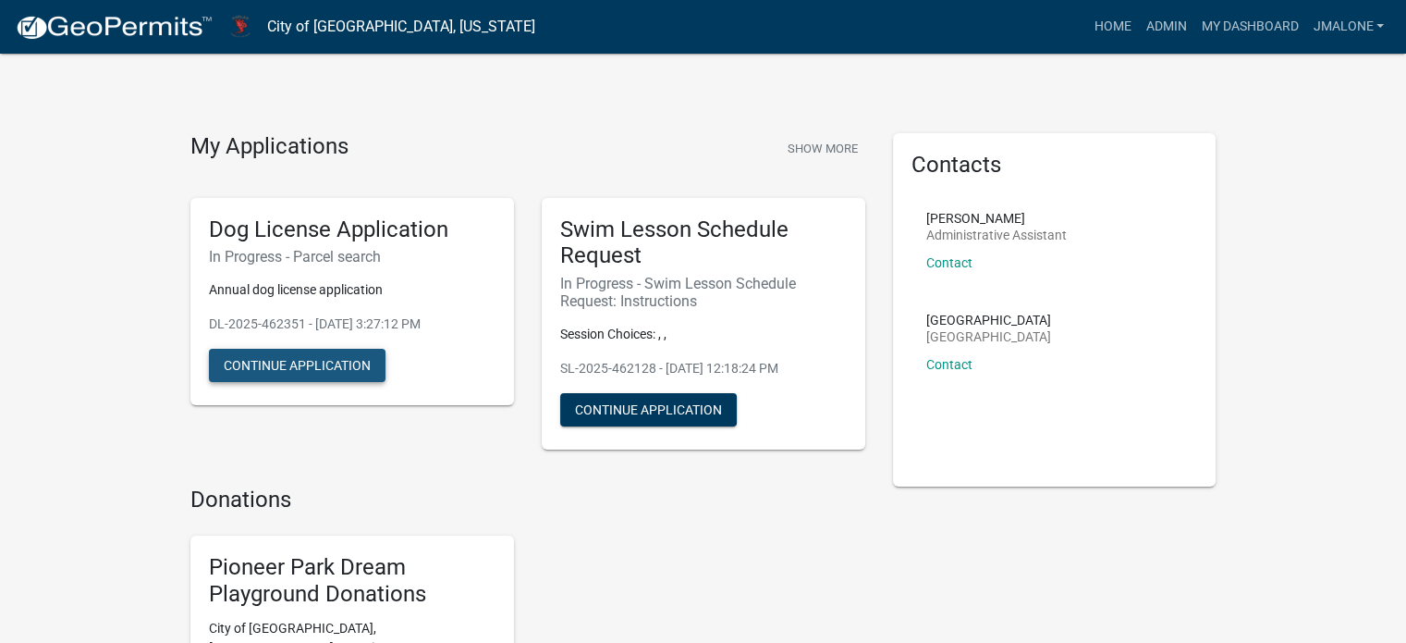
click at [273, 382] on button "Continue Application" at bounding box center [297, 365] width 177 height 33
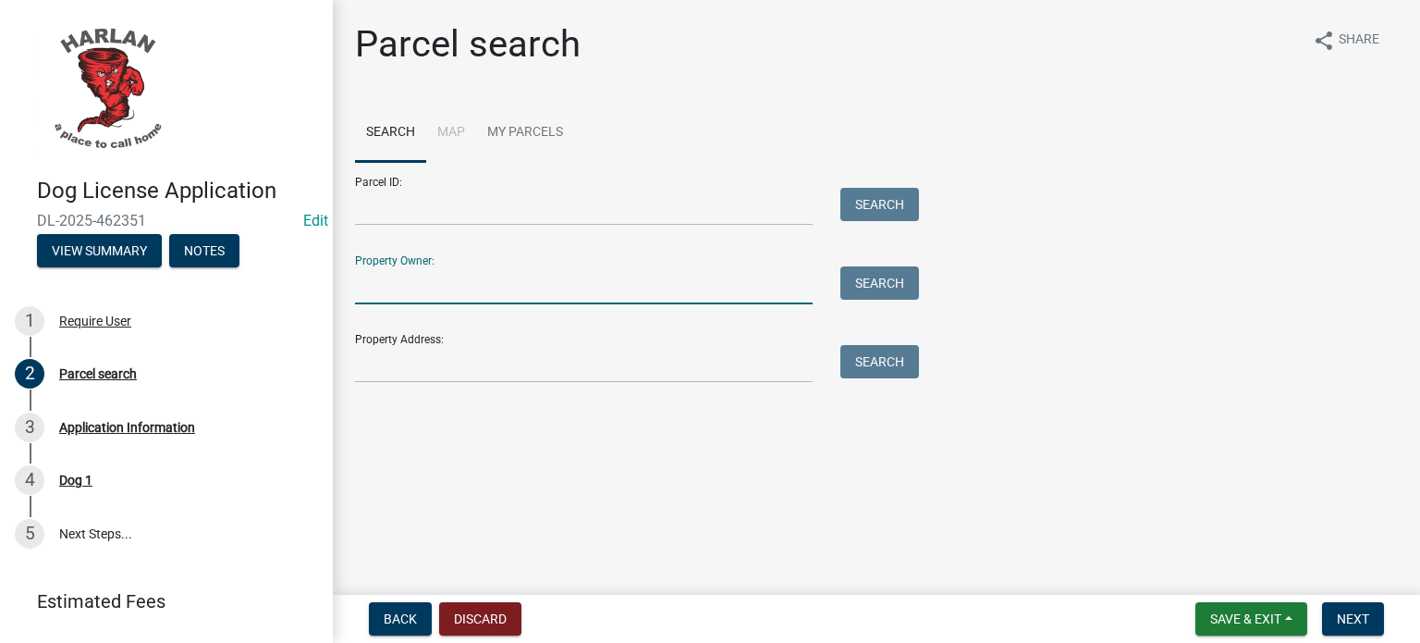
click at [459, 291] on input "Property Owner:" at bounding box center [584, 285] width 458 height 38
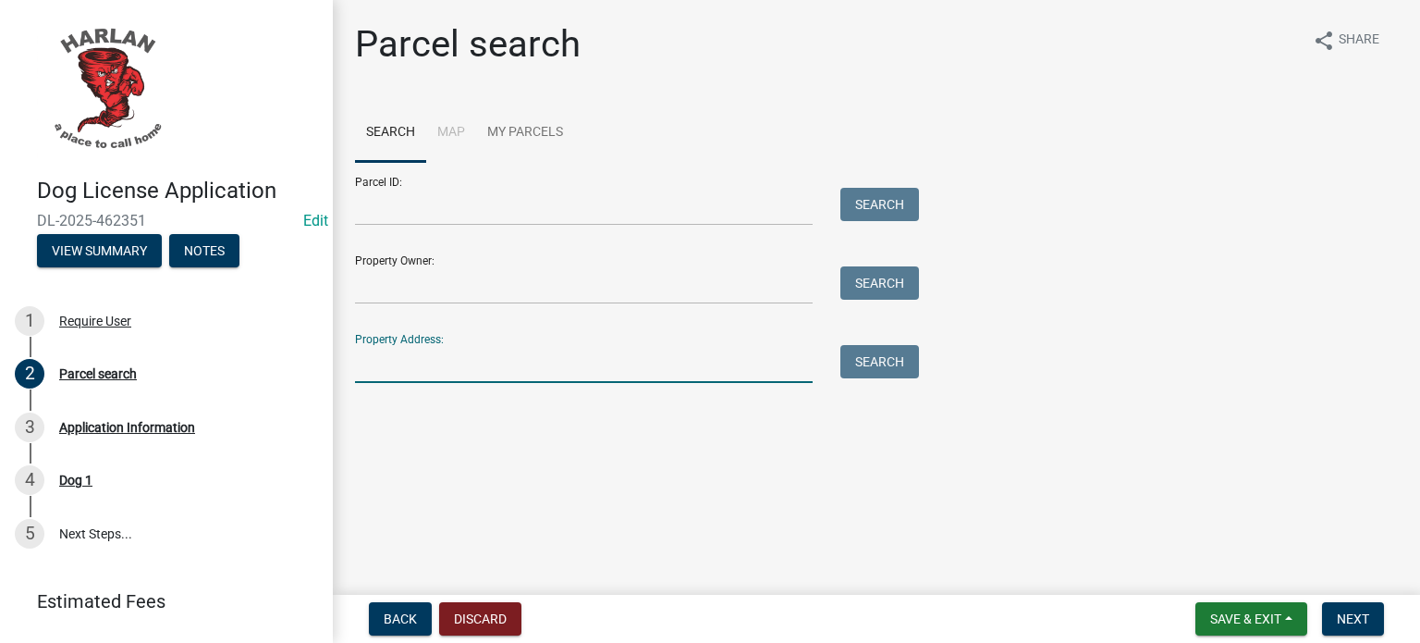
click at [433, 368] on input "Property Address:" at bounding box center [584, 364] width 458 height 38
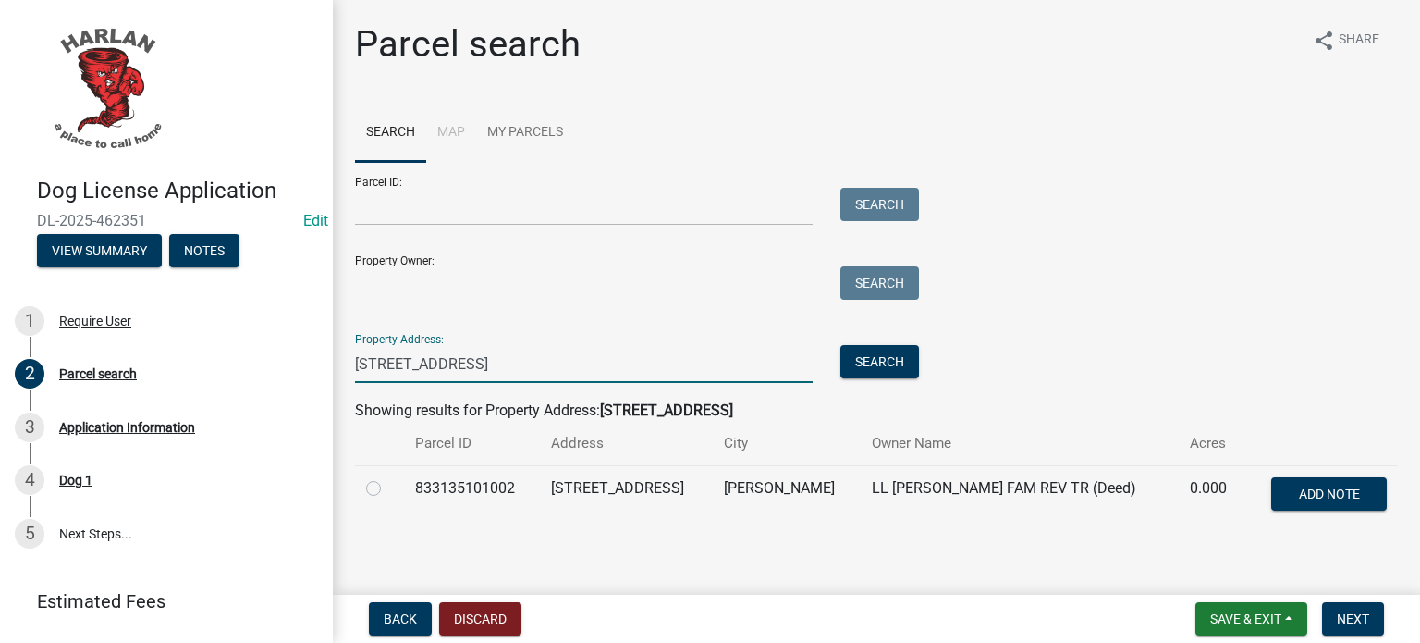
type input "[STREET_ADDRESS]"
click at [388, 477] on label at bounding box center [388, 477] width 0 height 0
click at [388, 489] on input "radio" at bounding box center [394, 483] width 12 height 12
radio input "true"
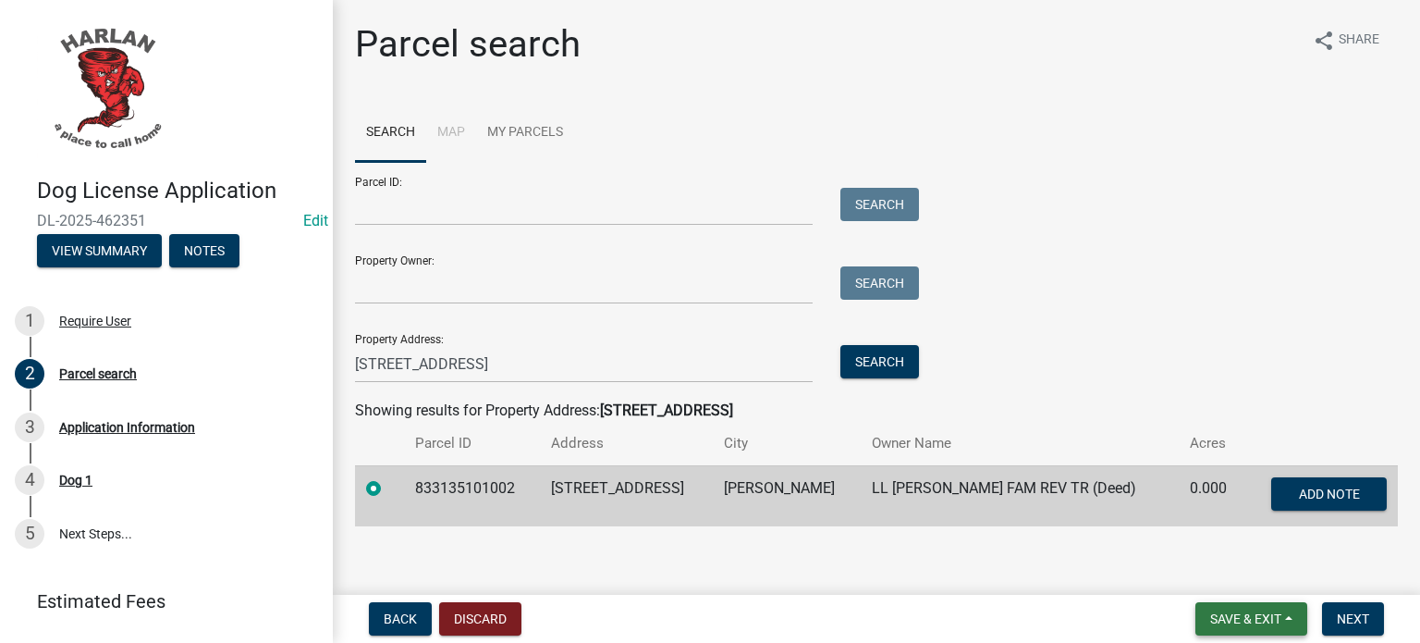
click at [1210, 620] on span "Save & Exit" at bounding box center [1245, 618] width 71 height 15
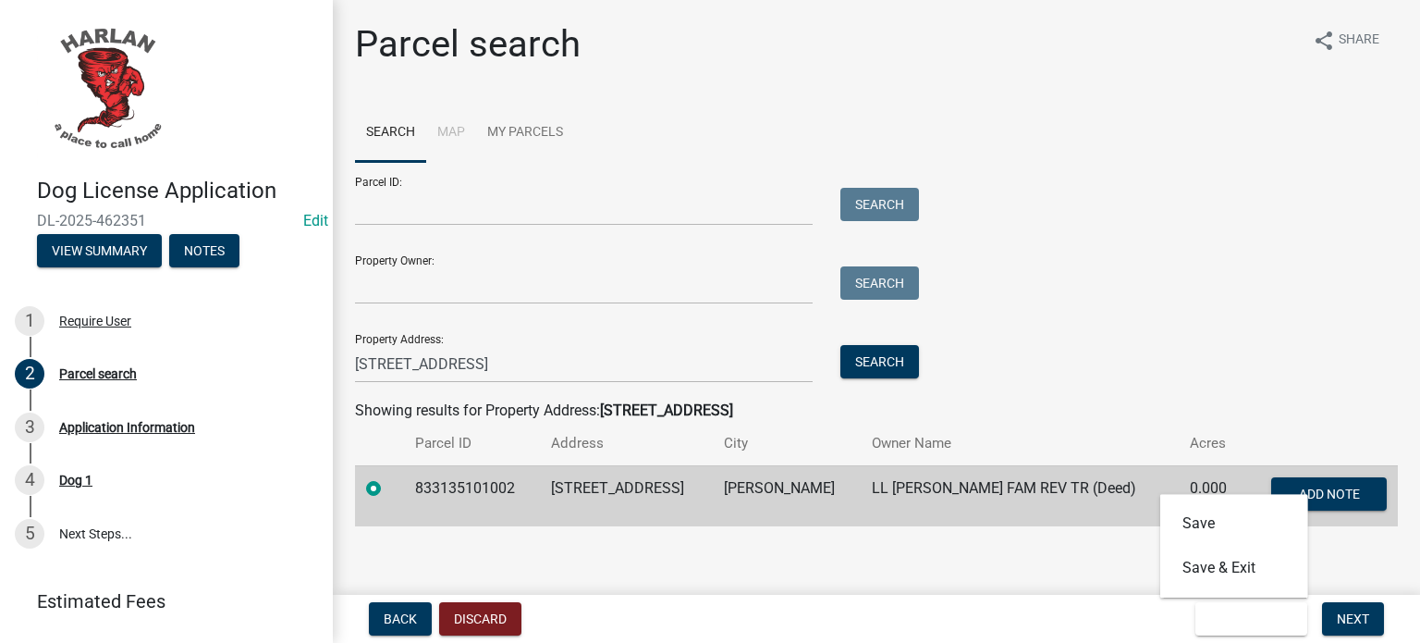
drag, startPoint x: 1357, startPoint y: 557, endPoint x: 1366, endPoint y: 574, distance: 18.6
click at [1357, 557] on main "Parcel search share Share Search Map My Parcels Parcel ID: Search Property Owne…" at bounding box center [876, 293] width 1087 height 587
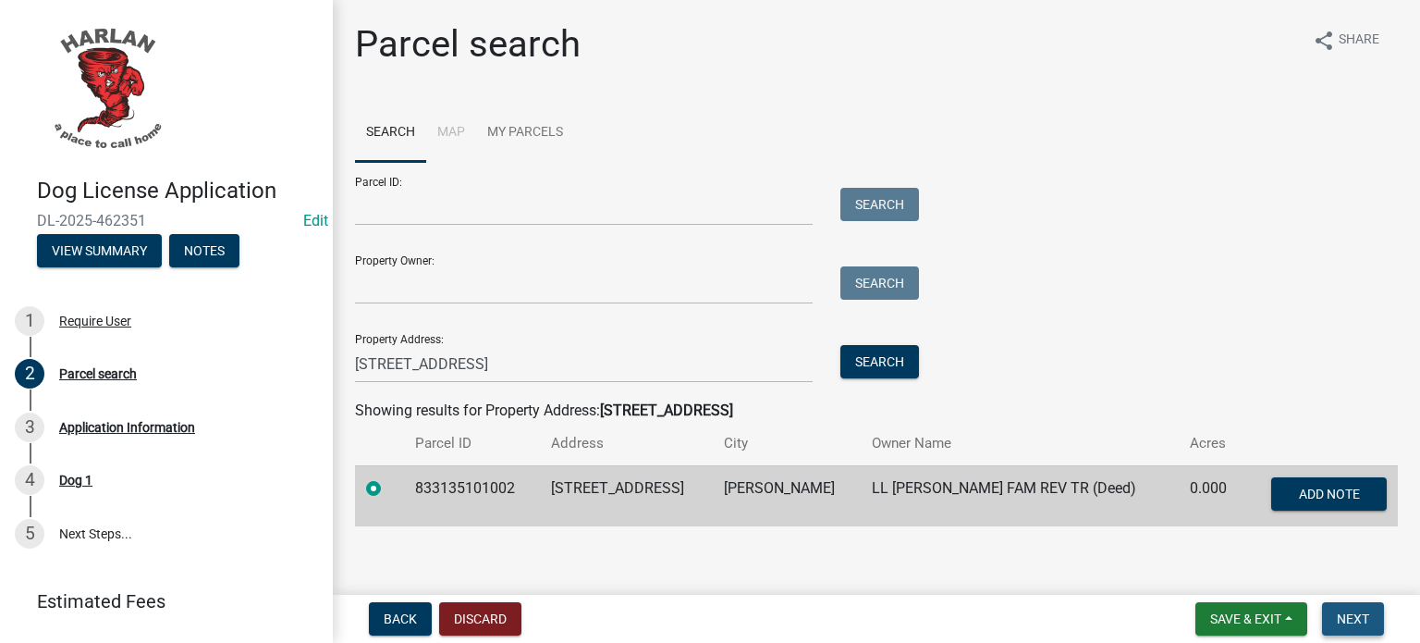
click at [1358, 629] on button "Next" at bounding box center [1353, 618] width 62 height 33
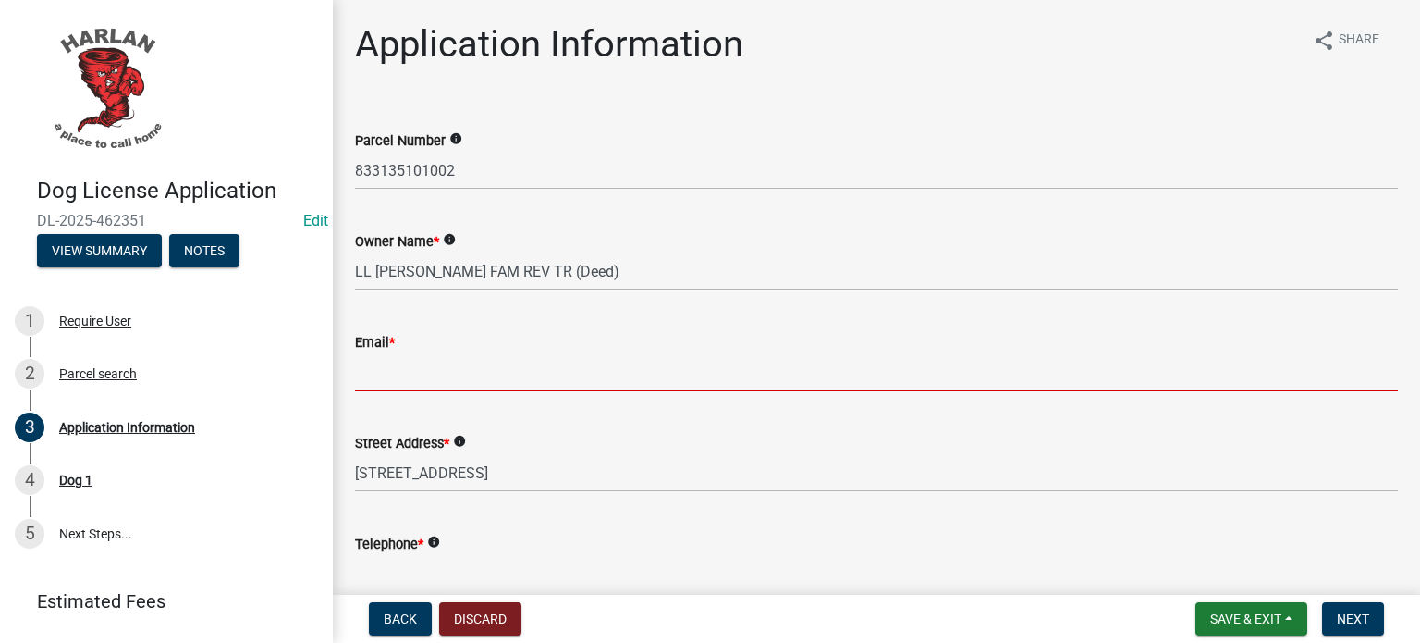
click at [411, 374] on input "Email *" at bounding box center [876, 372] width 1043 height 38
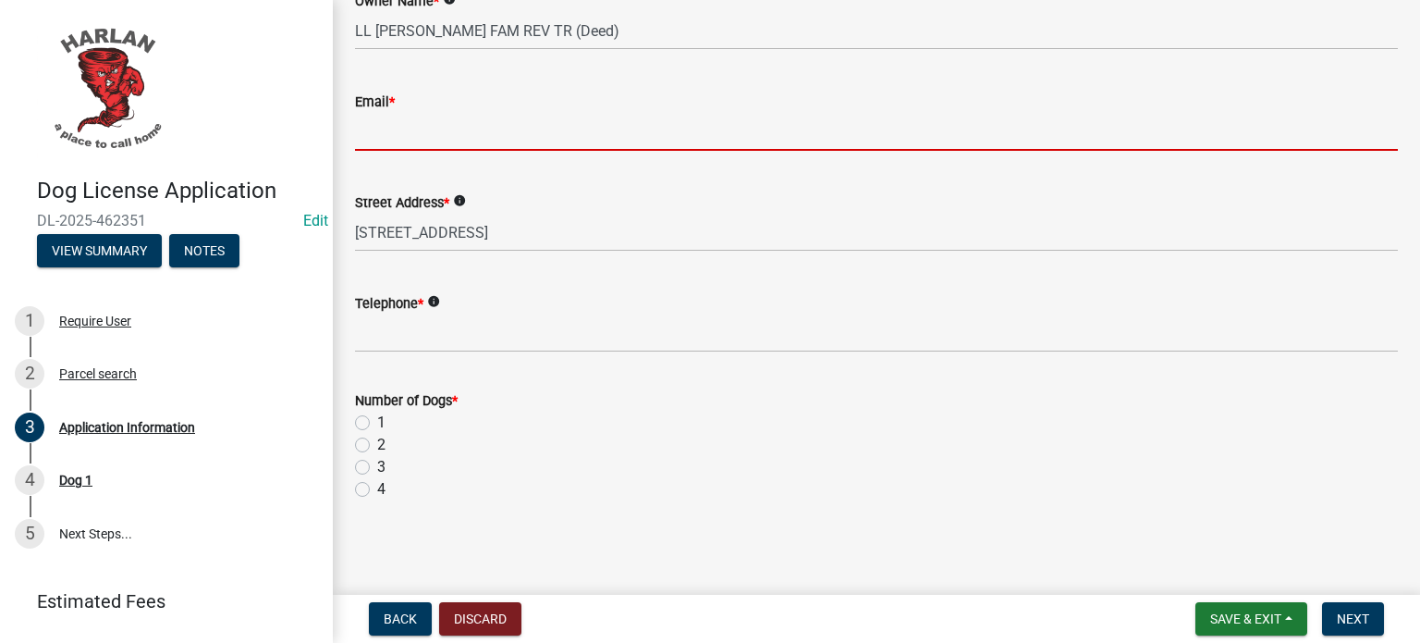
scroll to position [241, 0]
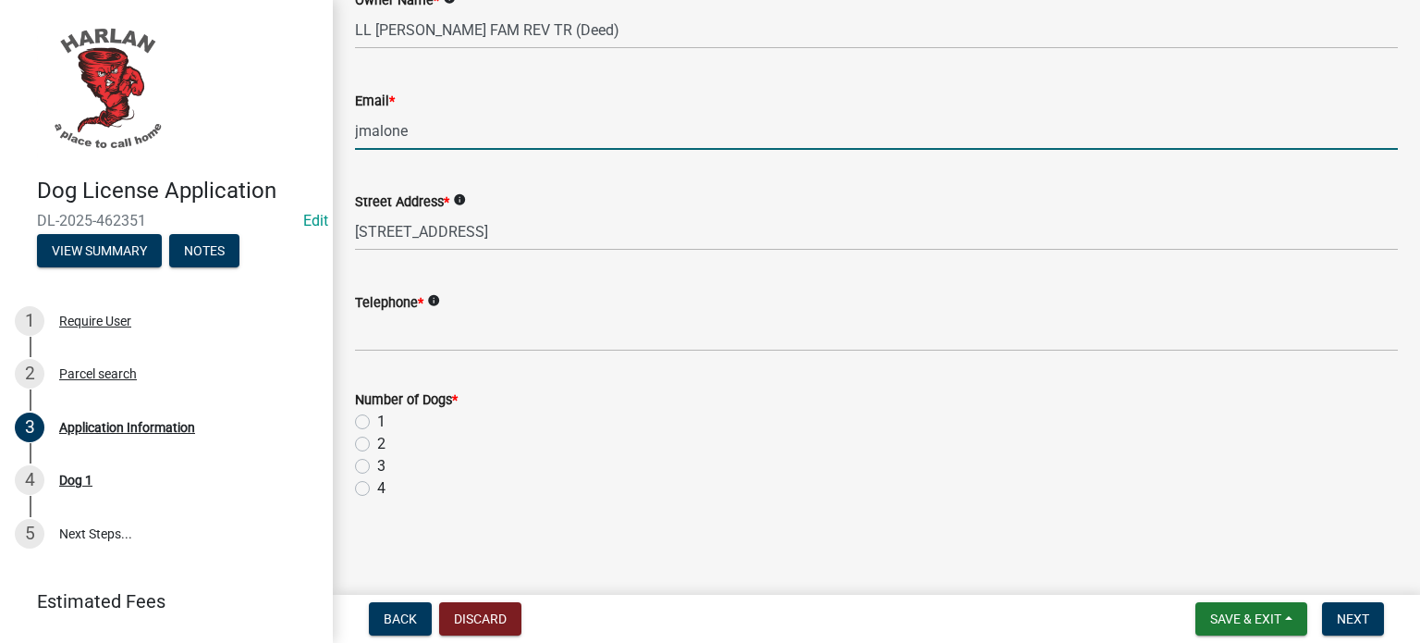
type input "[EMAIL_ADDRESS][DOMAIN_NAME]"
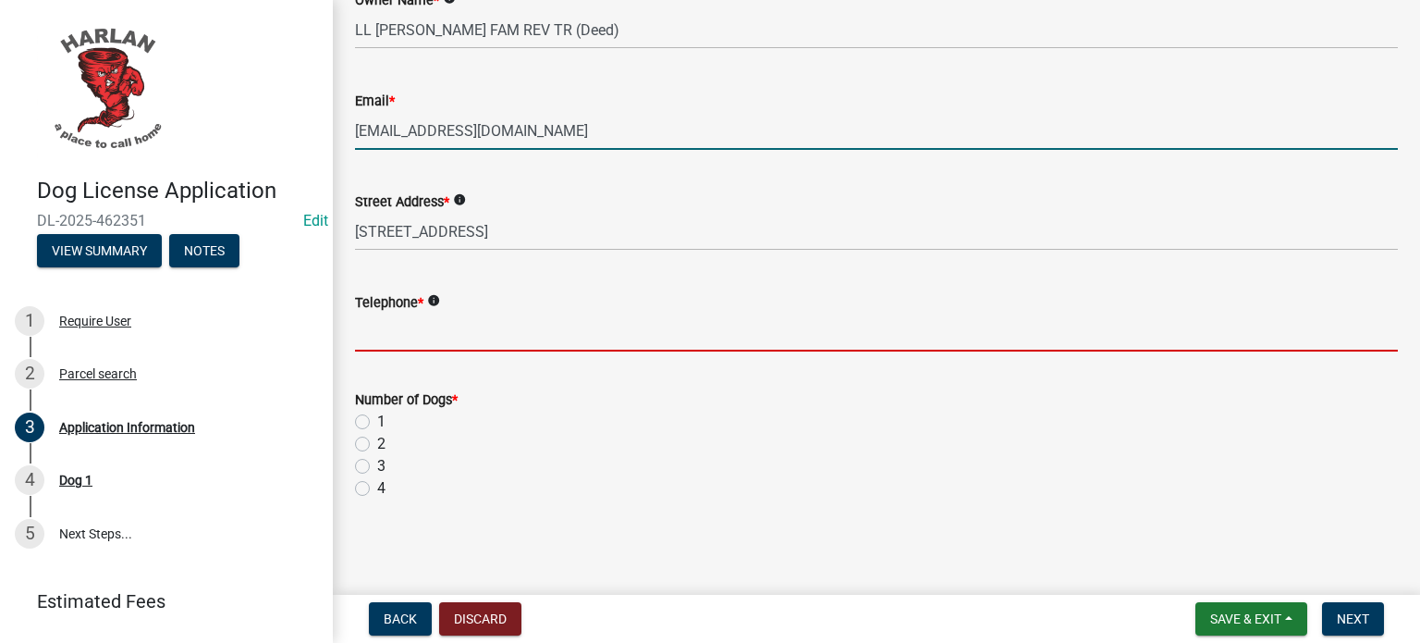
click at [421, 338] on input "Telephone *" at bounding box center [876, 332] width 1043 height 38
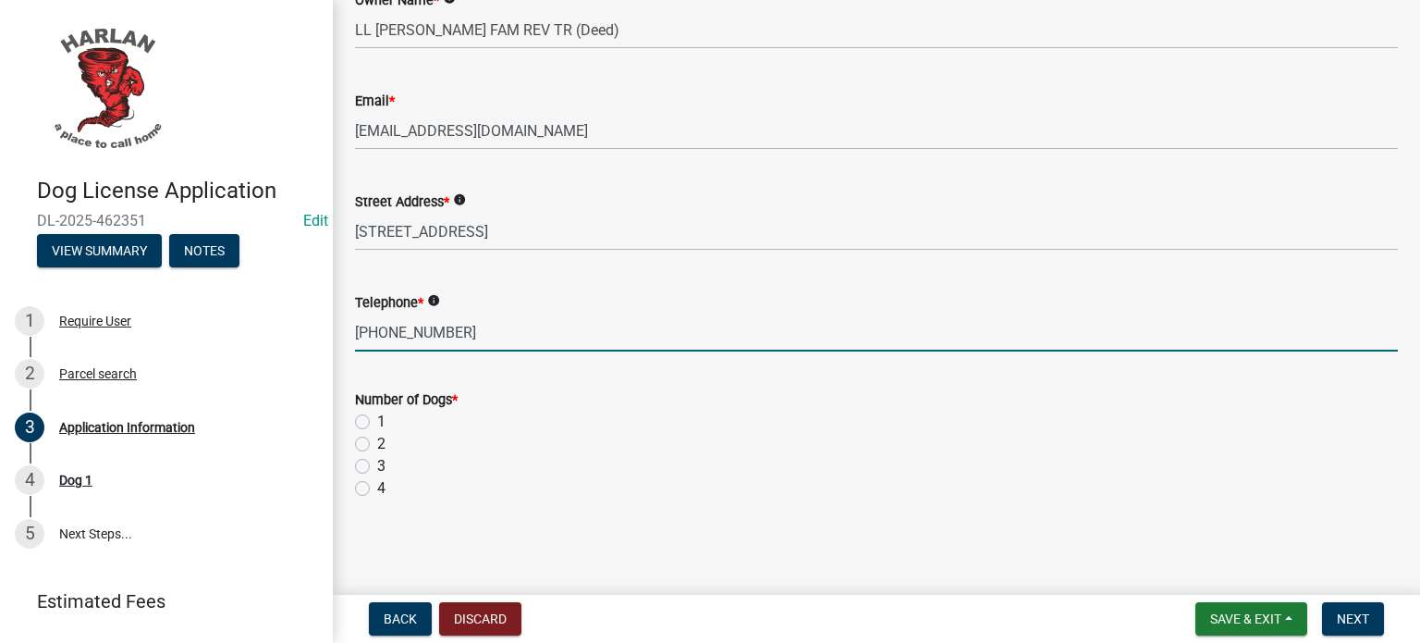
type input "[PHONE_NUMBER]"
click at [377, 420] on label "1" at bounding box center [381, 421] width 8 height 22
click at [377, 420] on input "1" at bounding box center [383, 416] width 12 height 12
radio input "true"
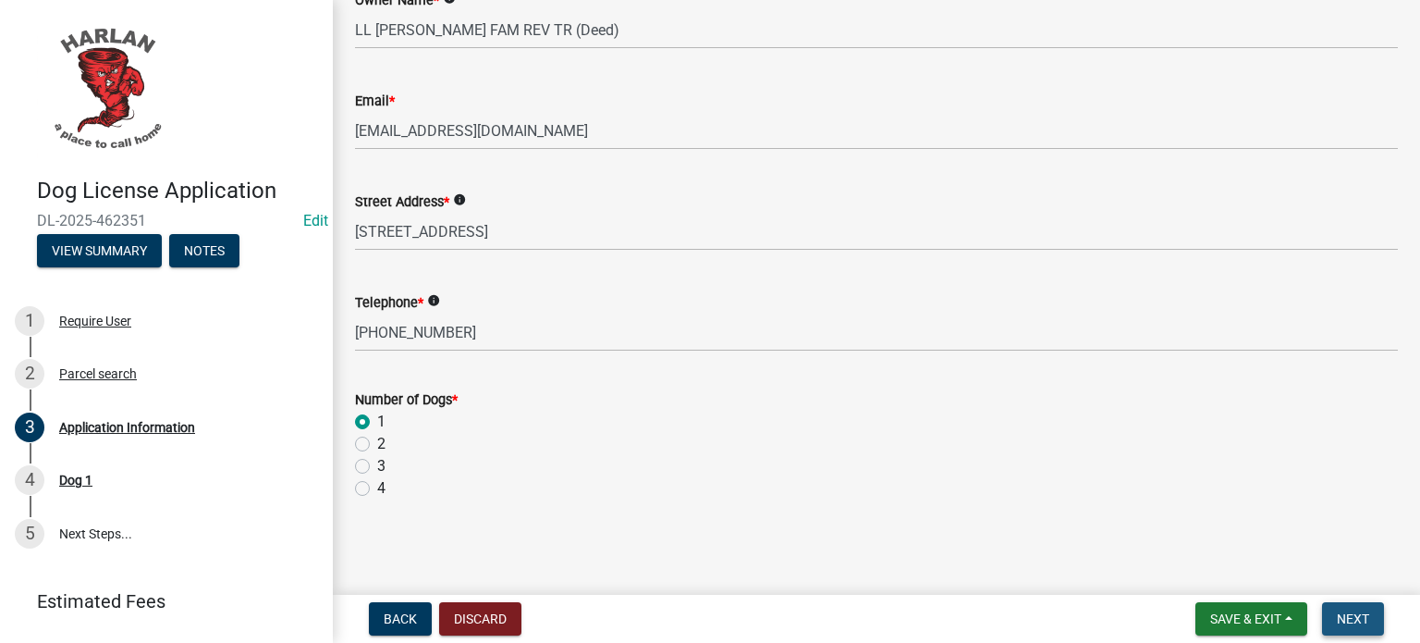
click at [1366, 621] on span "Next" at bounding box center [1353, 618] width 32 height 15
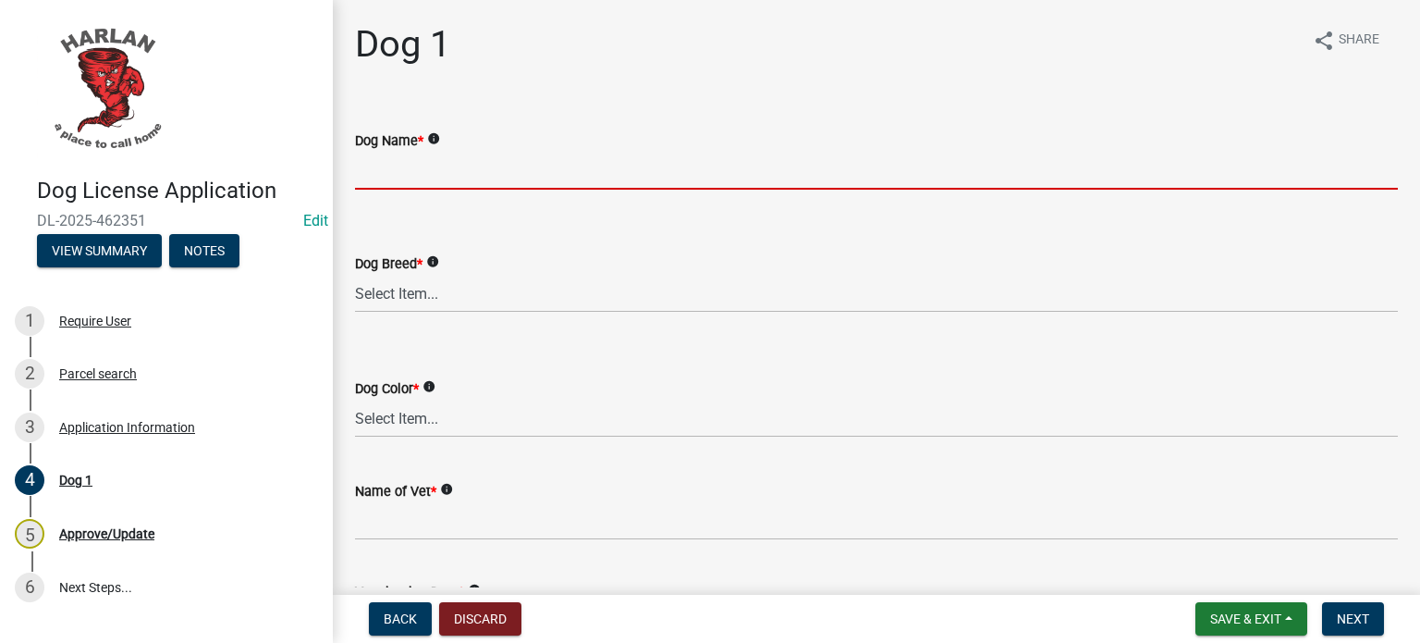
click at [483, 167] on input "Dog Name *" at bounding box center [876, 171] width 1043 height 38
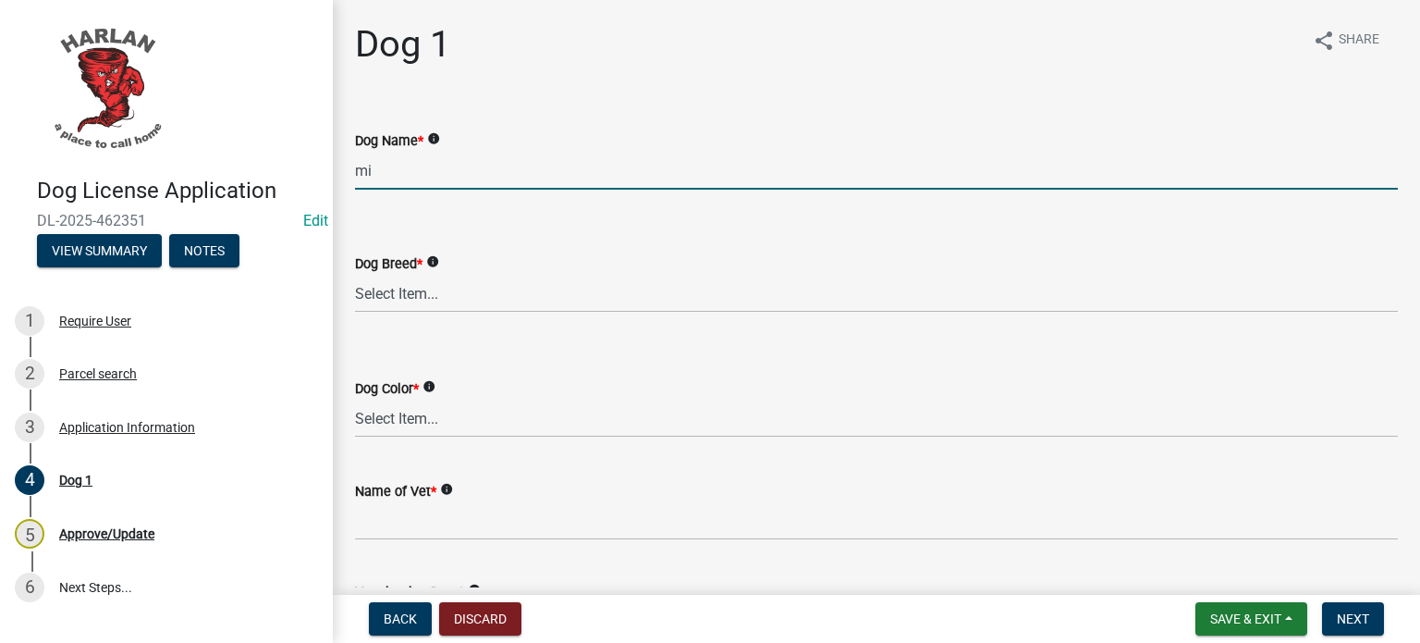
type input "m"
type input "MissyLou"
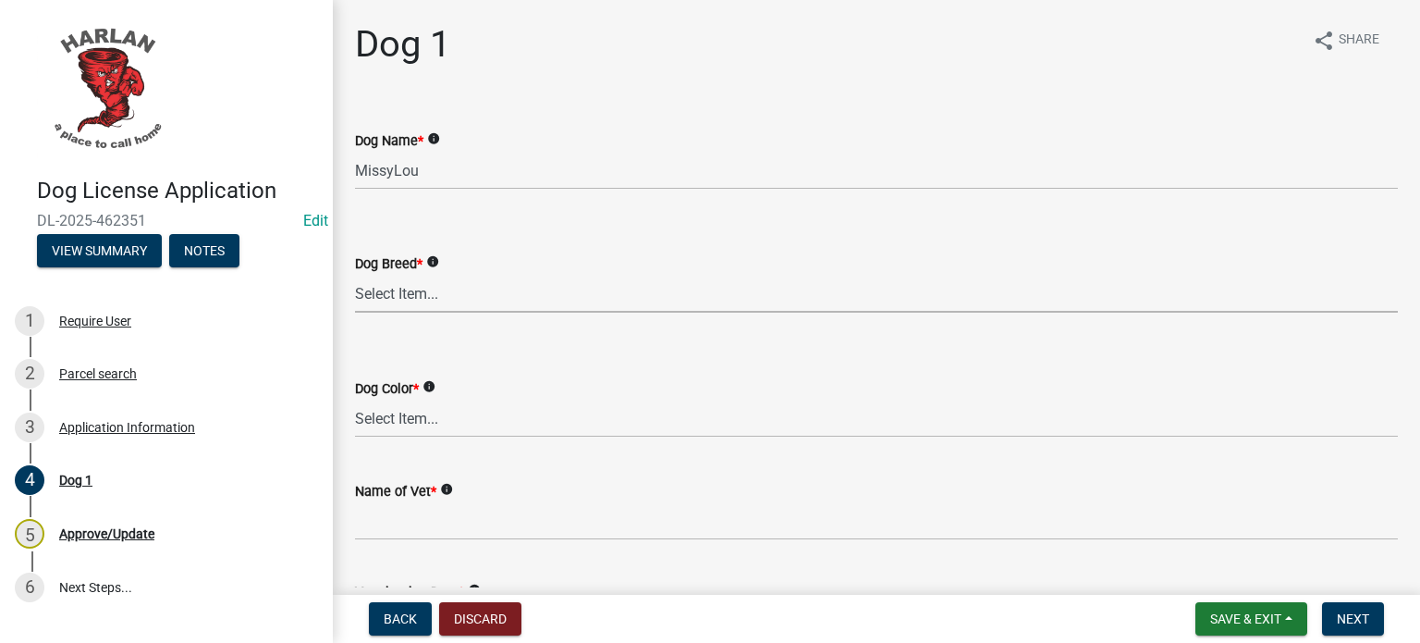
click at [422, 302] on select "Select Item... Mix Unknown Afador Affenhuahua Affenpinscher Afghan Hound Aireda…" at bounding box center [876, 294] width 1043 height 38
click at [355, 275] on select "Select Item... Mix Unknown Afador Affenhuahua Affenpinscher Afghan Hound Aireda…" at bounding box center [876, 294] width 1043 height 38
select select "23ca32f7-9acc-48e8-af84-be0909afbc7c"
click at [417, 428] on select "Select Item... Black Blue Brown Cream Gold Gray Red White Yellow" at bounding box center [876, 418] width 1043 height 38
click at [355, 399] on select "Select Item... Black Blue Brown Cream Gold Gray Red White Yellow" at bounding box center [876, 418] width 1043 height 38
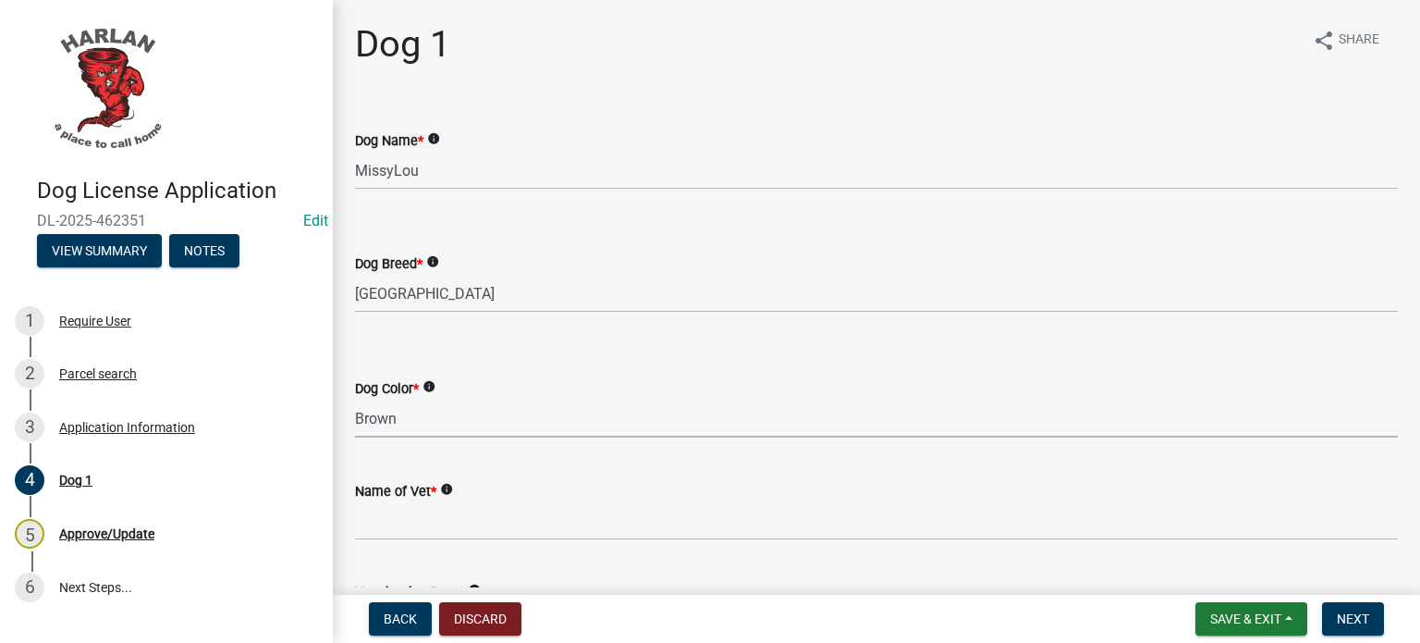
select select "18311bb8-0e5c-48c8-b03f-6c897af3b95e"
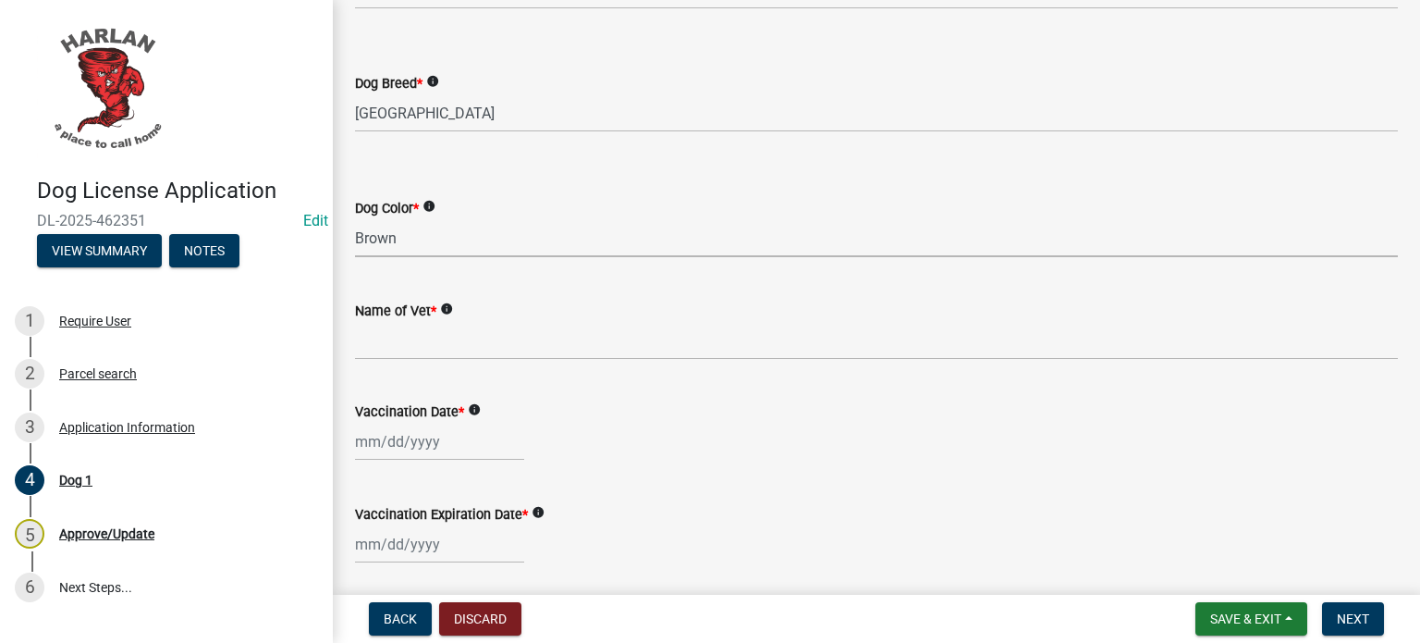
scroll to position [185, 0]
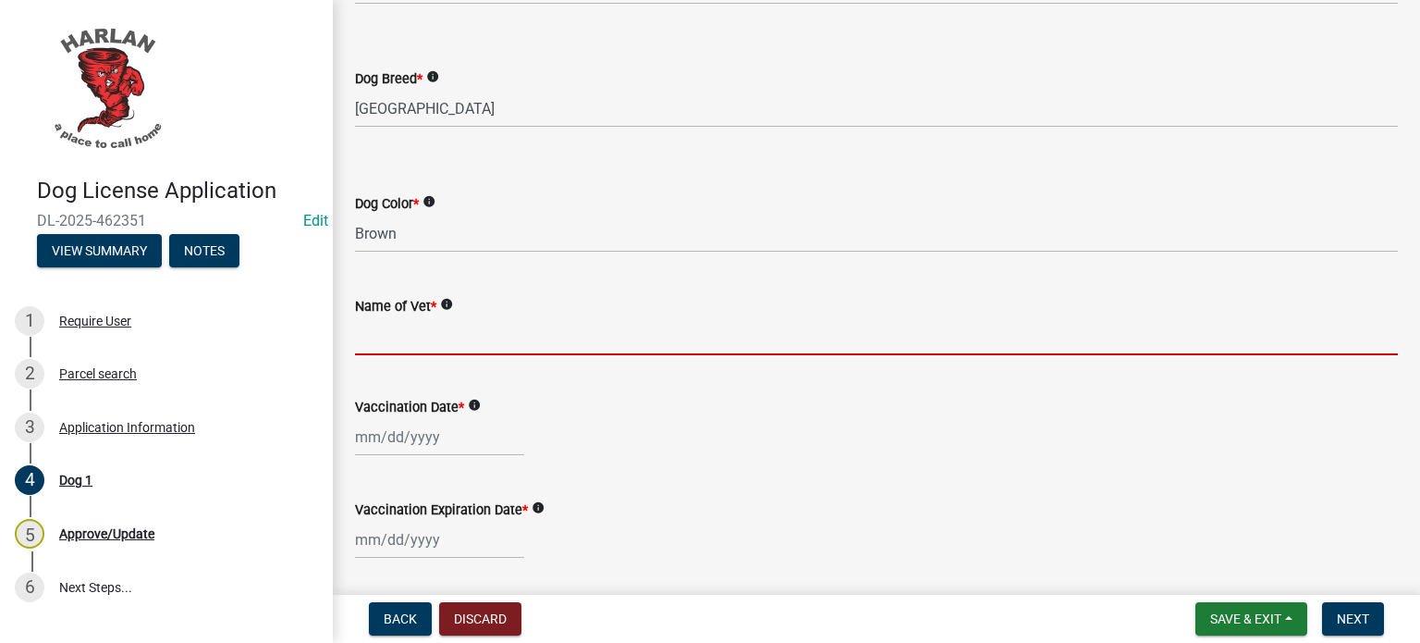
click at [390, 343] on input "Name of Vet *" at bounding box center [876, 336] width 1043 height 38
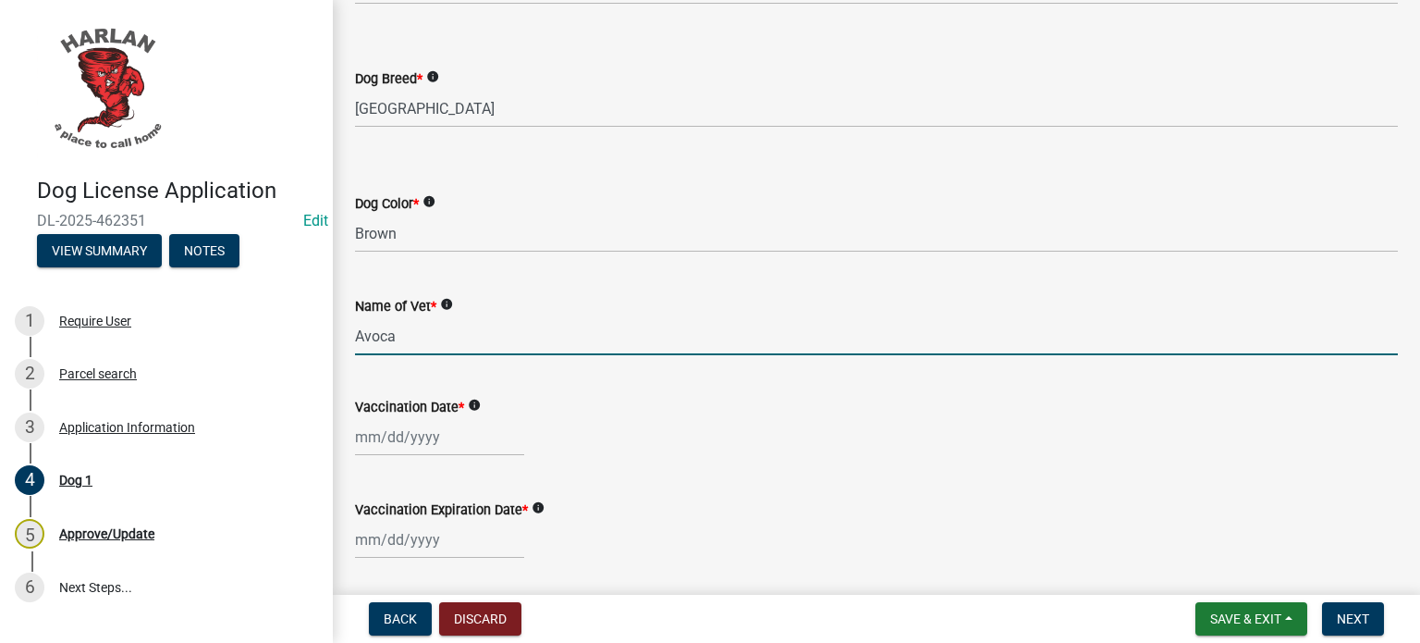
type input "Avoca"
click at [466, 441] on div at bounding box center [439, 437] width 169 height 38
select select "8"
select select "2025"
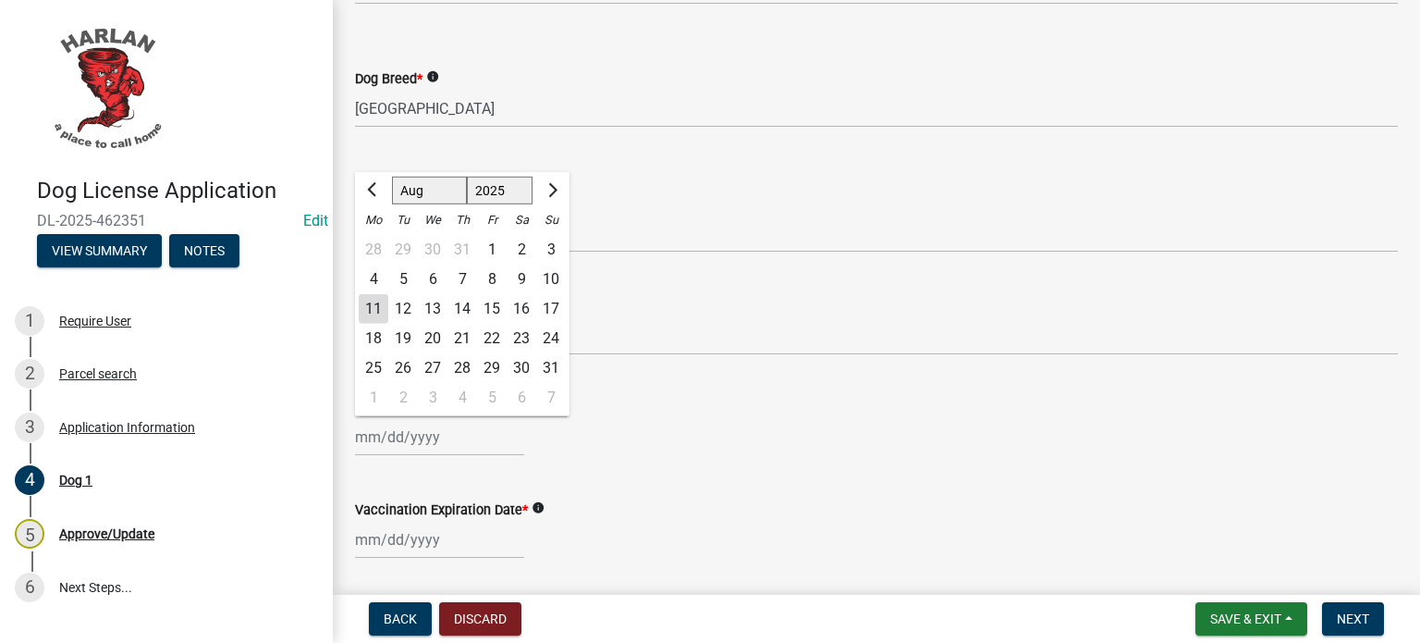
click at [374, 279] on div "4" at bounding box center [374, 279] width 30 height 30
type input "[DATE]"
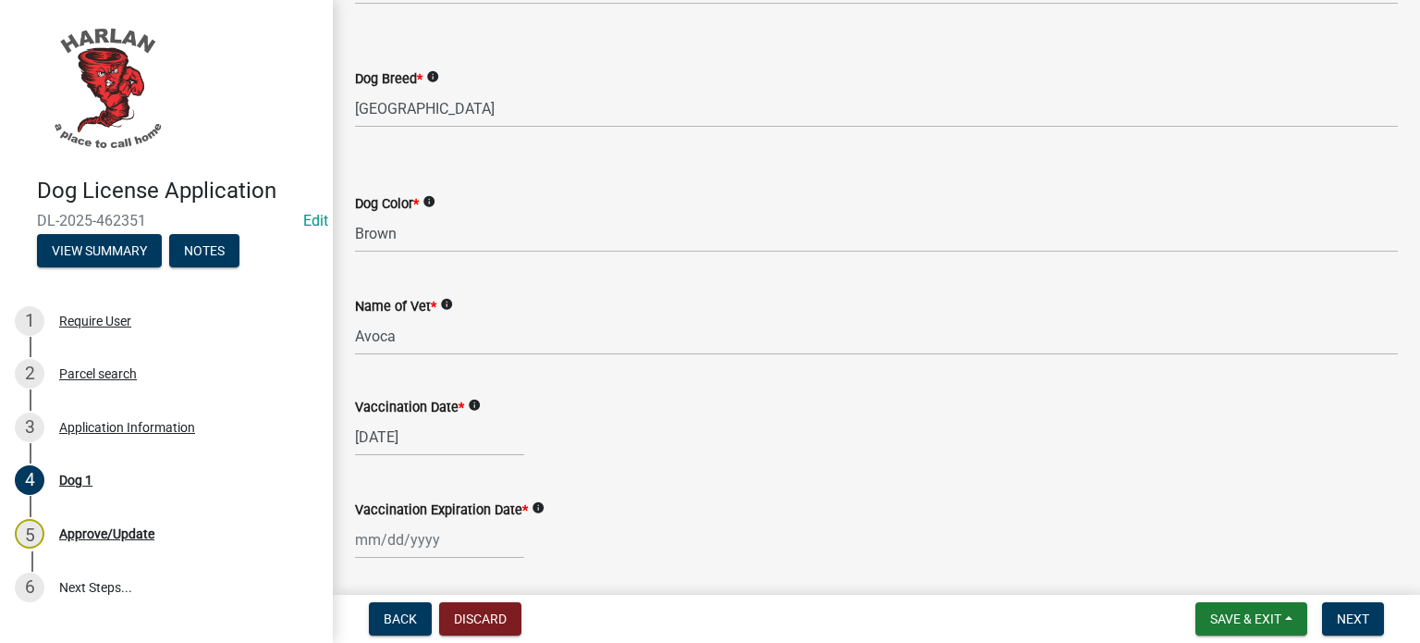
select select "8"
select select "2025"
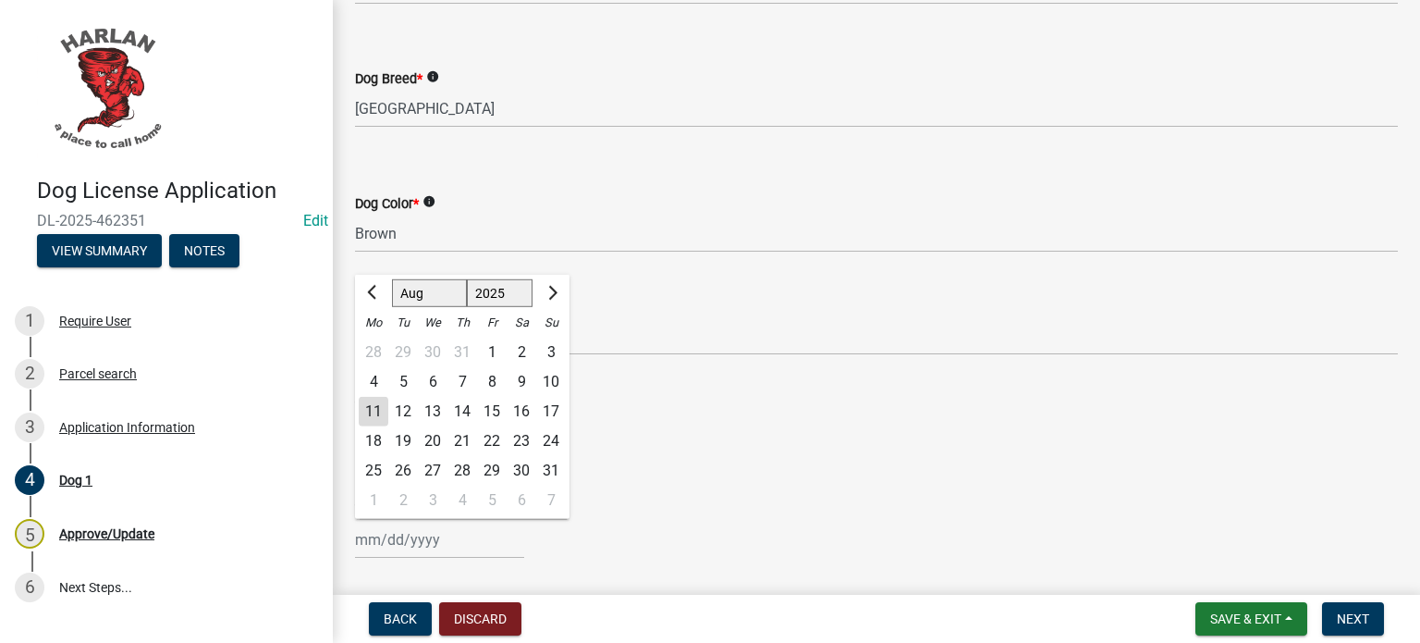
click at [425, 538] on div "[PERSON_NAME] Feb Mar Apr [PERSON_NAME][DATE] Oct Nov [DATE] 1526 1527 1528 152…" at bounding box center [439, 540] width 169 height 38
click at [550, 288] on span "Next month" at bounding box center [551, 293] width 14 height 14
click at [553, 290] on span "Next month" at bounding box center [551, 293] width 14 height 14
select select "10"
click at [519, 288] on select "1525 1526 1527 1528 1529 1530 1531 1532 1533 1534 1535 1536 1537 1538 1539 1540…" at bounding box center [500, 293] width 67 height 28
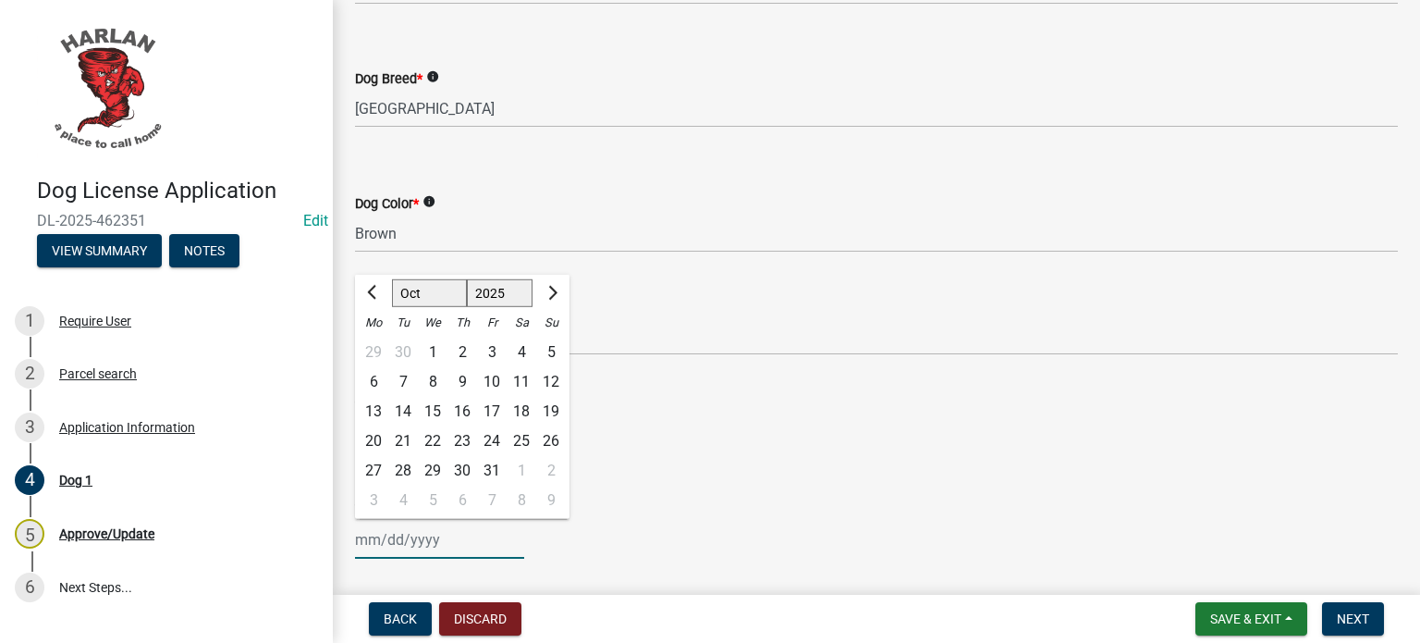
select select "2028"
click at [467, 279] on select "1525 1526 1527 1528 1529 1530 1531 1532 1533 1534 1535 1536 1537 1538 1539 1540…" at bounding box center [500, 293] width 67 height 28
click at [376, 295] on span "Previous month" at bounding box center [374, 293] width 14 height 14
click at [376, 294] on span "Previous month" at bounding box center [374, 293] width 14 height 14
select select "8"
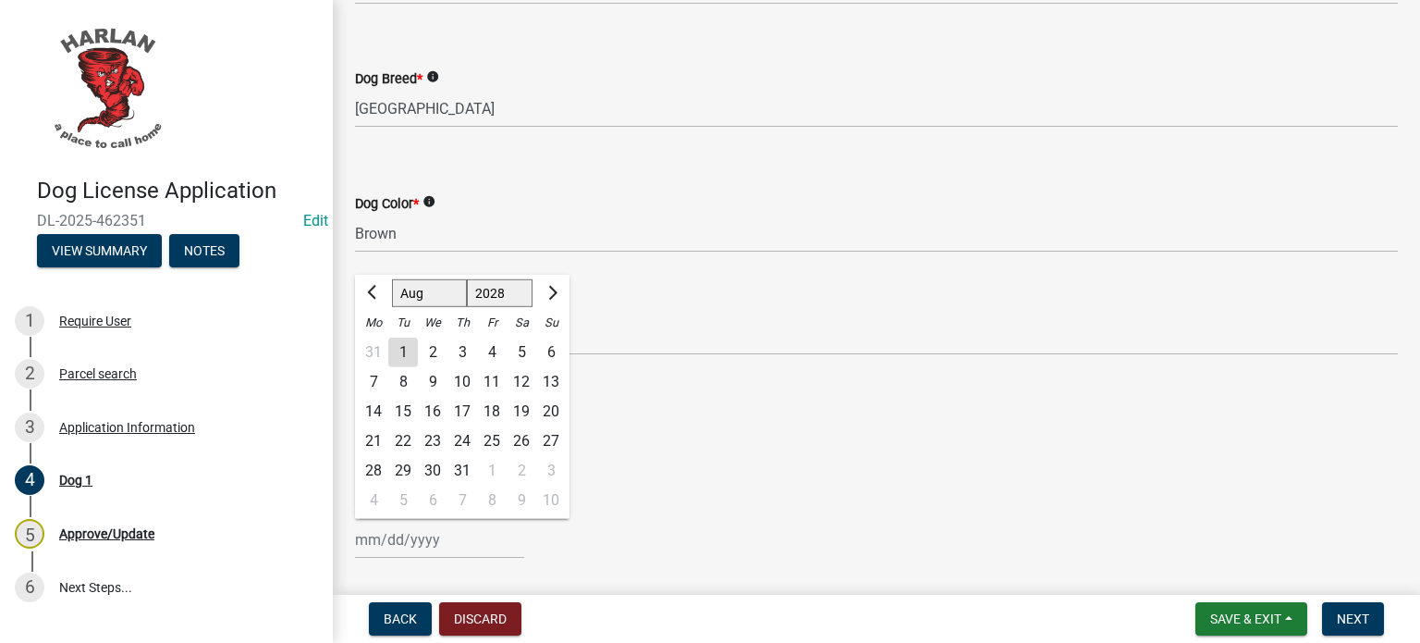
click at [491, 347] on div "4" at bounding box center [492, 352] width 30 height 30
type input "[DATE]"
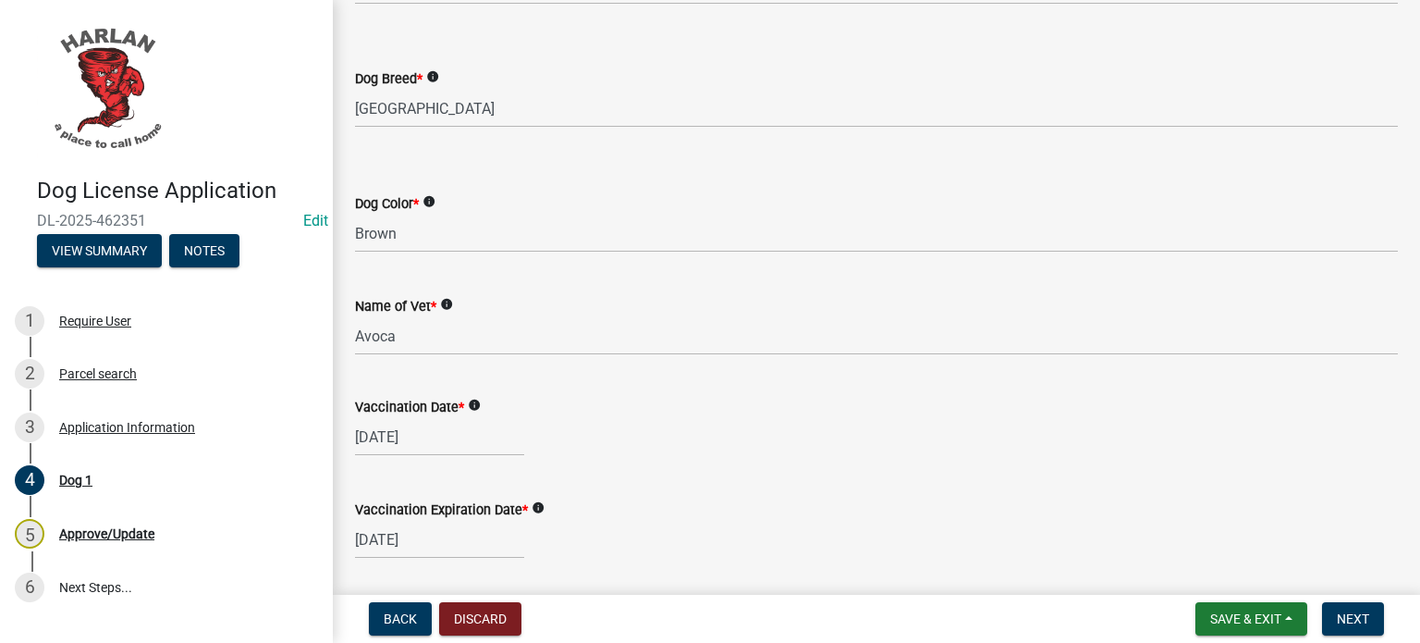
click at [769, 413] on div "Vaccination Date * info" at bounding box center [876, 407] width 1043 height 22
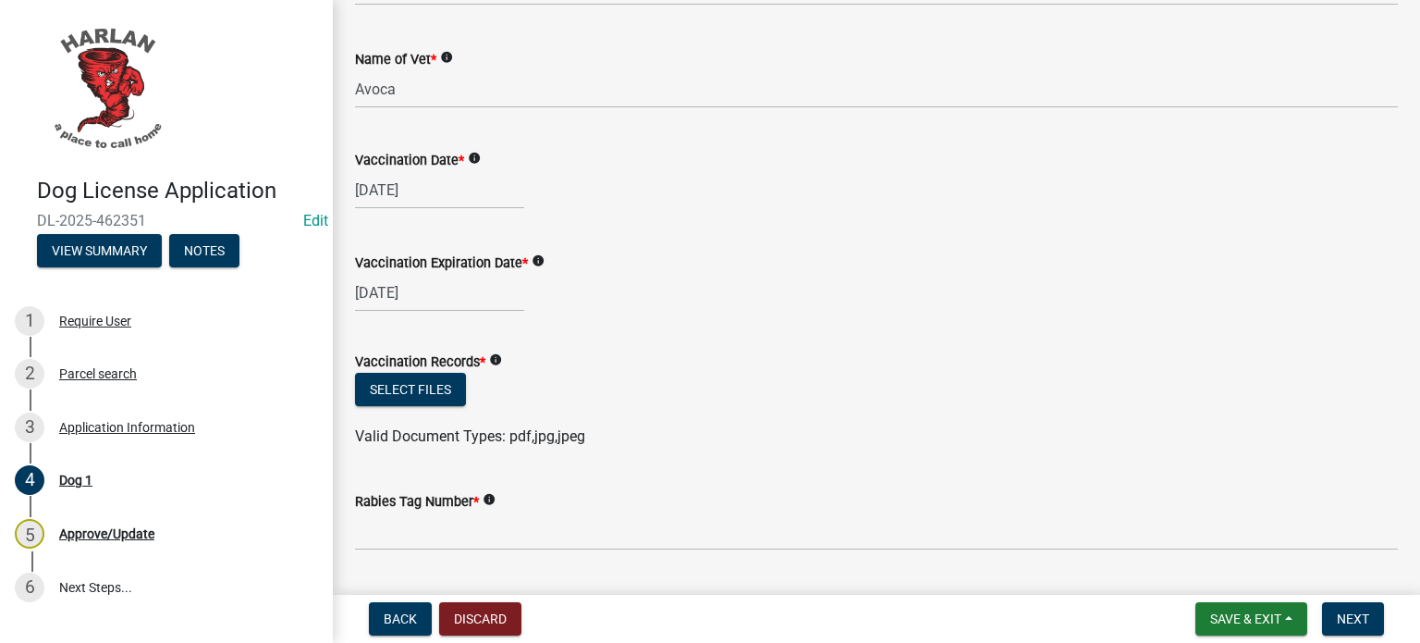
scroll to position [462, 0]
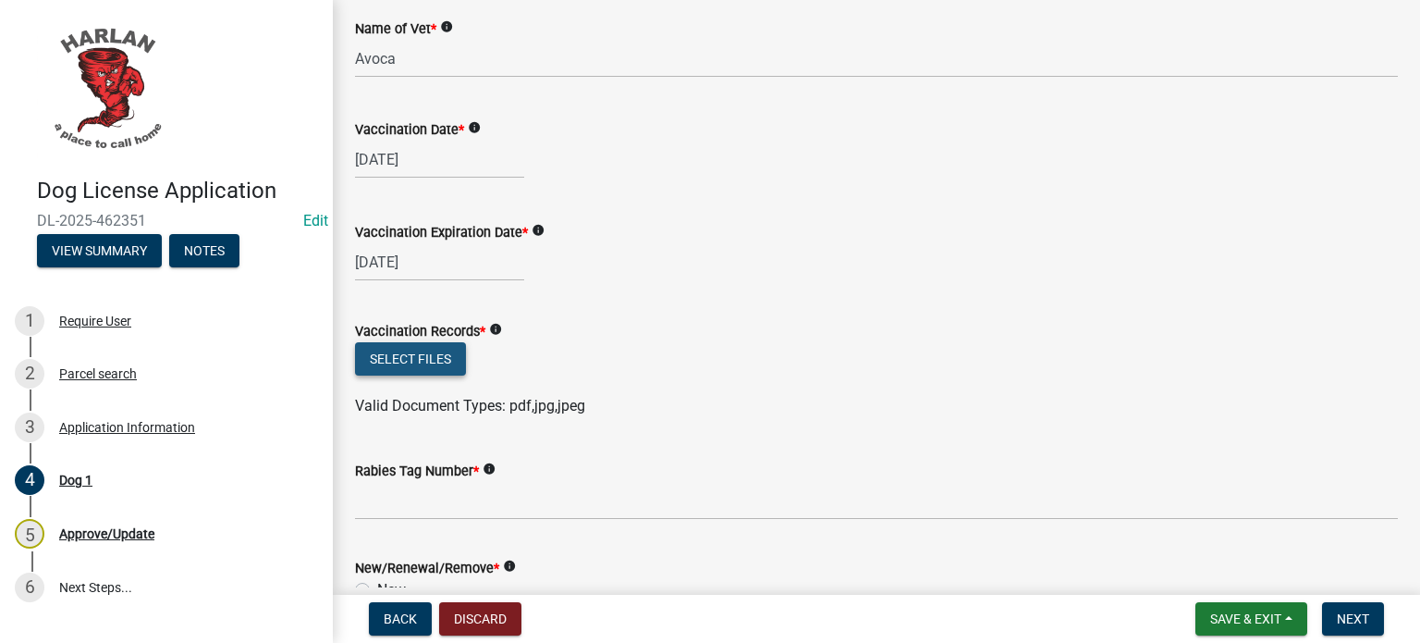
click at [440, 361] on button "Select files" at bounding box center [410, 358] width 111 height 33
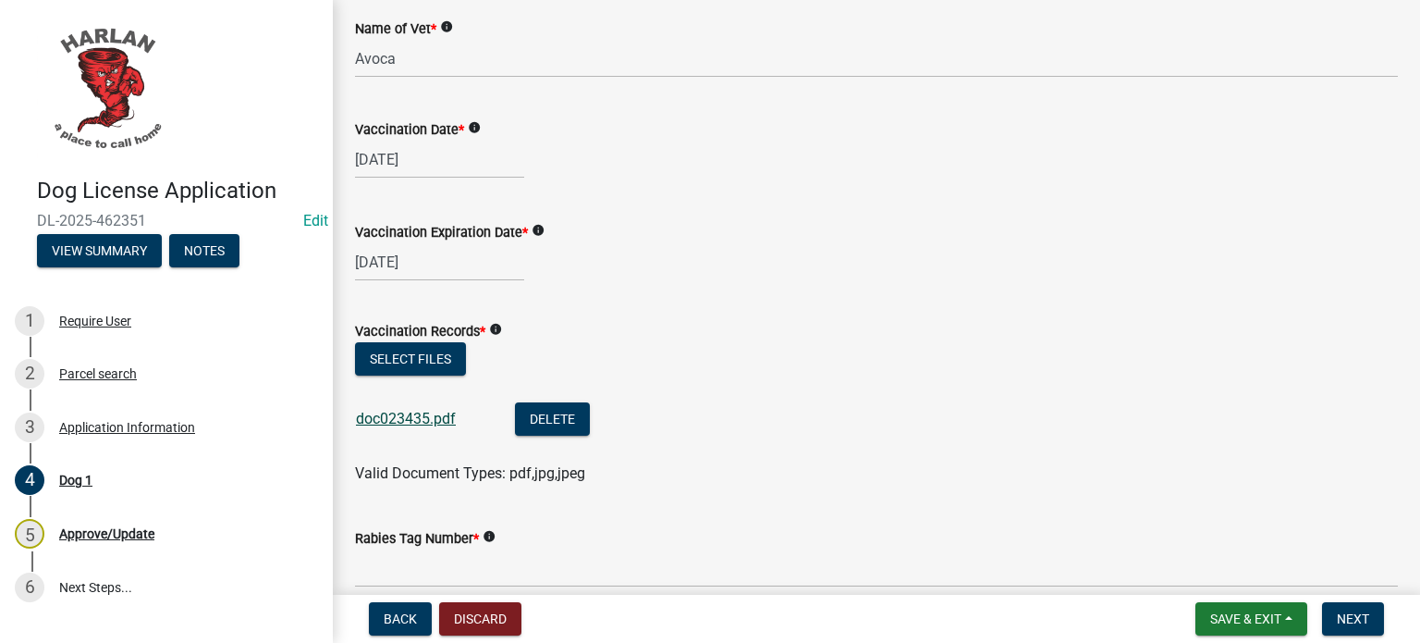
click at [412, 418] on link "doc023435.pdf" at bounding box center [406, 419] width 100 height 18
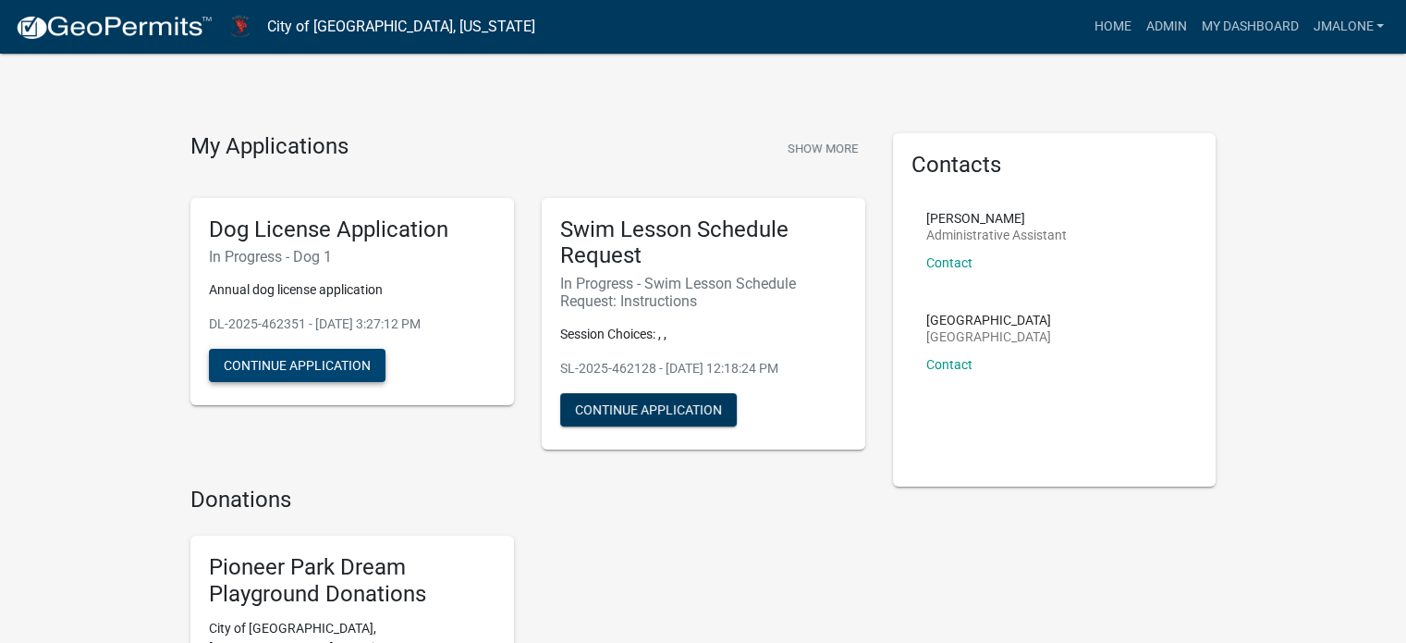
click at [279, 382] on button "Continue Application" at bounding box center [297, 365] width 177 height 33
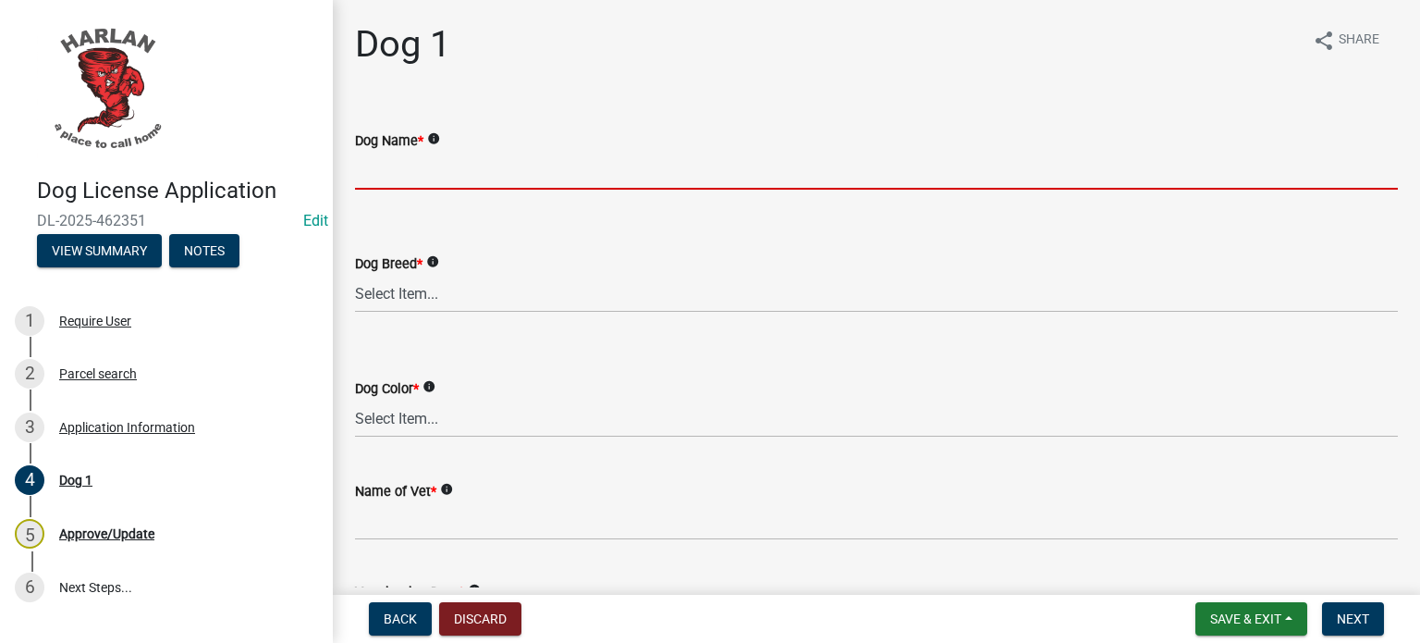
click at [404, 167] on input "Dog Name *" at bounding box center [876, 171] width 1043 height 38
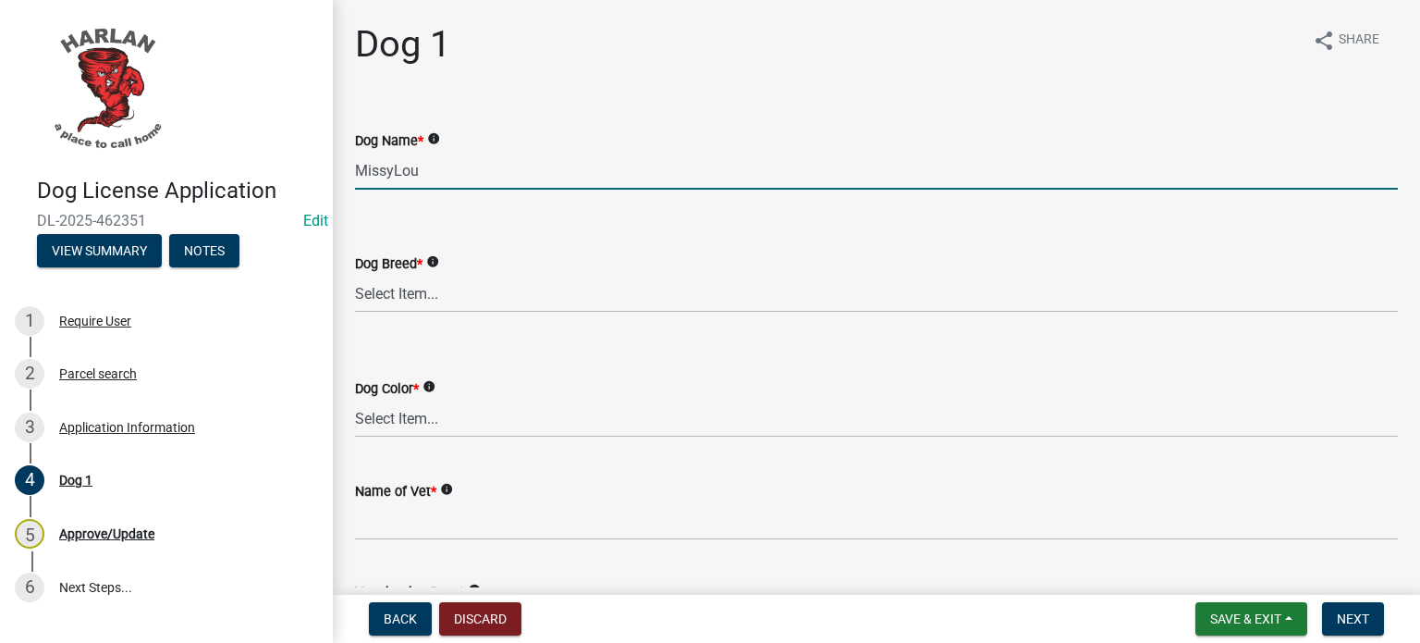
type input "MissyLou"
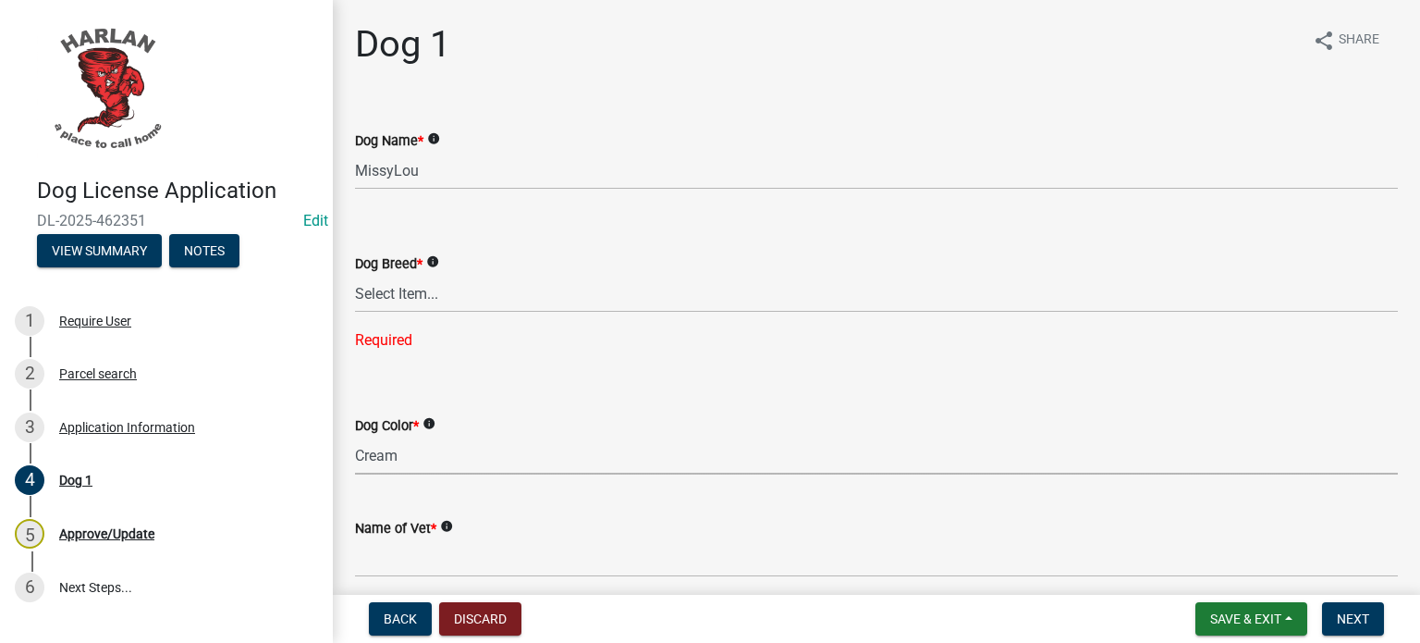
select select "65e4d588-20ba-4cfb-bf3d-dea9e37a3933"
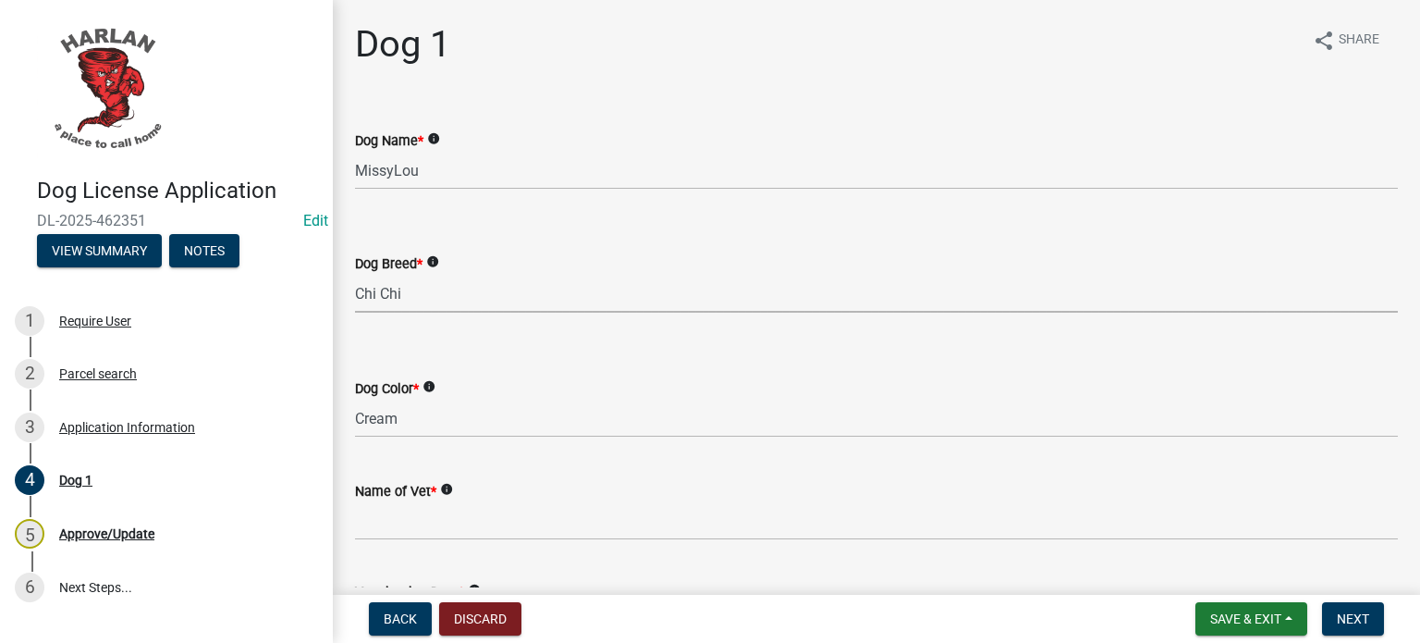
click at [495, 295] on select "Select Item... Mix Unknown Afador Affenhuahua Affenpinscher Afghan Hound Aireda…" at bounding box center [876, 294] width 1043 height 38
click at [355, 275] on select "Select Item... Mix Unknown Afador Affenhuahua Affenpinscher Afghan Hound Aireda…" at bounding box center [876, 294] width 1043 height 38
select select "23ca32f7-9acc-48e8-af84-be0909afbc7c"
click at [418, 424] on select "Select Item... Black Blue Brown Cream Gold Gray Red White Yellow" at bounding box center [876, 418] width 1043 height 38
click at [355, 399] on select "Select Item... Black Blue Brown Cream Gold Gray Red White Yellow" at bounding box center [876, 418] width 1043 height 38
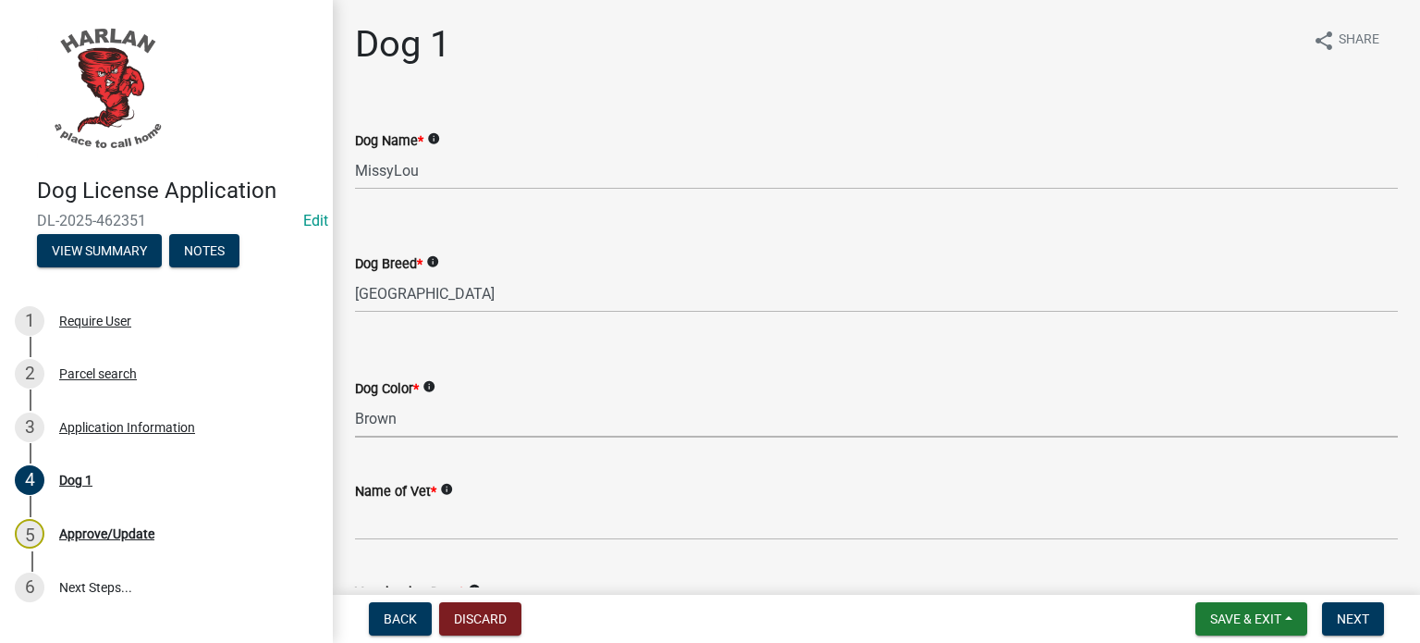
select select "18311bb8-0e5c-48c8-b03f-6c897af3b95e"
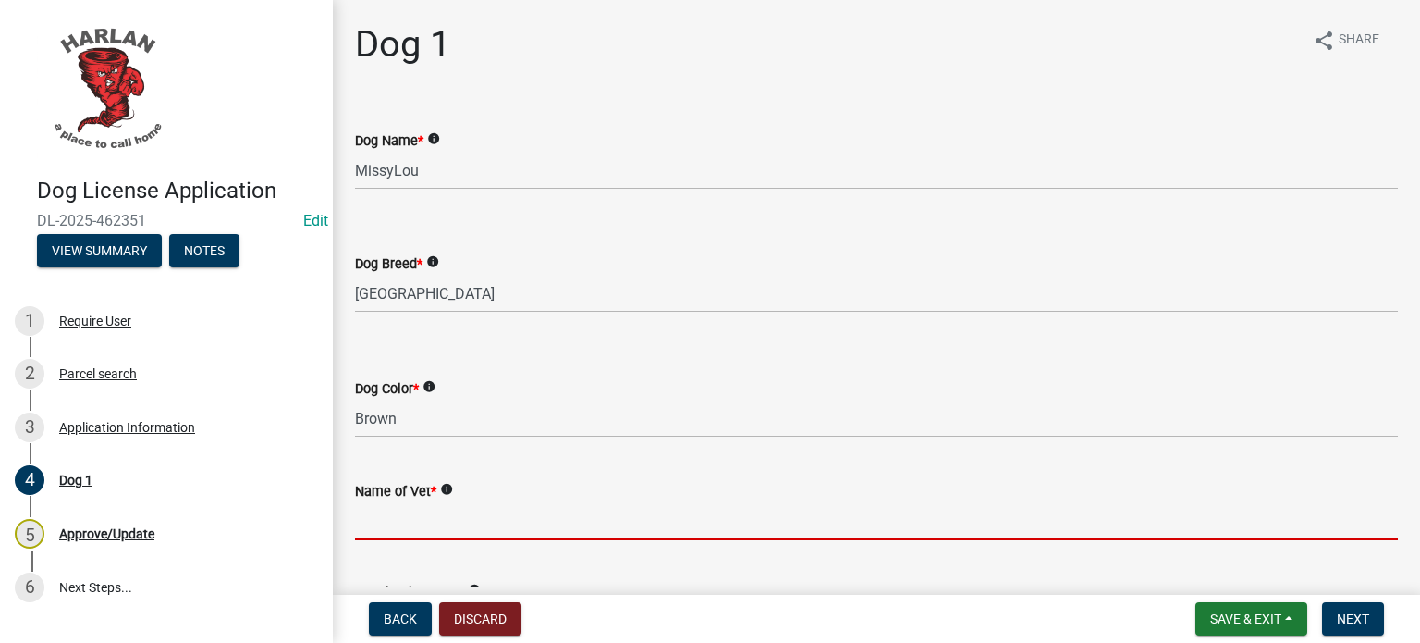
click at [452, 528] on input "Name of Vet *" at bounding box center [876, 521] width 1043 height 38
type input "Avoca Veterinary Clinic"
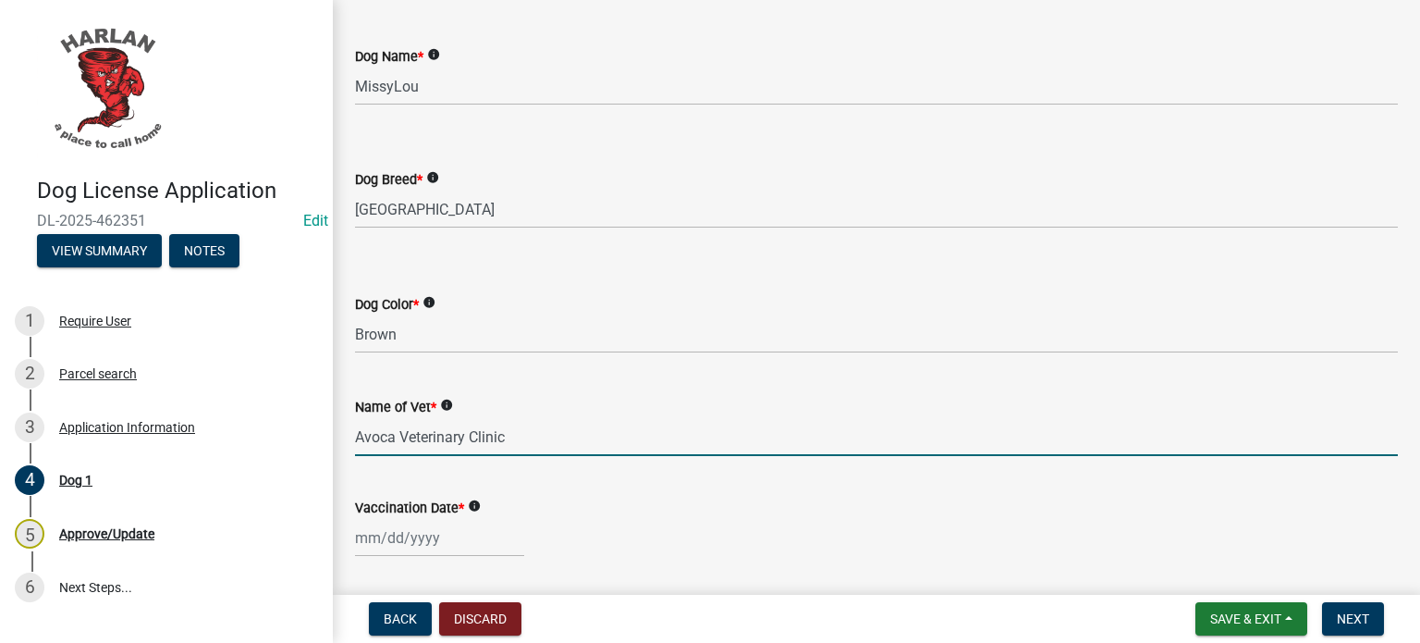
scroll to position [277, 0]
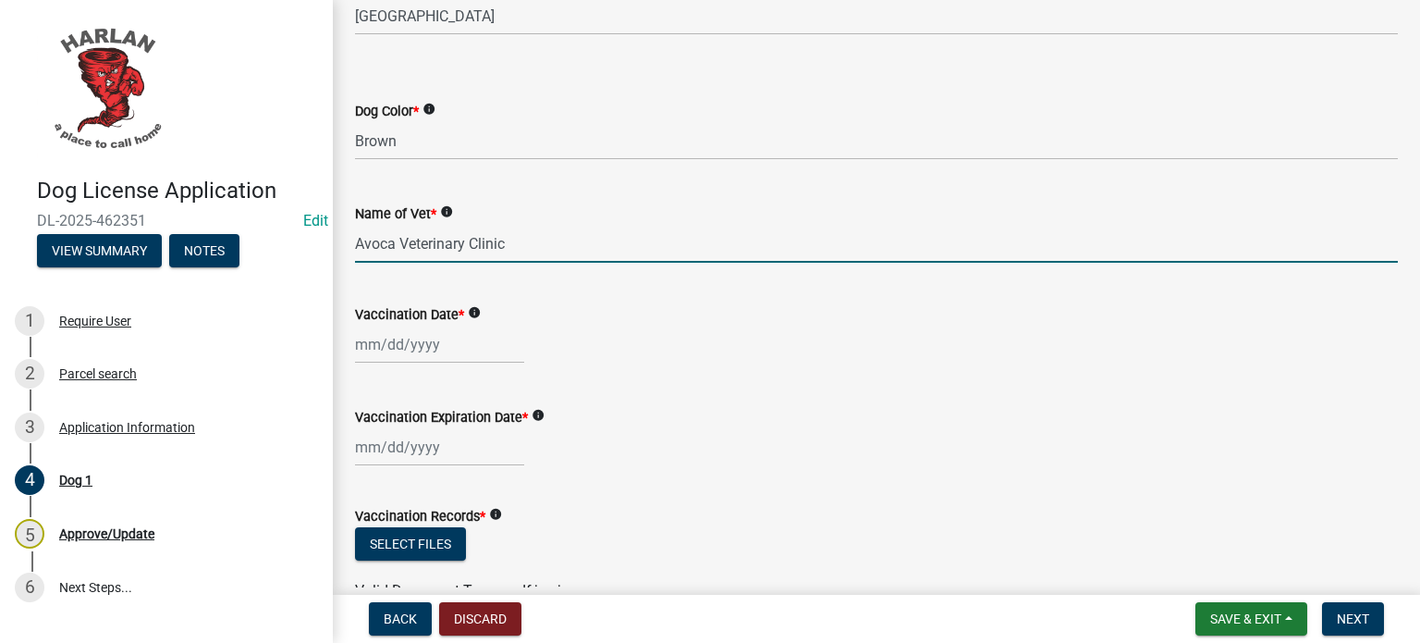
select select "8"
select select "2025"
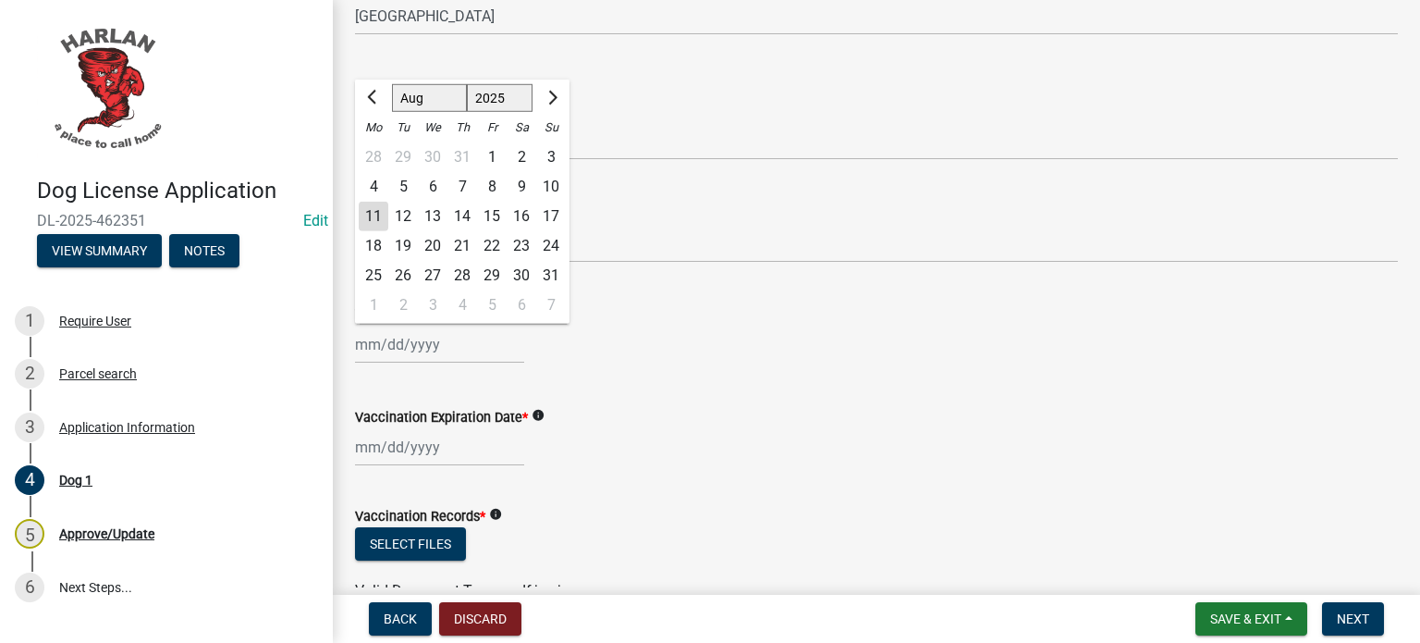
click at [424, 351] on input "Vaccination Date *" at bounding box center [439, 344] width 169 height 38
click at [375, 189] on div "4" at bounding box center [374, 187] width 30 height 30
type input "[DATE]"
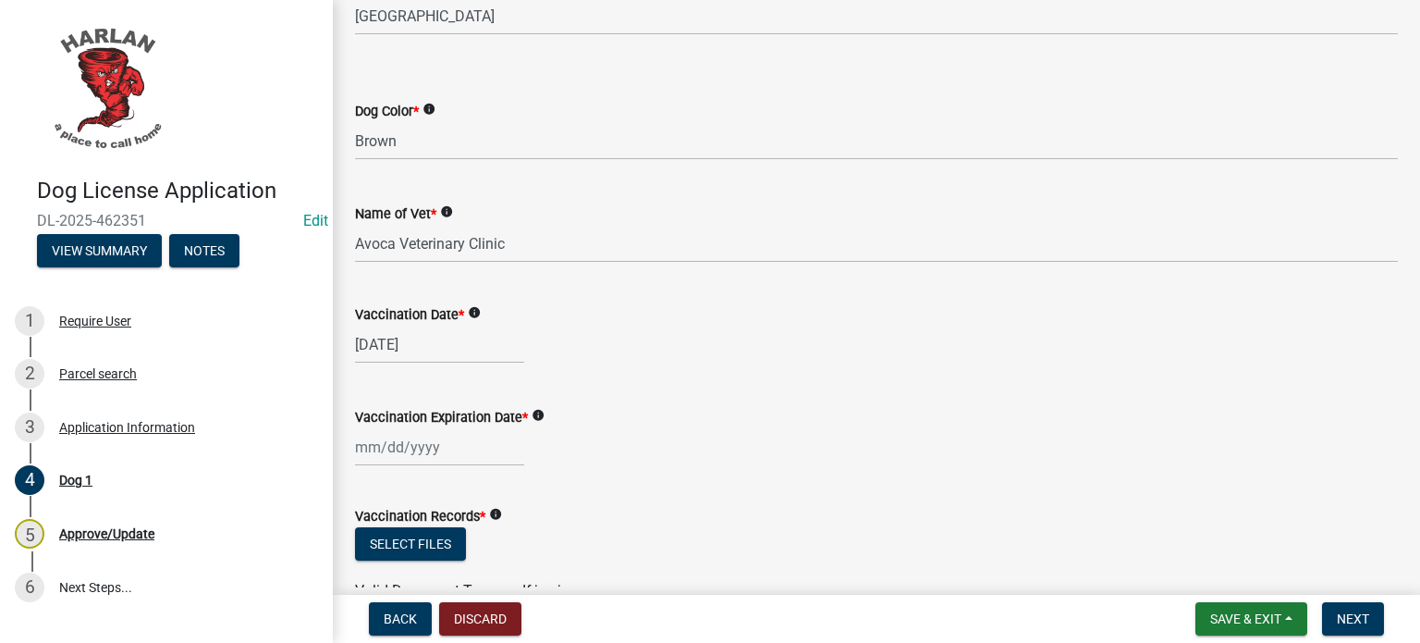
select select "8"
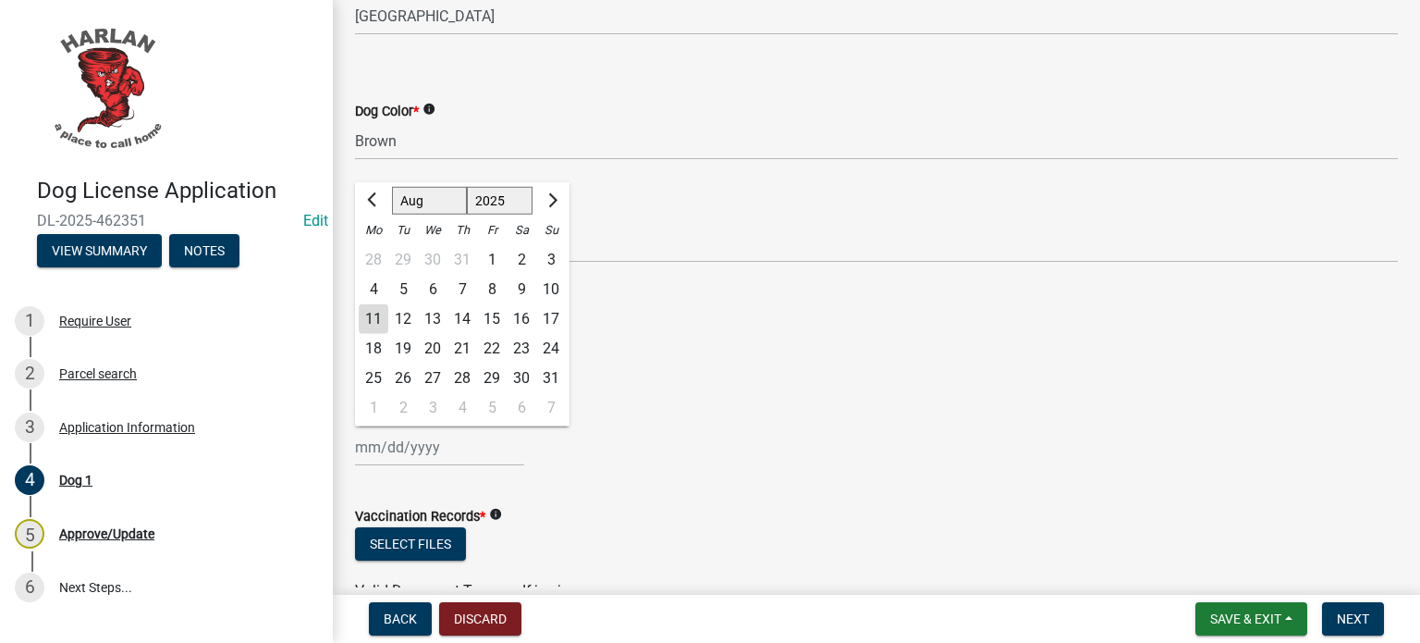
click at [374, 452] on div "[PERSON_NAME] Feb Mar Apr [PERSON_NAME][DATE] Oct Nov [DATE] 1526 1527 1528 152…" at bounding box center [439, 447] width 169 height 38
click at [510, 196] on select "1525 1526 1527 1528 1529 1530 1531 1532 1533 1534 1535 1536 1537 1538 1539 1540…" at bounding box center [500, 201] width 67 height 28
select select "2028"
click at [467, 187] on select "1525 1526 1527 1528 1529 1530 1531 1532 1533 1534 1535 1536 1537 1538 1539 1540…" at bounding box center [500, 201] width 67 height 28
click at [495, 257] on div "4" at bounding box center [492, 260] width 30 height 30
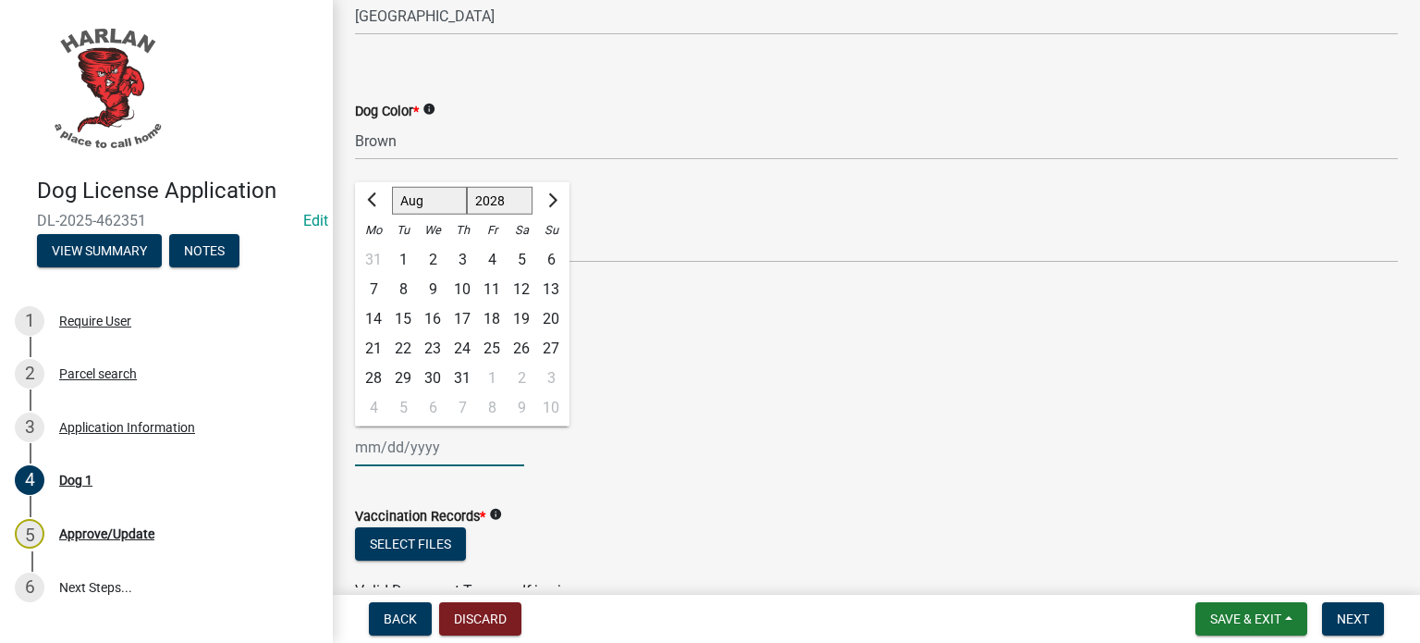
type input "[DATE]"
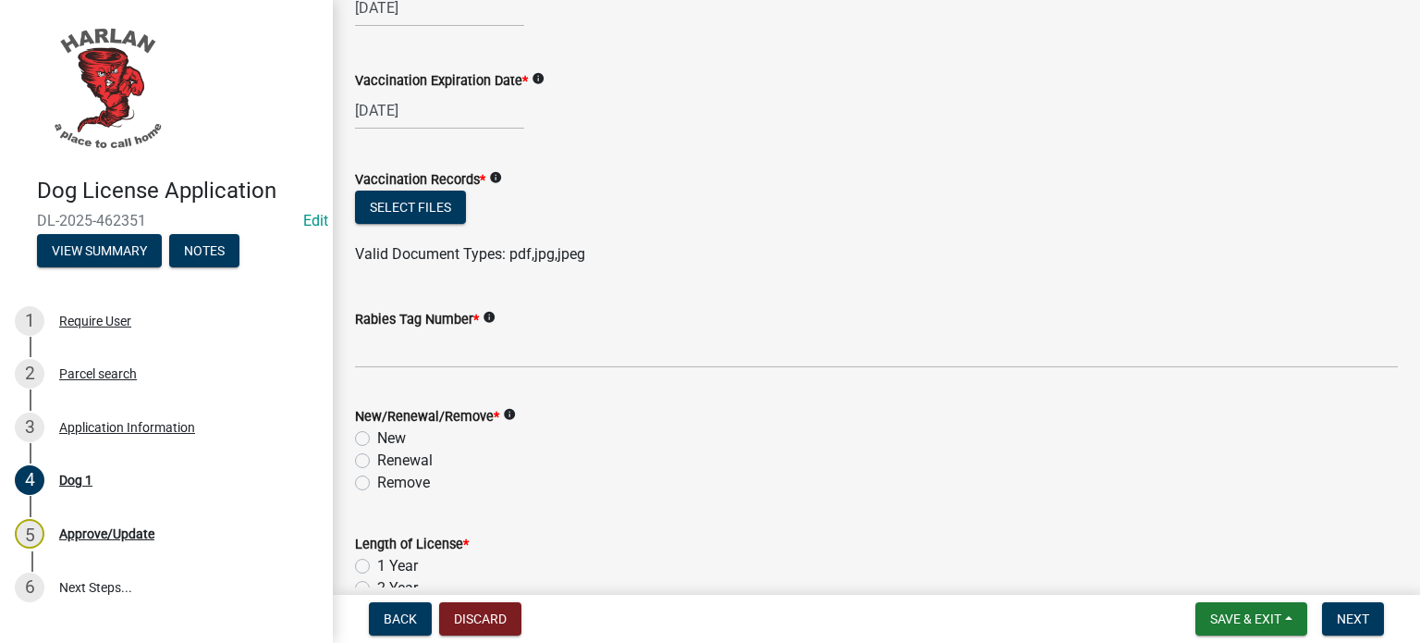
scroll to position [647, 0]
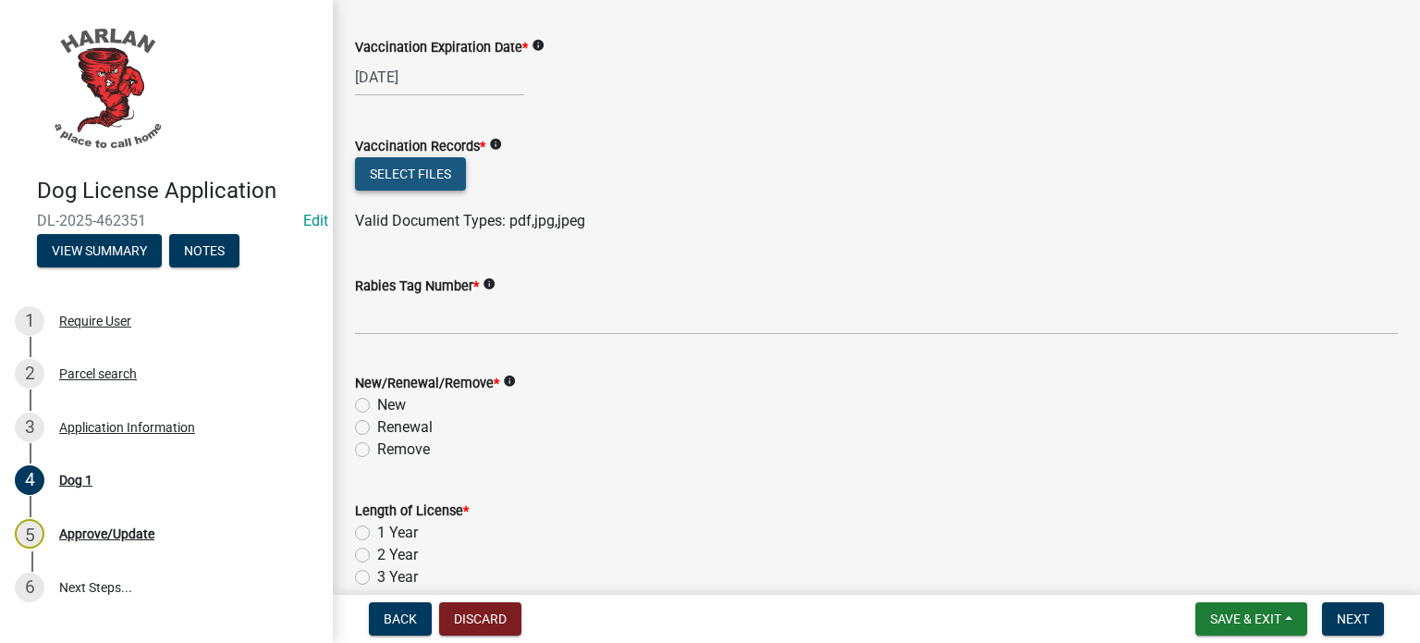
click at [438, 176] on button "Select files" at bounding box center [410, 173] width 111 height 33
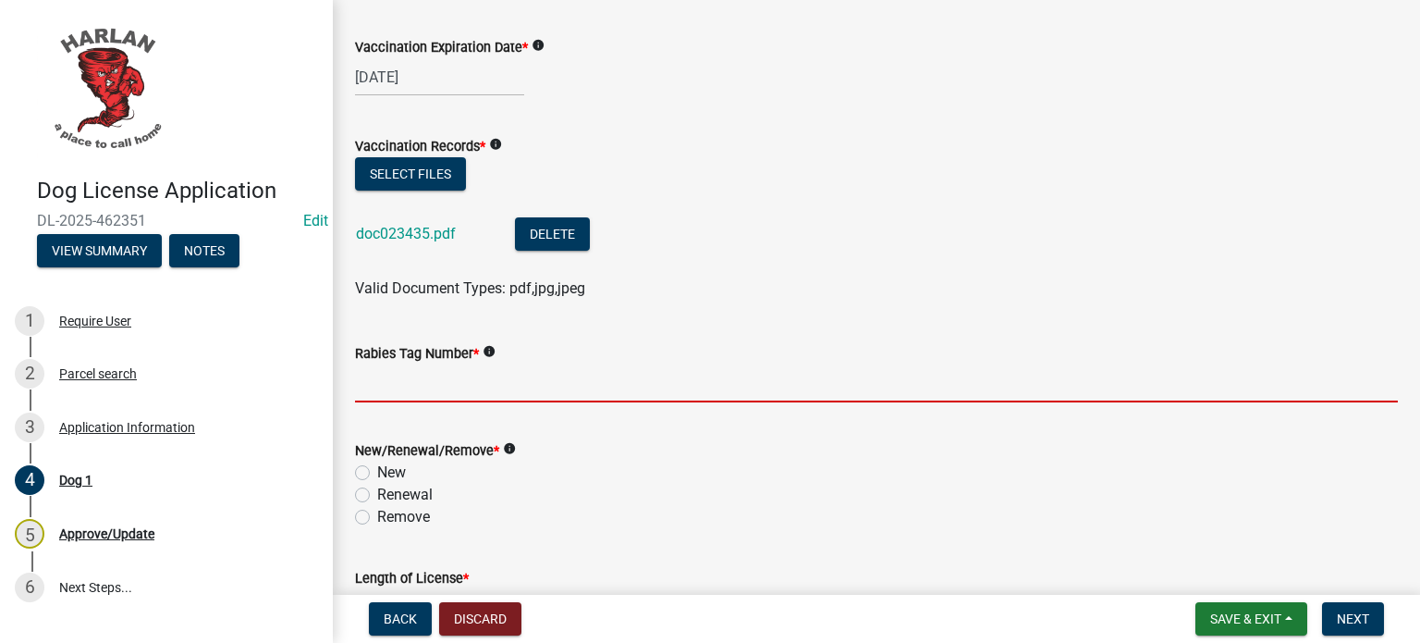
click at [436, 392] on input "Rabies Tag Number *" at bounding box center [876, 383] width 1043 height 38
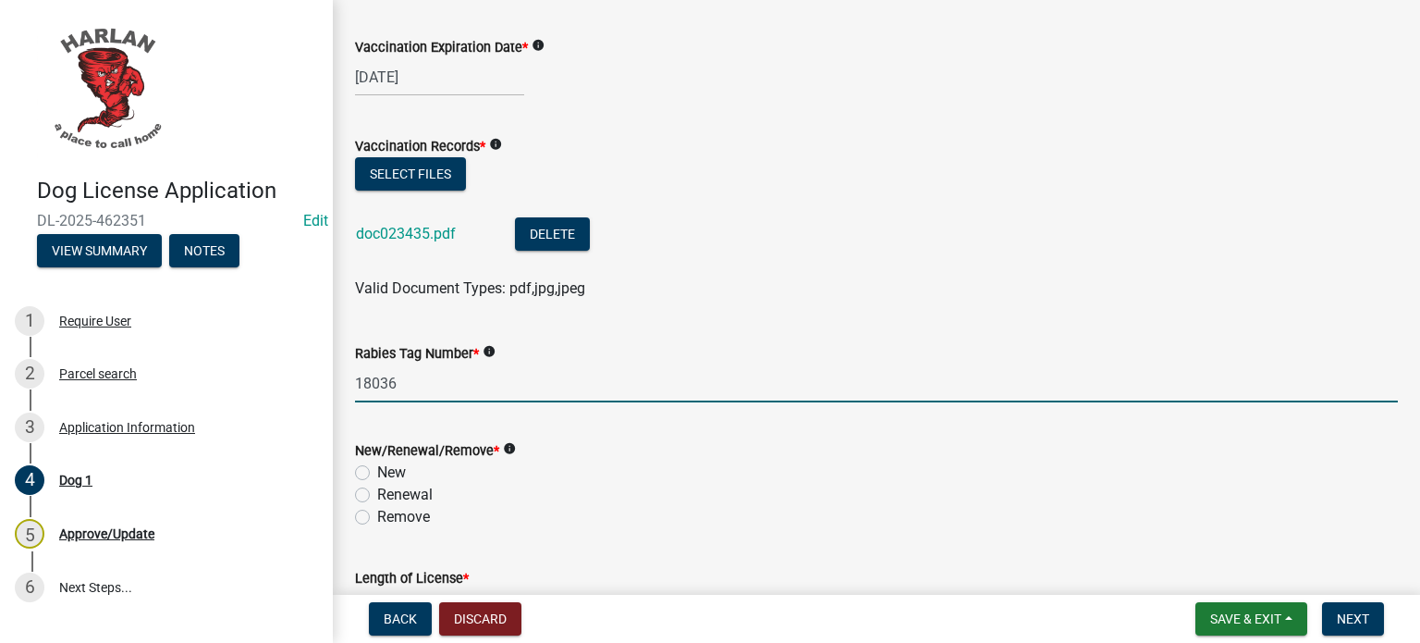
type input "18036"
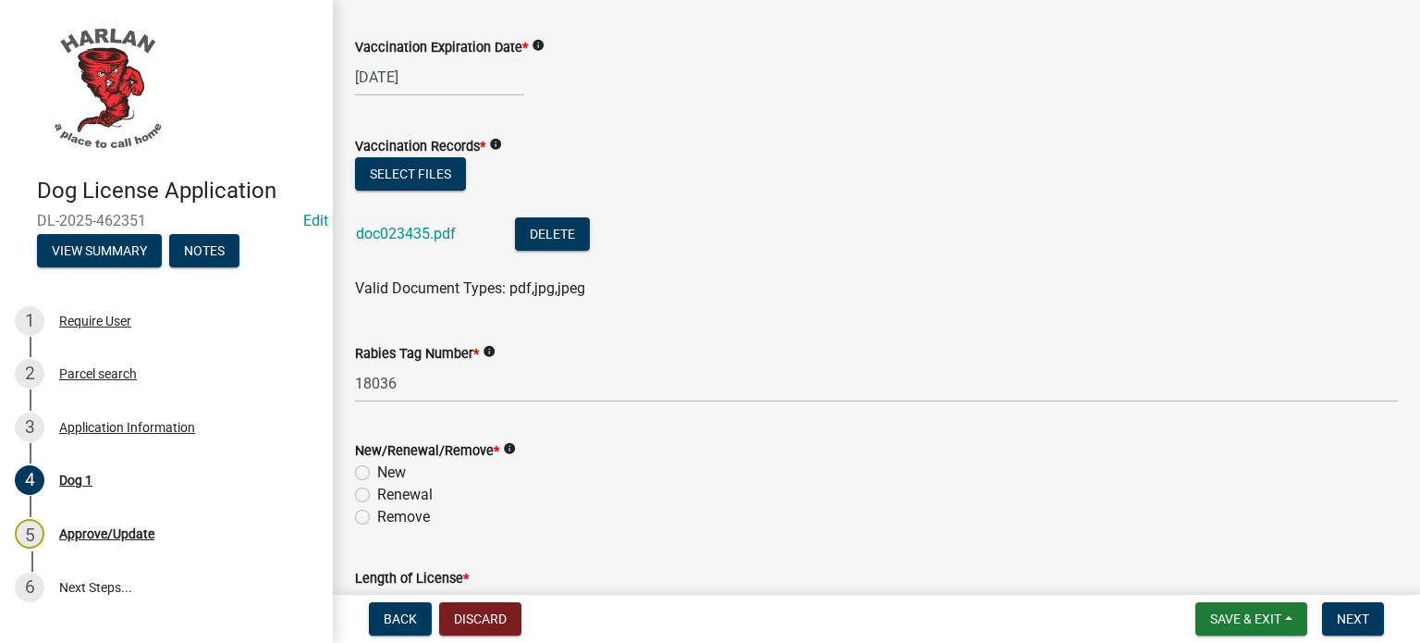
click at [377, 497] on label "Renewal" at bounding box center [404, 495] width 55 height 22
click at [377, 496] on input "Renewal" at bounding box center [383, 490] width 12 height 12
radio input "true"
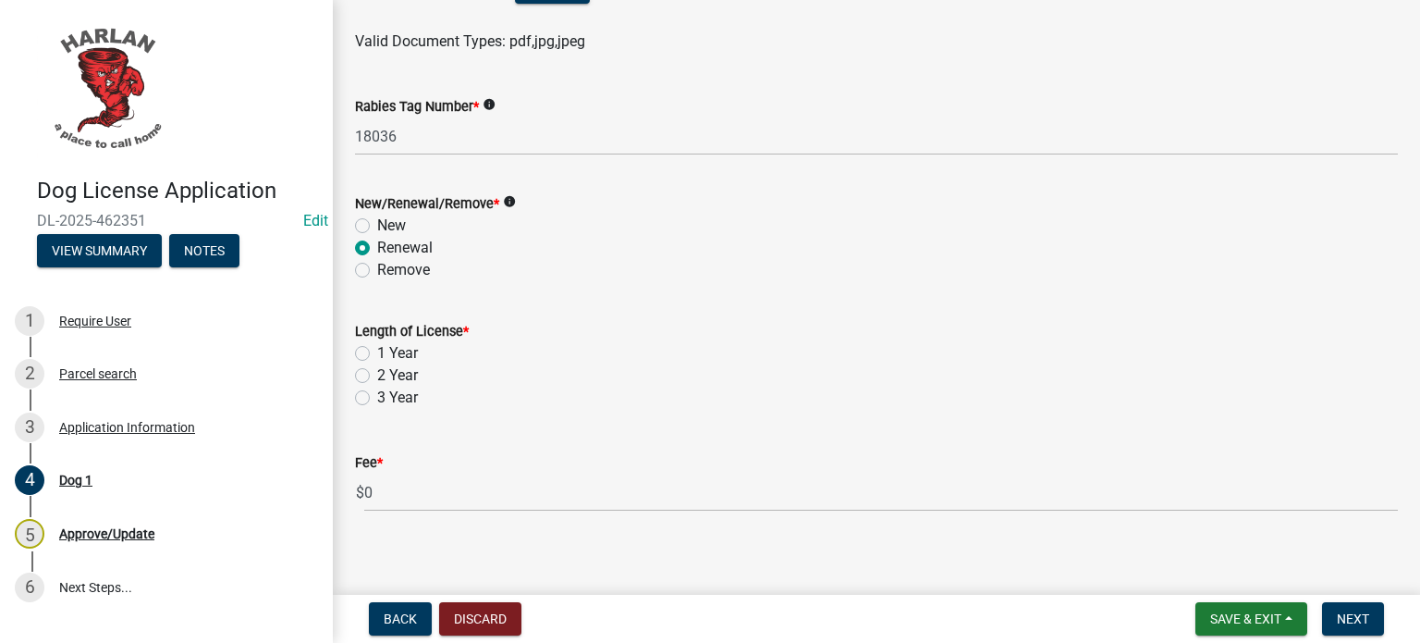
scroll to position [913, 0]
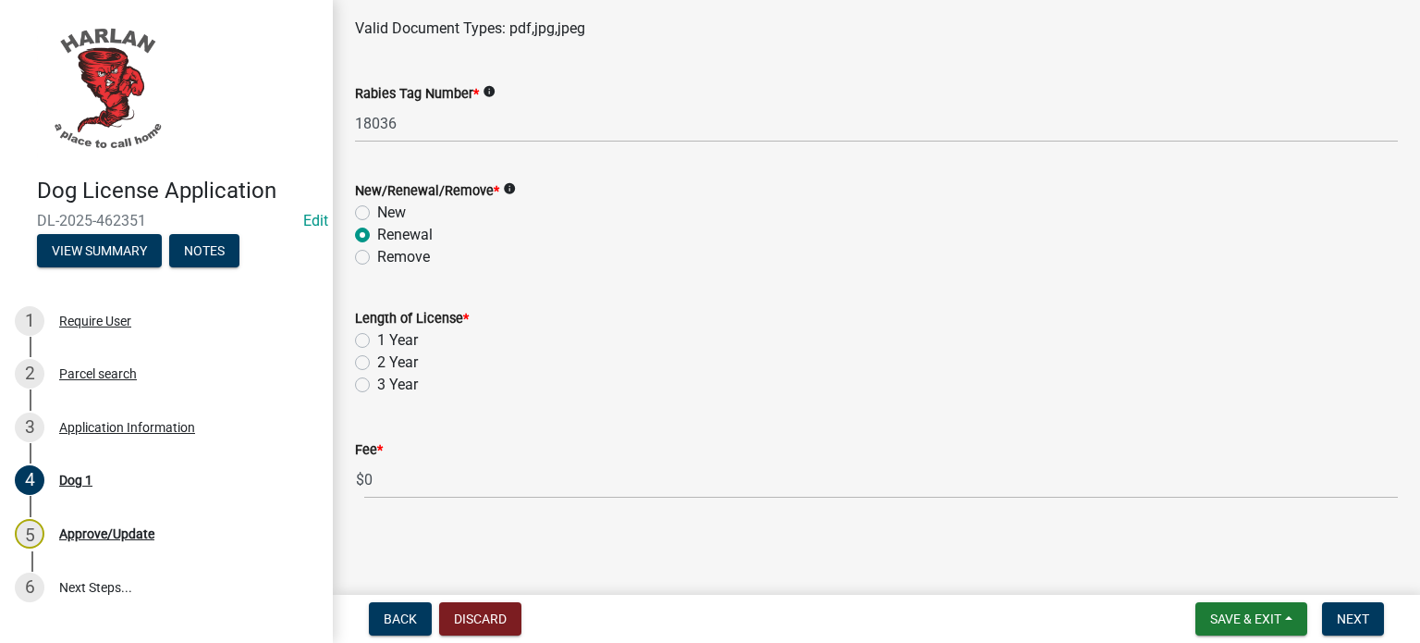
drag, startPoint x: 362, startPoint y: 384, endPoint x: 378, endPoint y: 396, distance: 19.8
click at [377, 384] on label "3 Year" at bounding box center [397, 385] width 41 height 22
click at [377, 384] on input "3 Year" at bounding box center [383, 380] width 12 height 12
radio input "true"
click at [1372, 614] on button "Next" at bounding box center [1353, 618] width 62 height 33
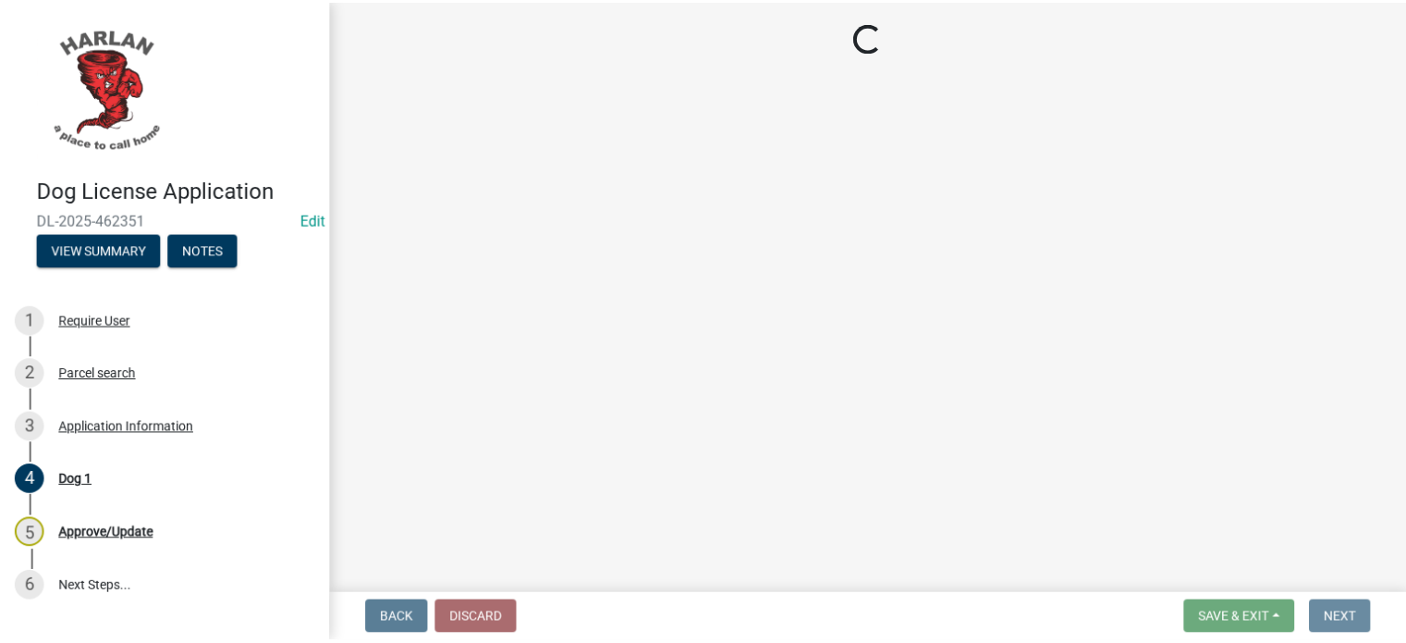
scroll to position [0, 0]
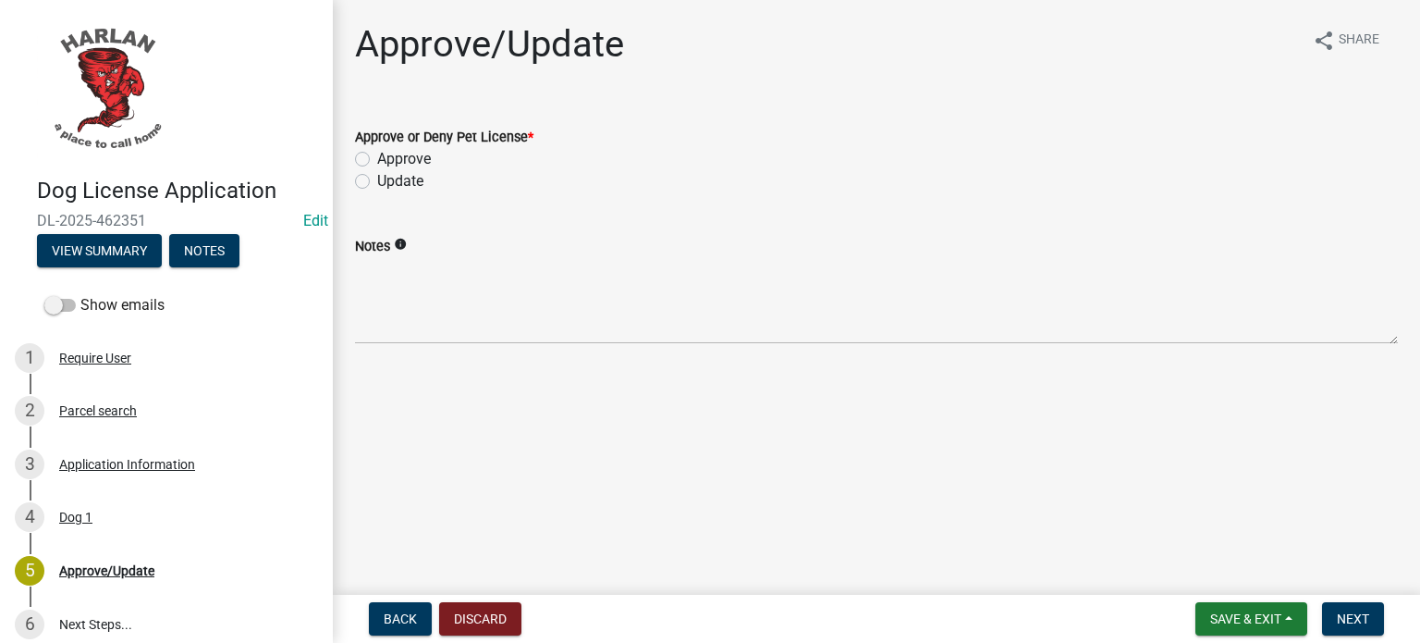
click at [377, 152] on label "Approve" at bounding box center [404, 159] width 54 height 22
click at [377, 152] on input "Approve" at bounding box center [383, 154] width 12 height 12
radio input "true"
click at [1348, 607] on button "Next" at bounding box center [1353, 618] width 62 height 33
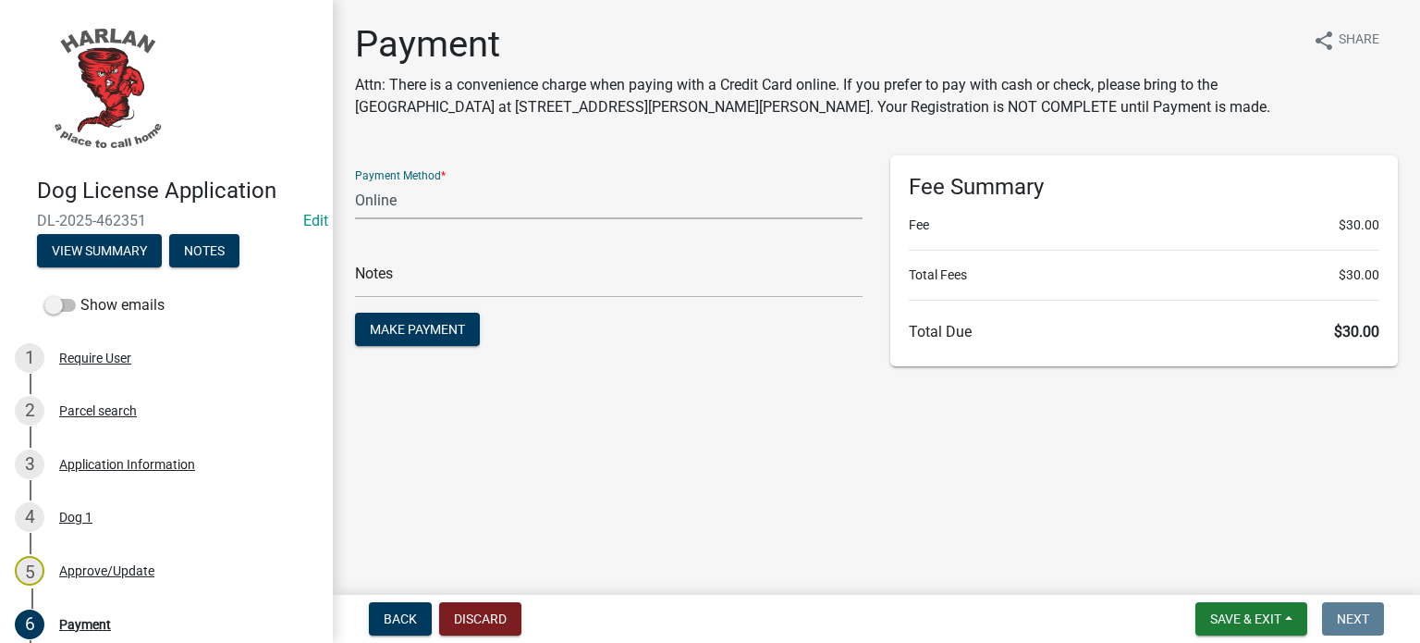
click at [459, 202] on select "Credit Card POS Check Cash Online" at bounding box center [609, 200] width 508 height 38
select select "1: 0"
click at [355, 181] on select "Credit Card POS Check Cash Online" at bounding box center [609, 200] width 508 height 38
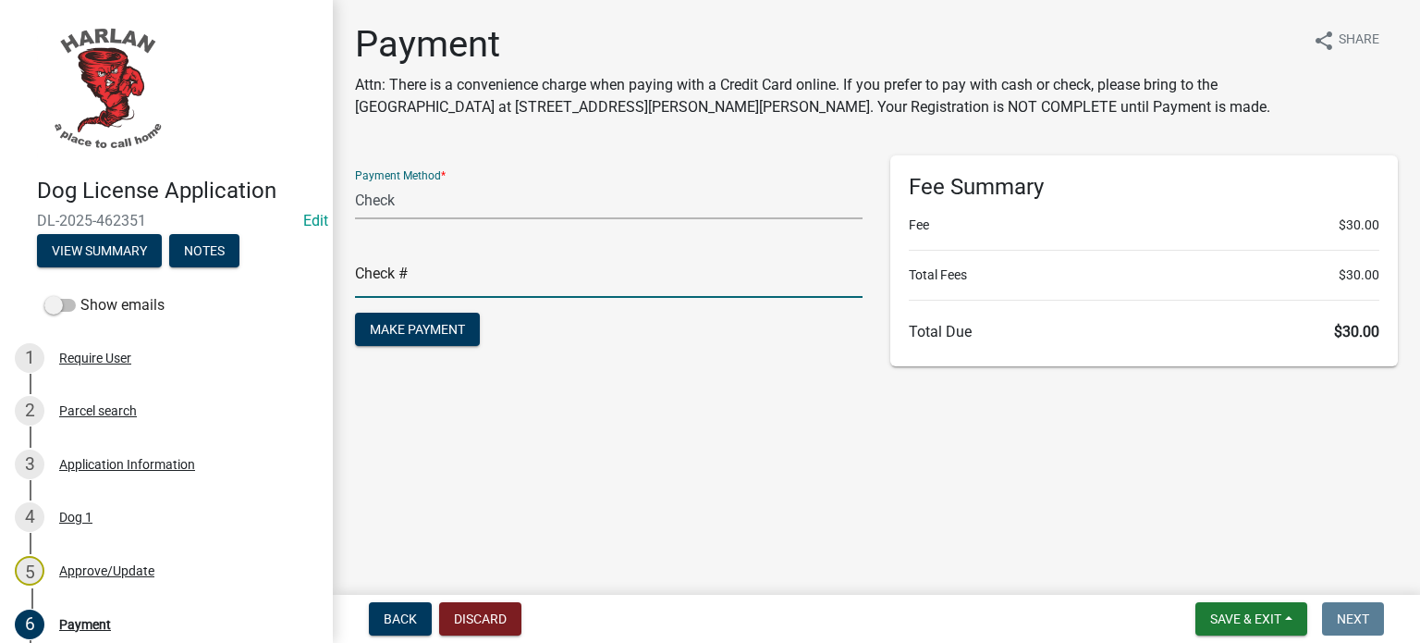
click at [409, 281] on input "text" at bounding box center [609, 279] width 508 height 38
type input "7313"
click at [480, 336] on button "Make Payment" at bounding box center [417, 328] width 125 height 33
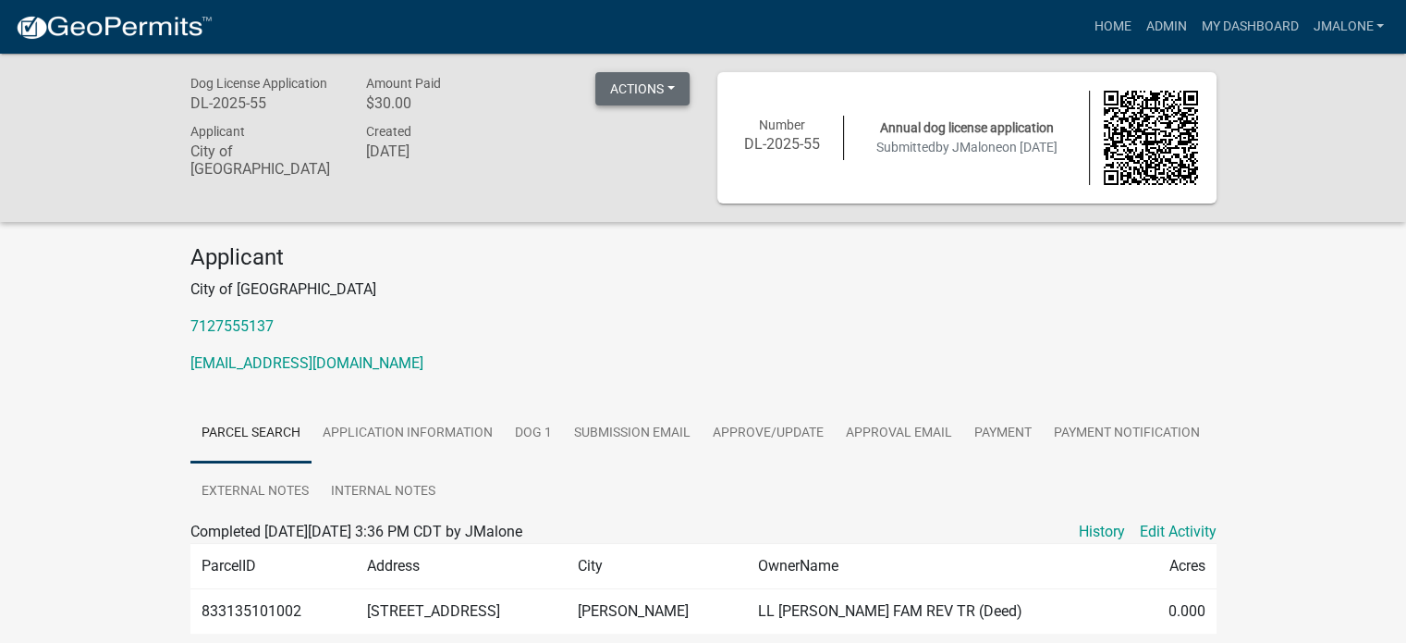
click at [597, 85] on button "Actions" at bounding box center [642, 88] width 94 height 33
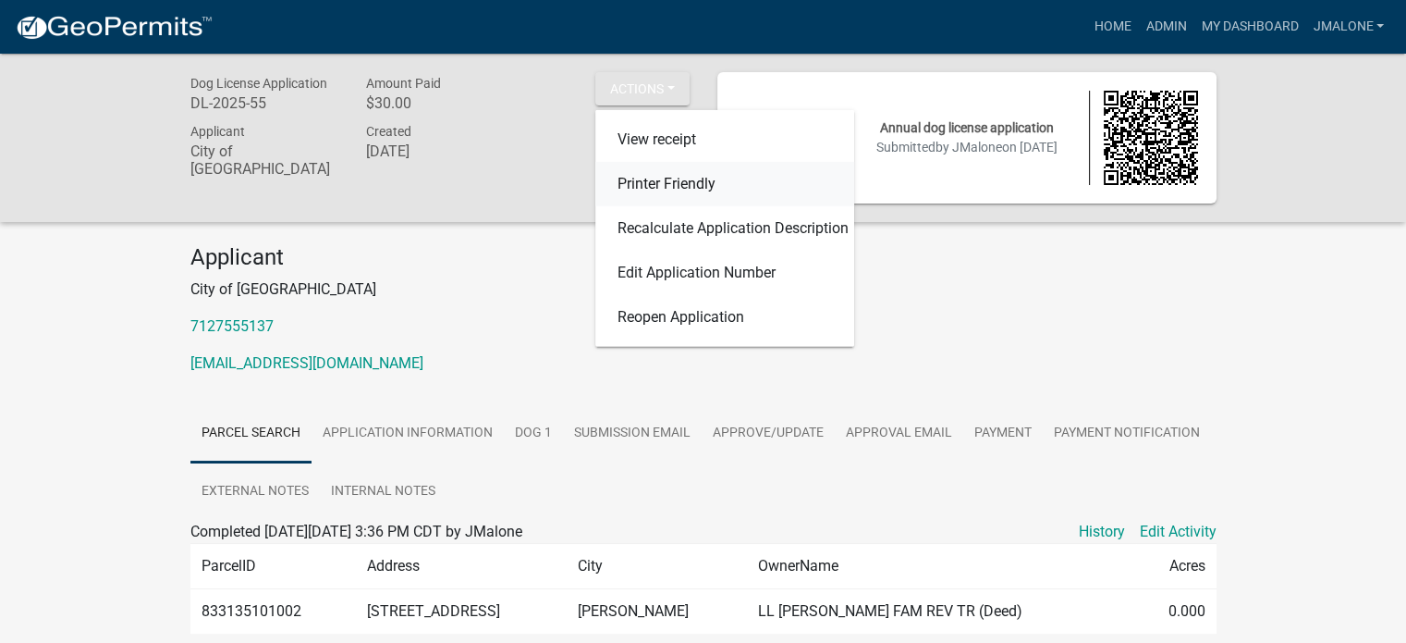
click at [611, 177] on link "Printer Friendly" at bounding box center [724, 184] width 259 height 44
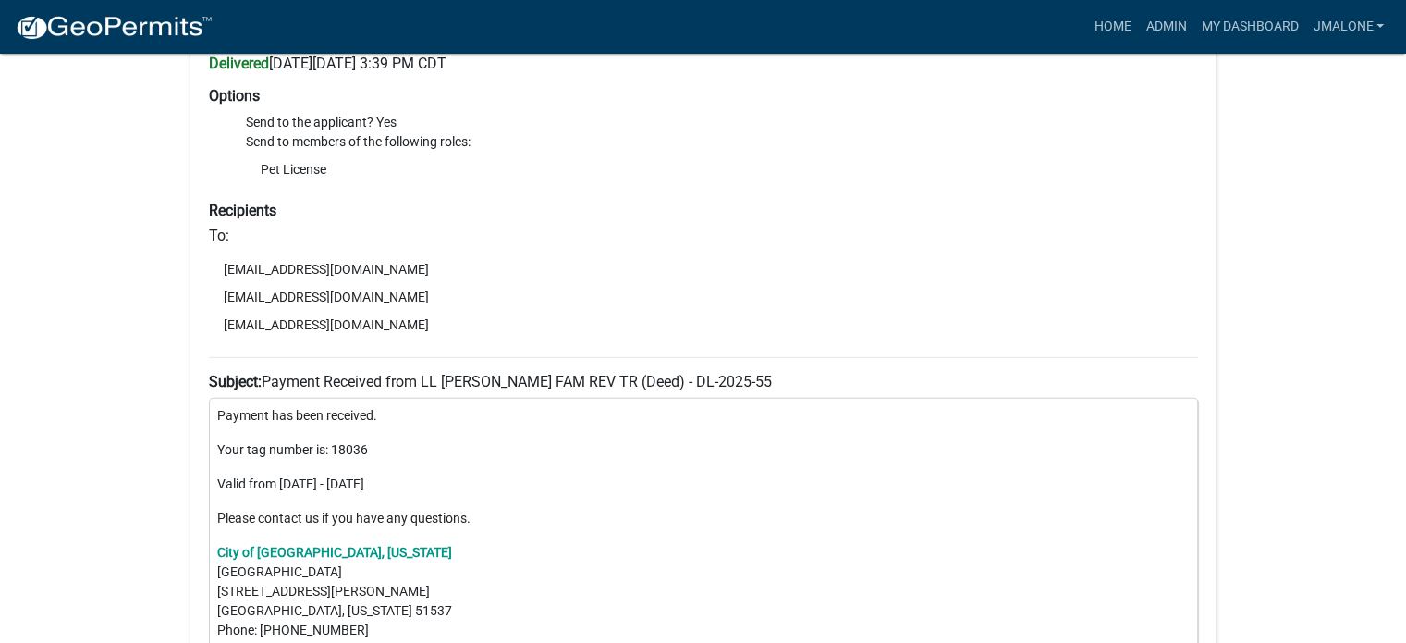
scroll to position [4345, 0]
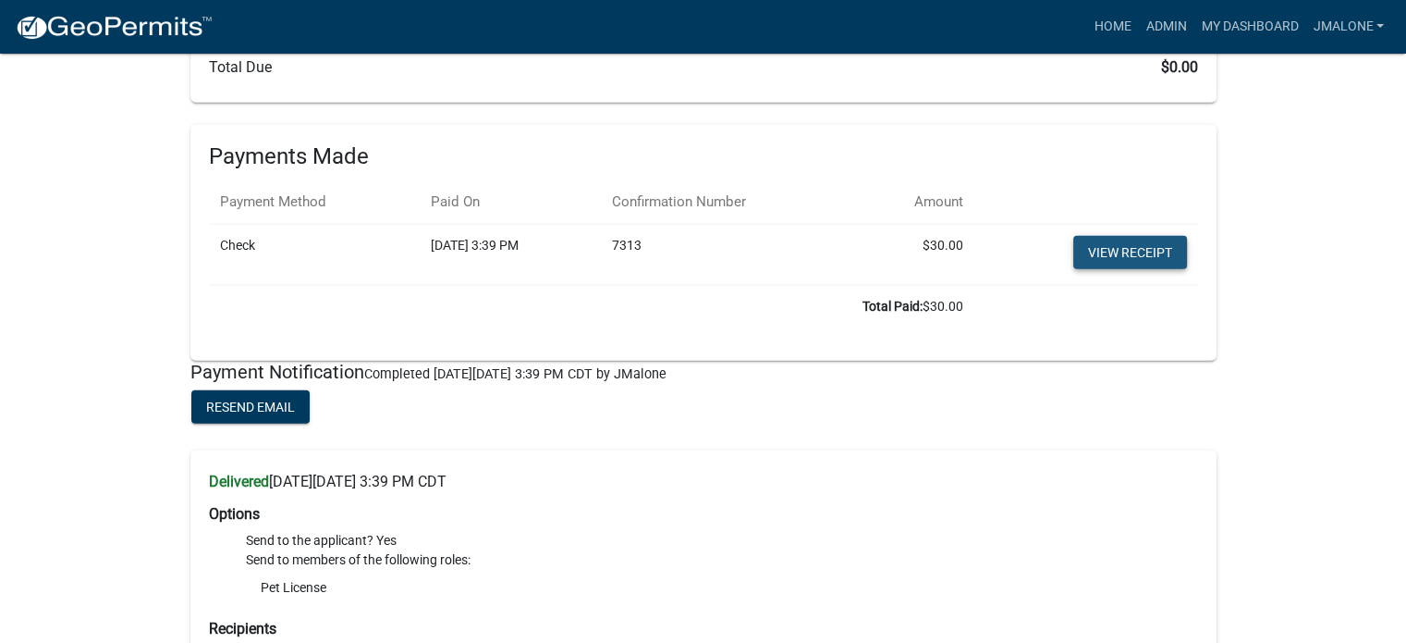
click at [1143, 269] on link "View receipt" at bounding box center [1130, 252] width 114 height 33
